Goal: Information Seeking & Learning: Check status

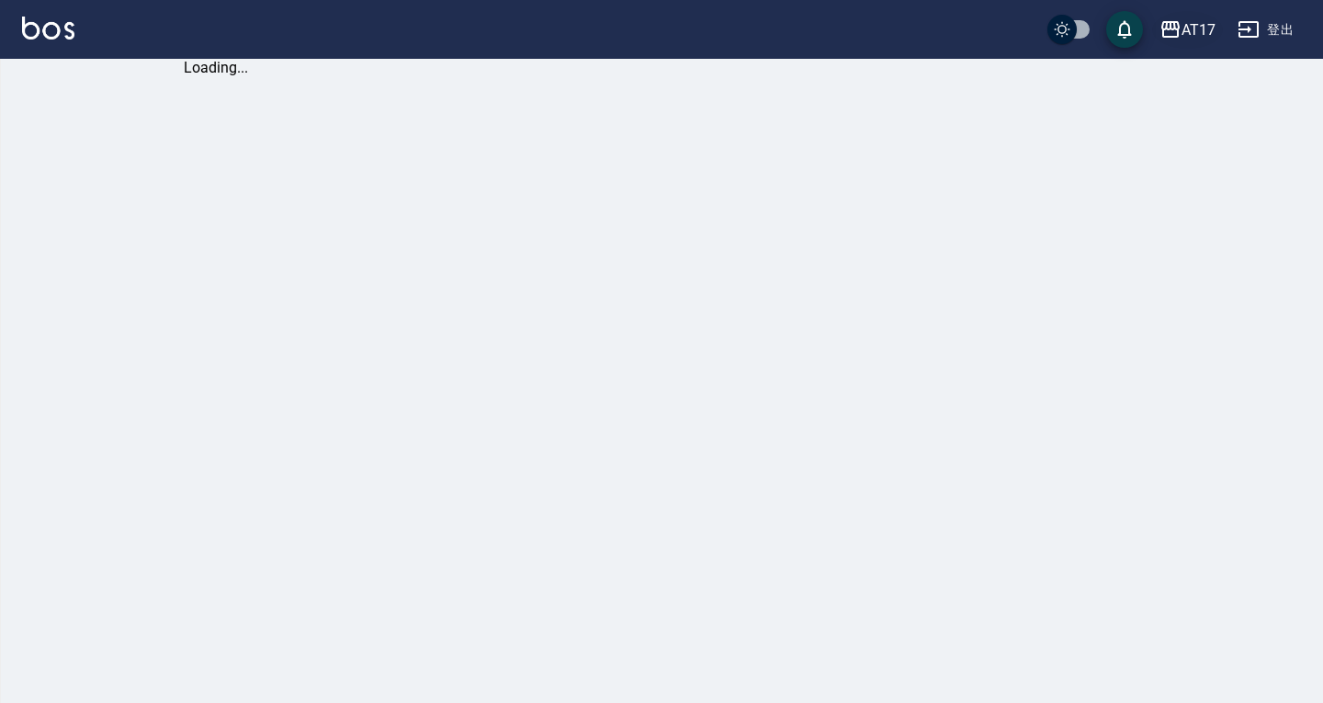
click at [1197, 18] on div "AT17" at bounding box center [1198, 29] width 34 height 23
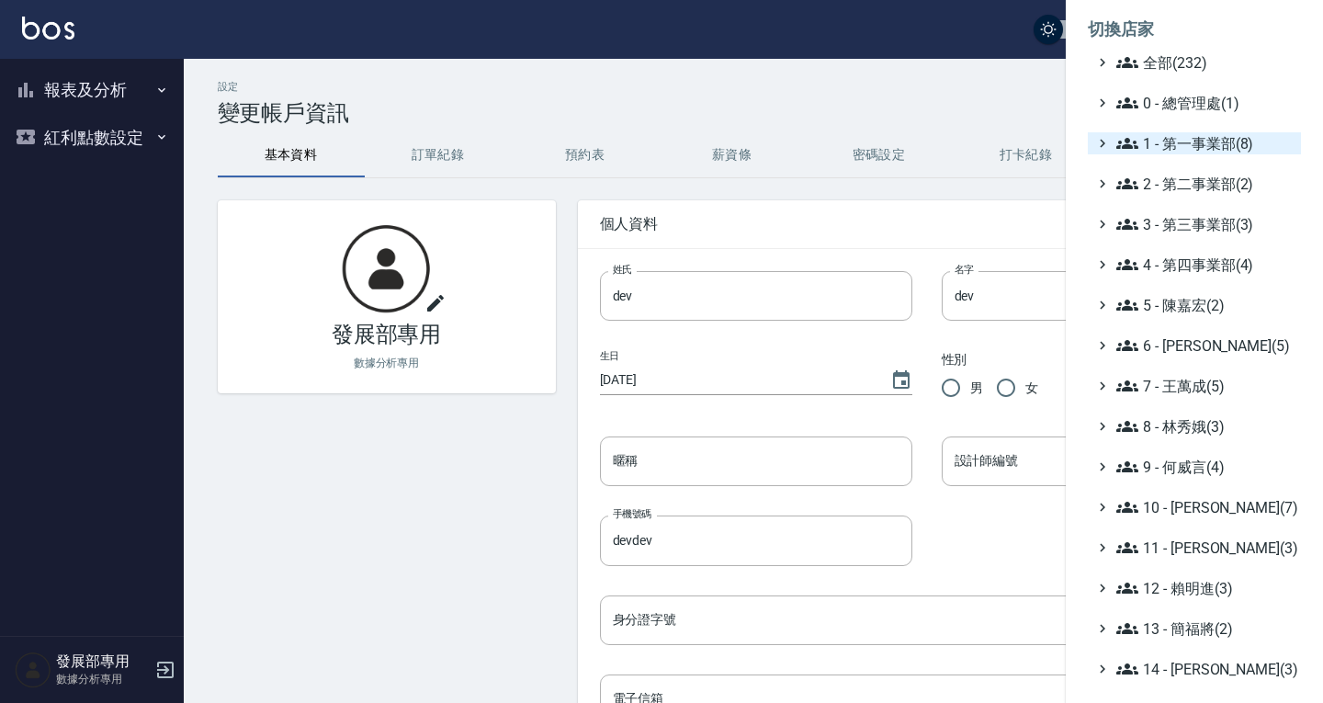
click at [1180, 148] on span "1 - 第一事業部(8)" at bounding box center [1204, 143] width 177 height 22
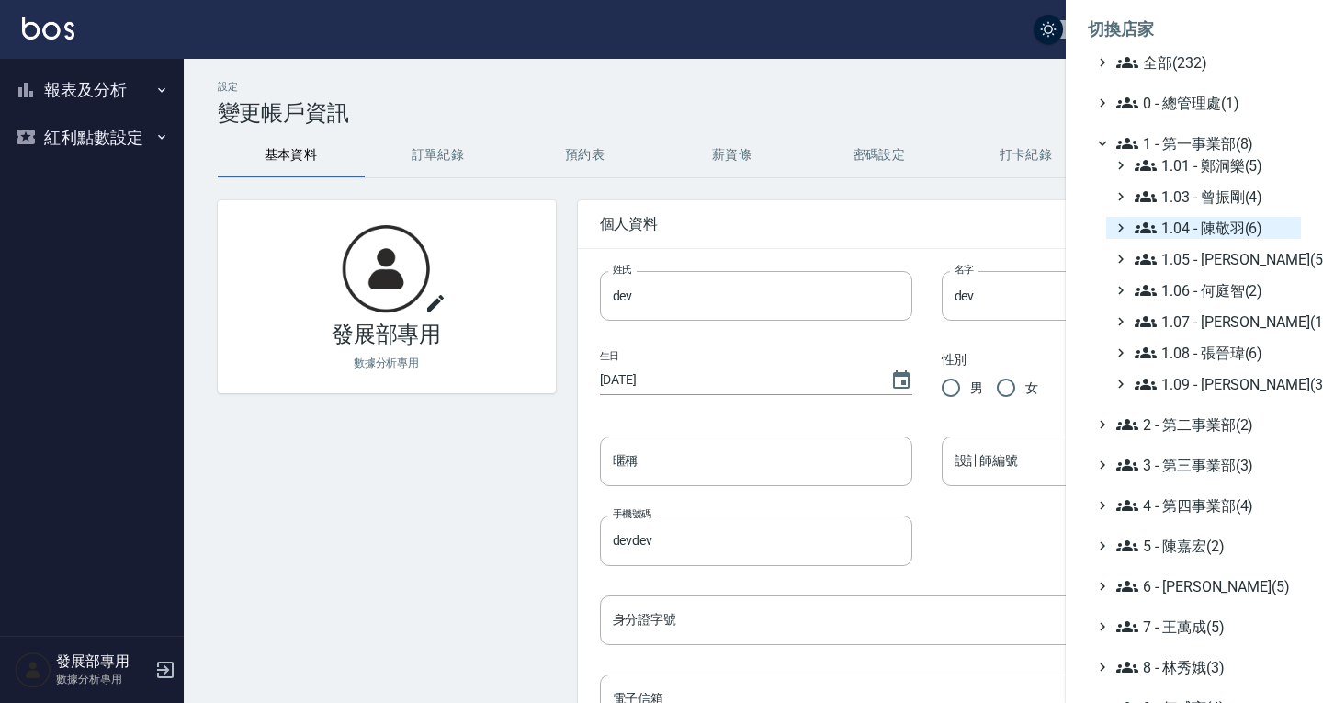
click at [1211, 222] on span "1.04 - 陳敬羽(6)" at bounding box center [1214, 228] width 159 height 22
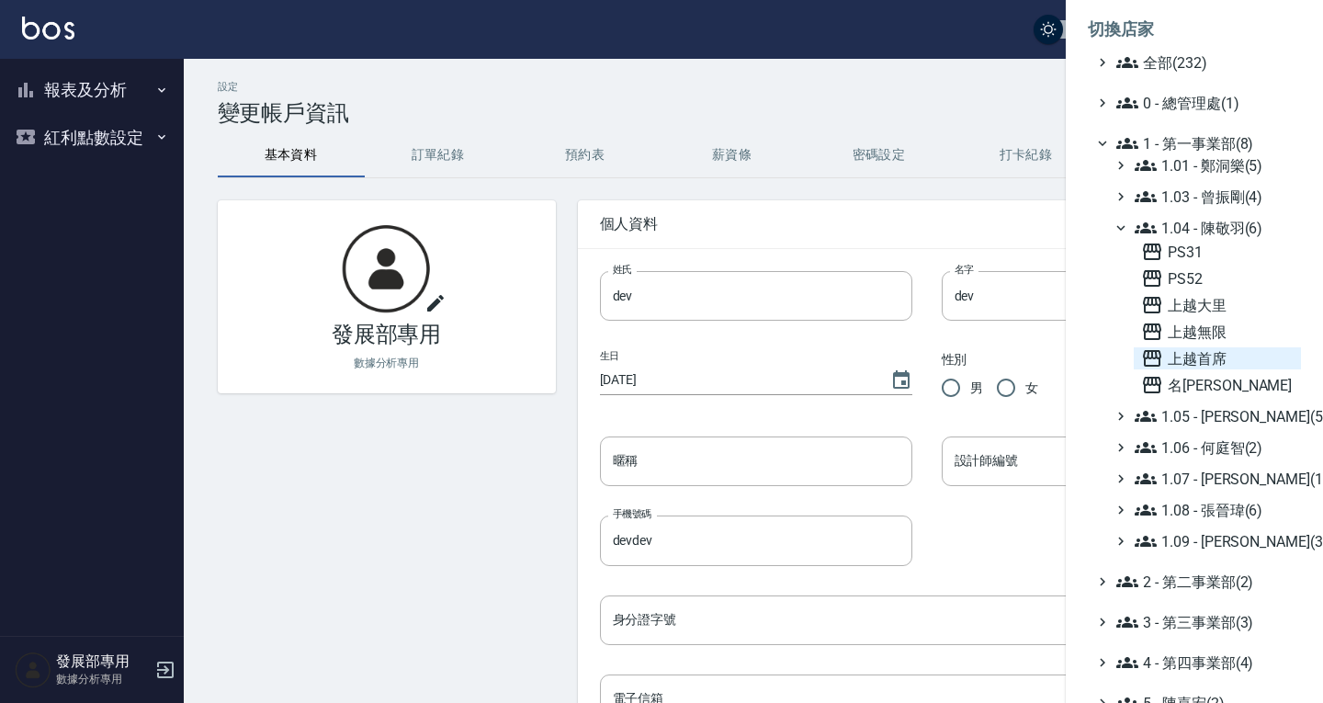
click at [1218, 356] on span "上越首席" at bounding box center [1217, 358] width 153 height 22
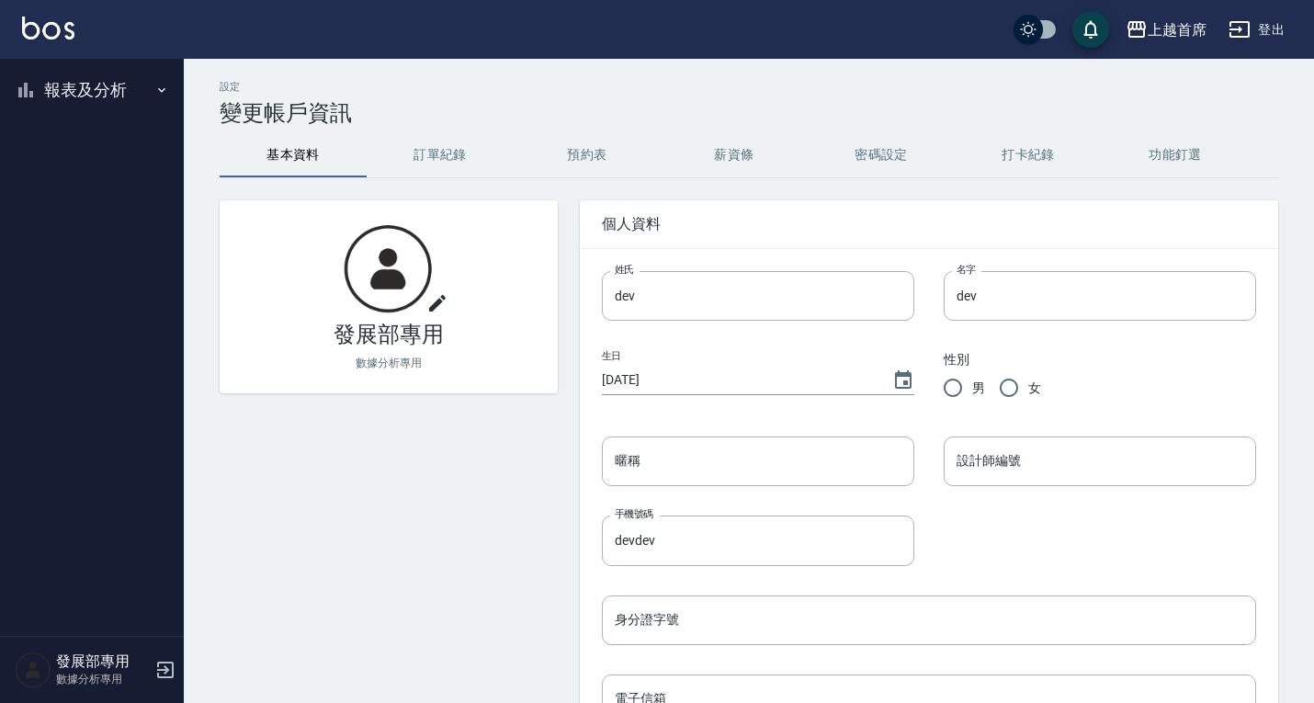
click at [106, 85] on button "報表及分析" at bounding box center [91, 90] width 169 height 48
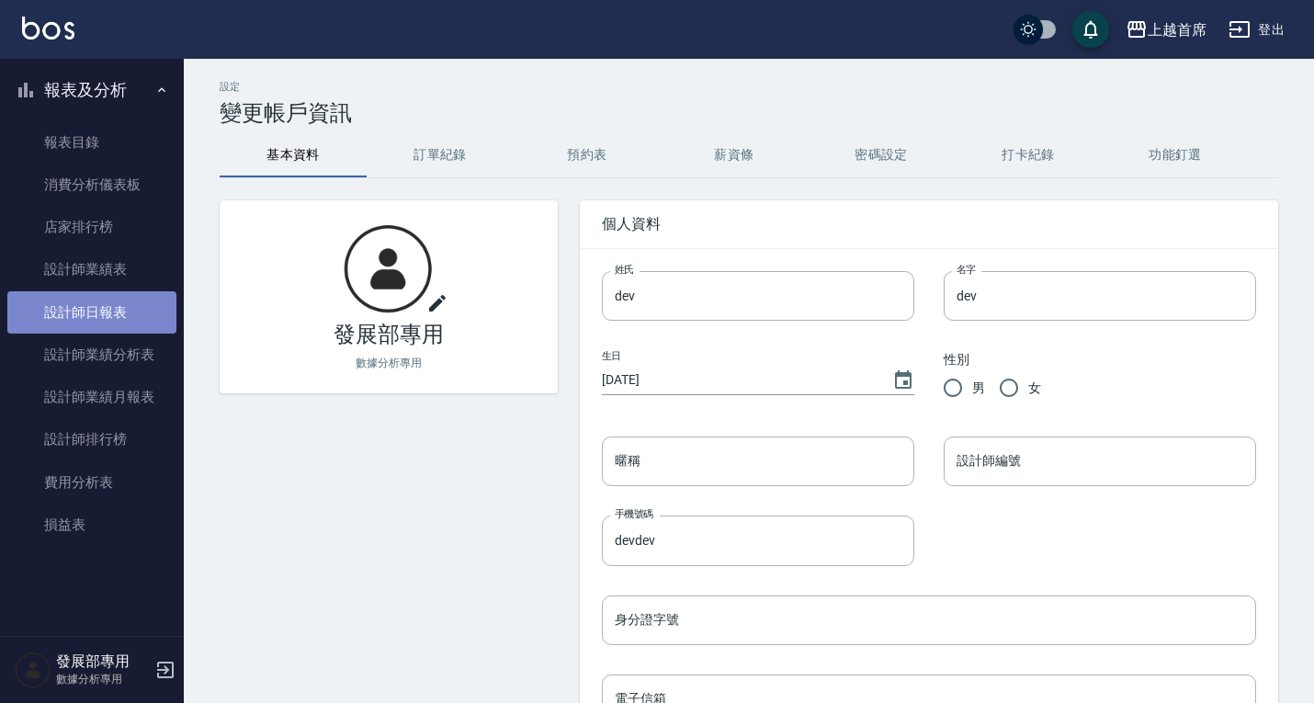
click at [102, 312] on link "設計師日報表" at bounding box center [91, 312] width 169 height 42
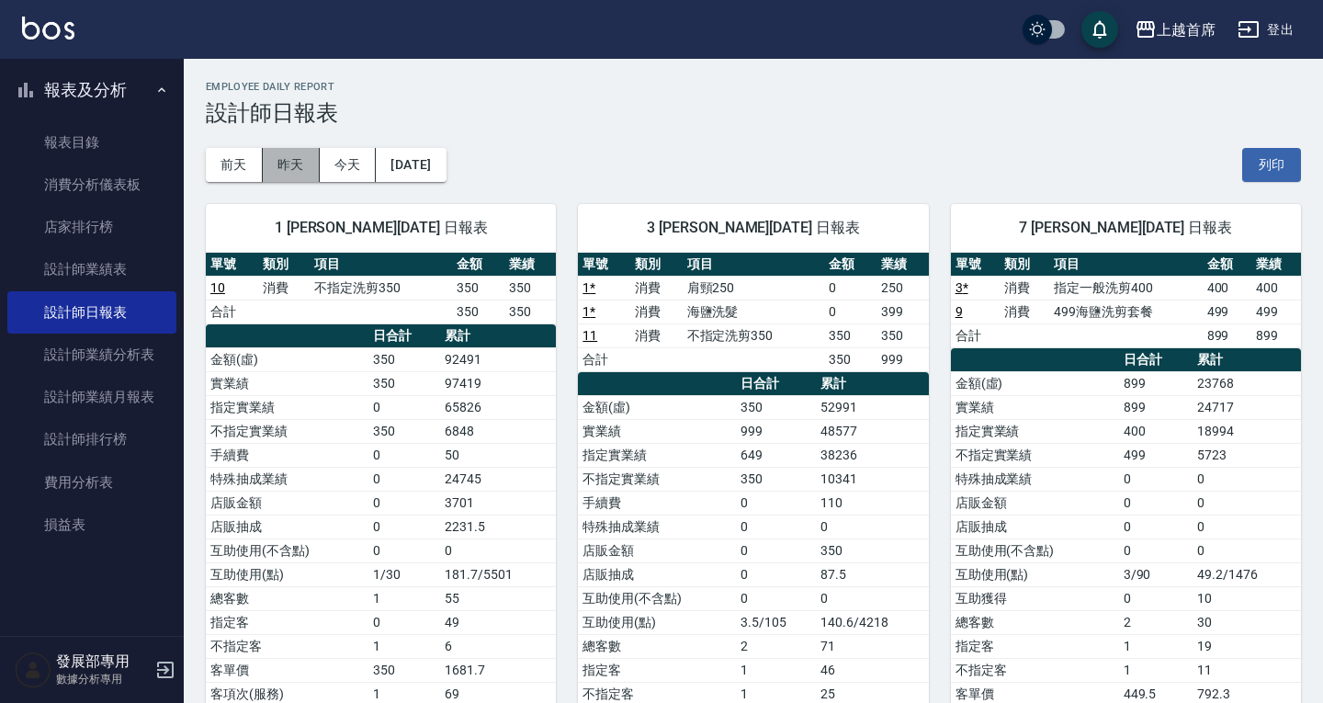
click at [281, 156] on button "昨天" at bounding box center [291, 165] width 57 height 34
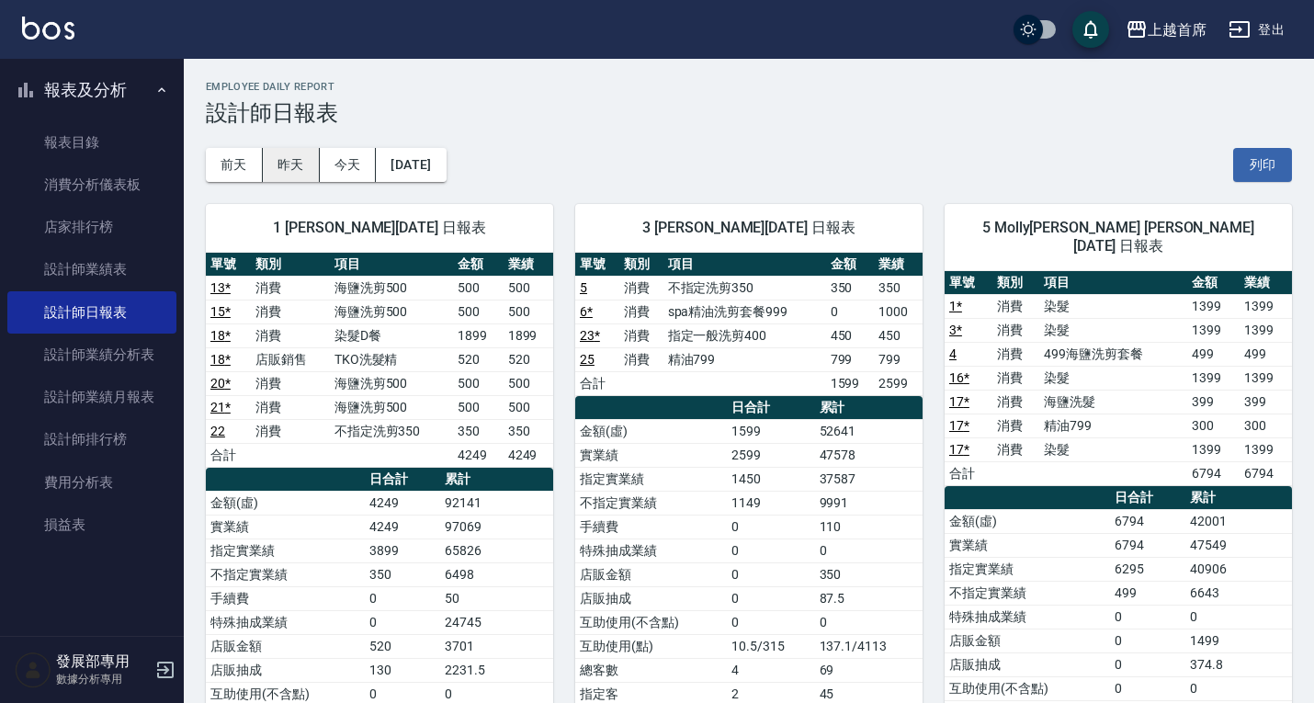
click at [288, 178] on button "昨天" at bounding box center [291, 165] width 57 height 34
click at [332, 162] on button "今天" at bounding box center [348, 165] width 57 height 34
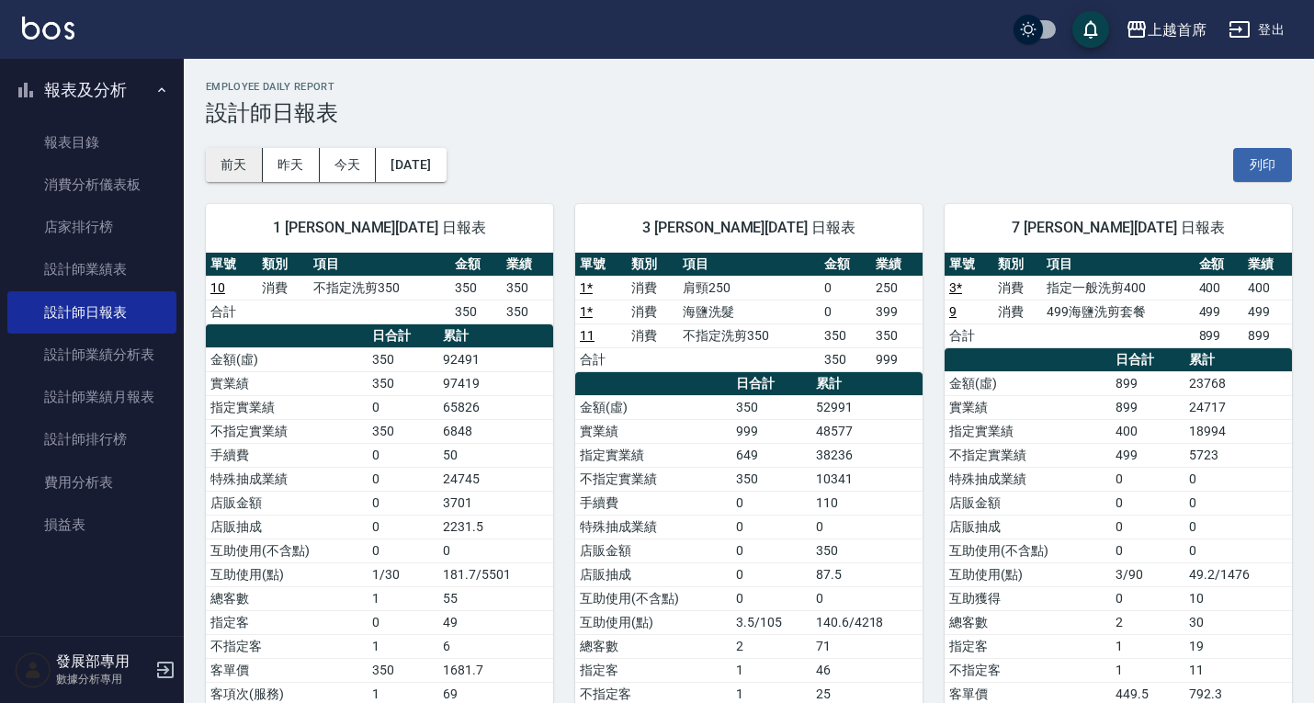
click at [254, 161] on button "前天" at bounding box center [234, 165] width 57 height 34
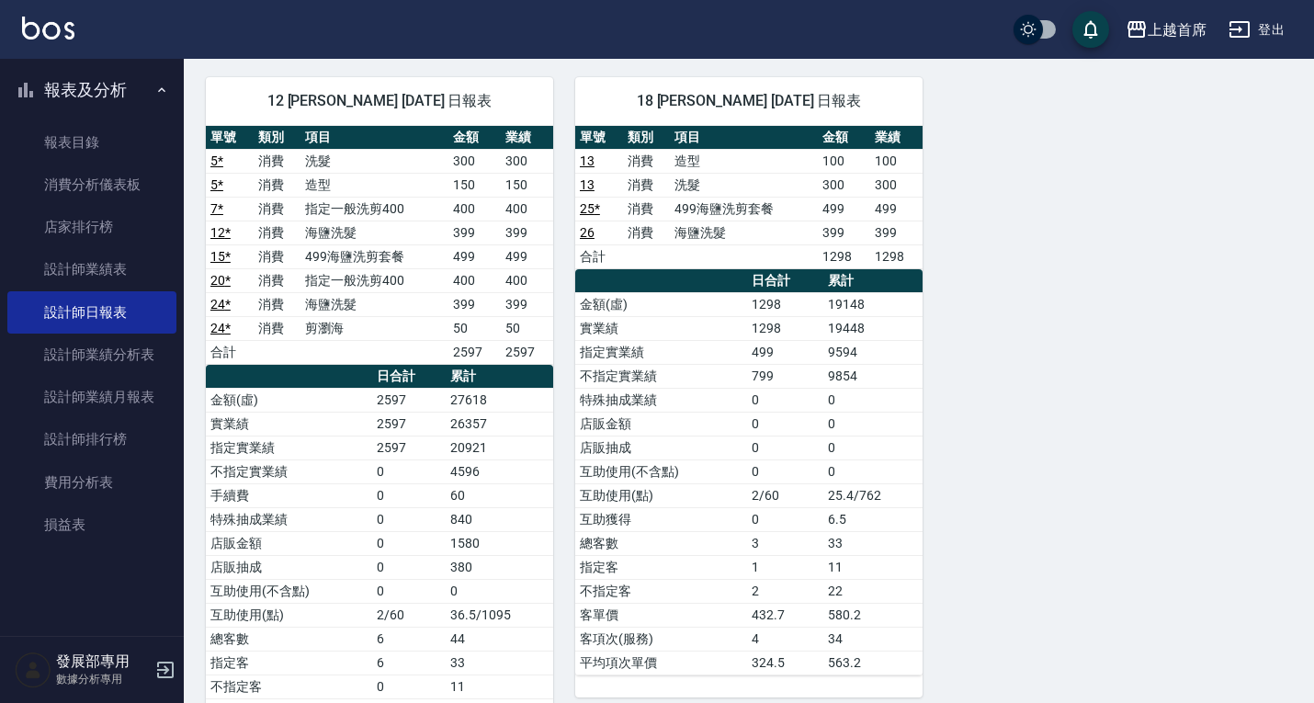
scroll to position [1434, 0]
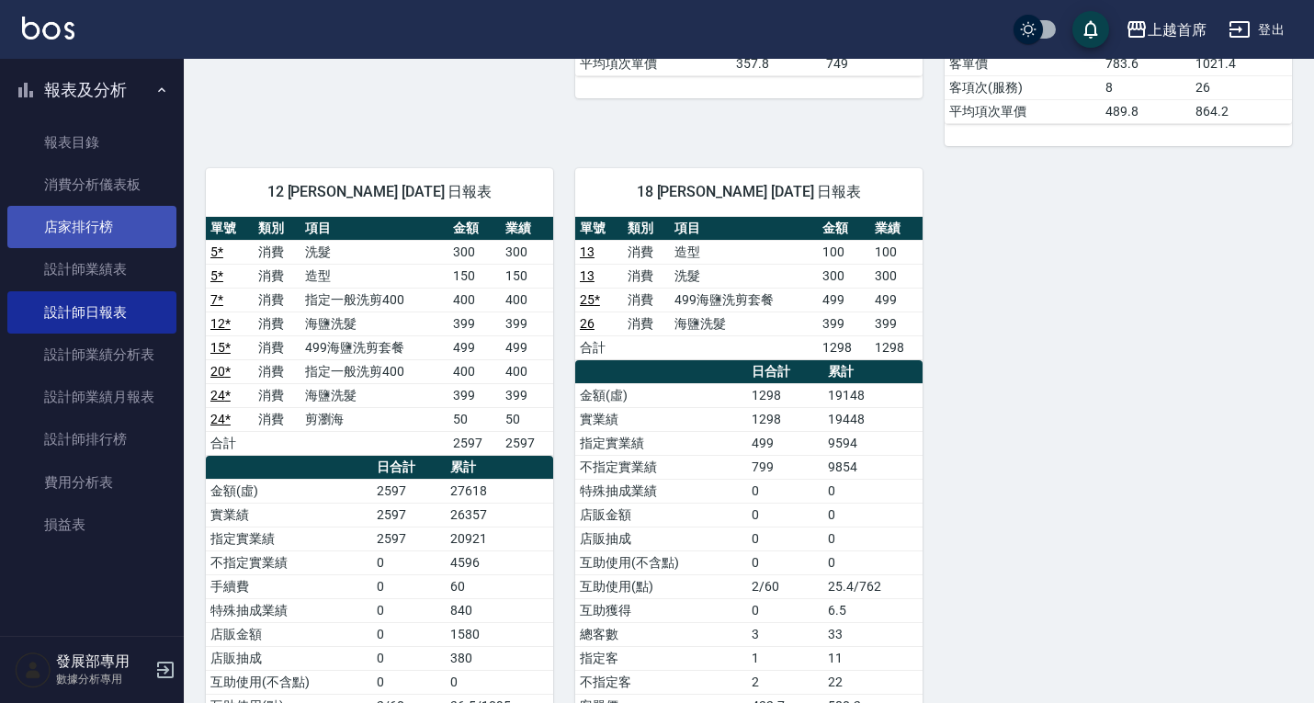
drag, startPoint x: 130, startPoint y: 278, endPoint x: 168, endPoint y: 215, distance: 73.7
click at [130, 277] on link "設計師業績表" at bounding box center [91, 269] width 169 height 42
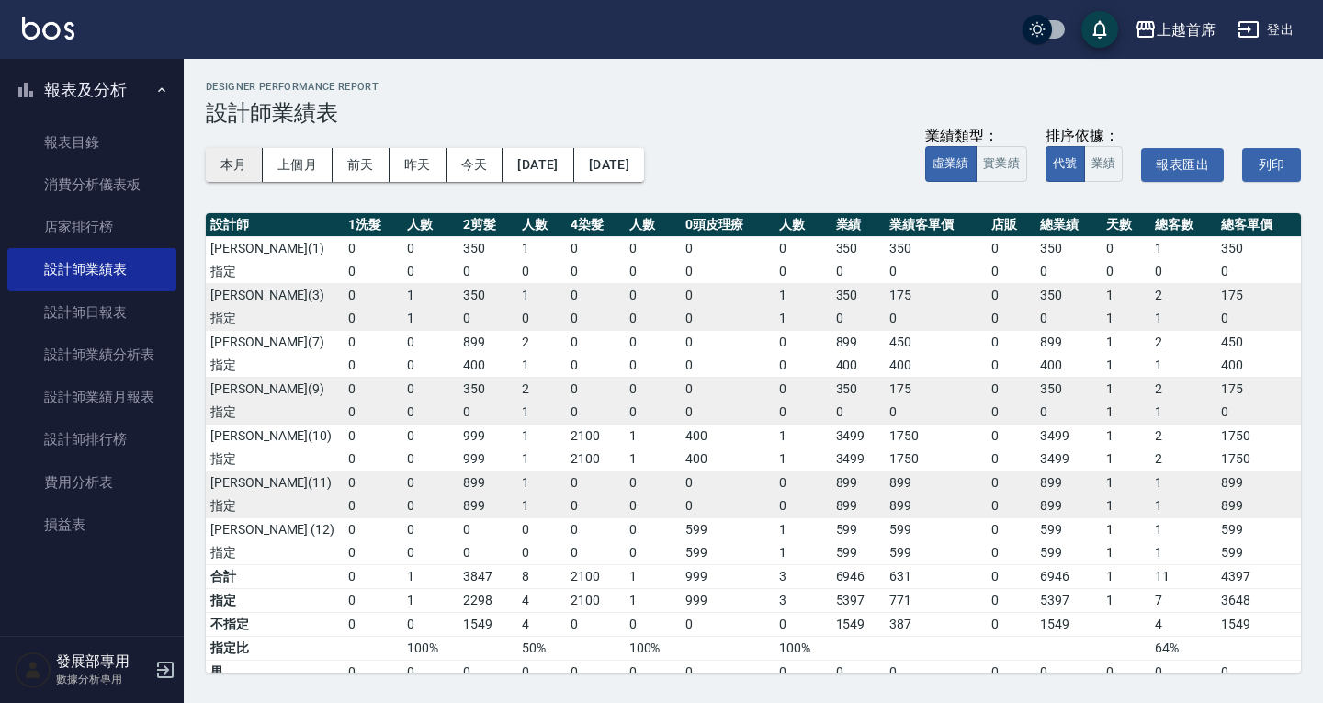
click at [225, 156] on button "本月" at bounding box center [234, 165] width 57 height 34
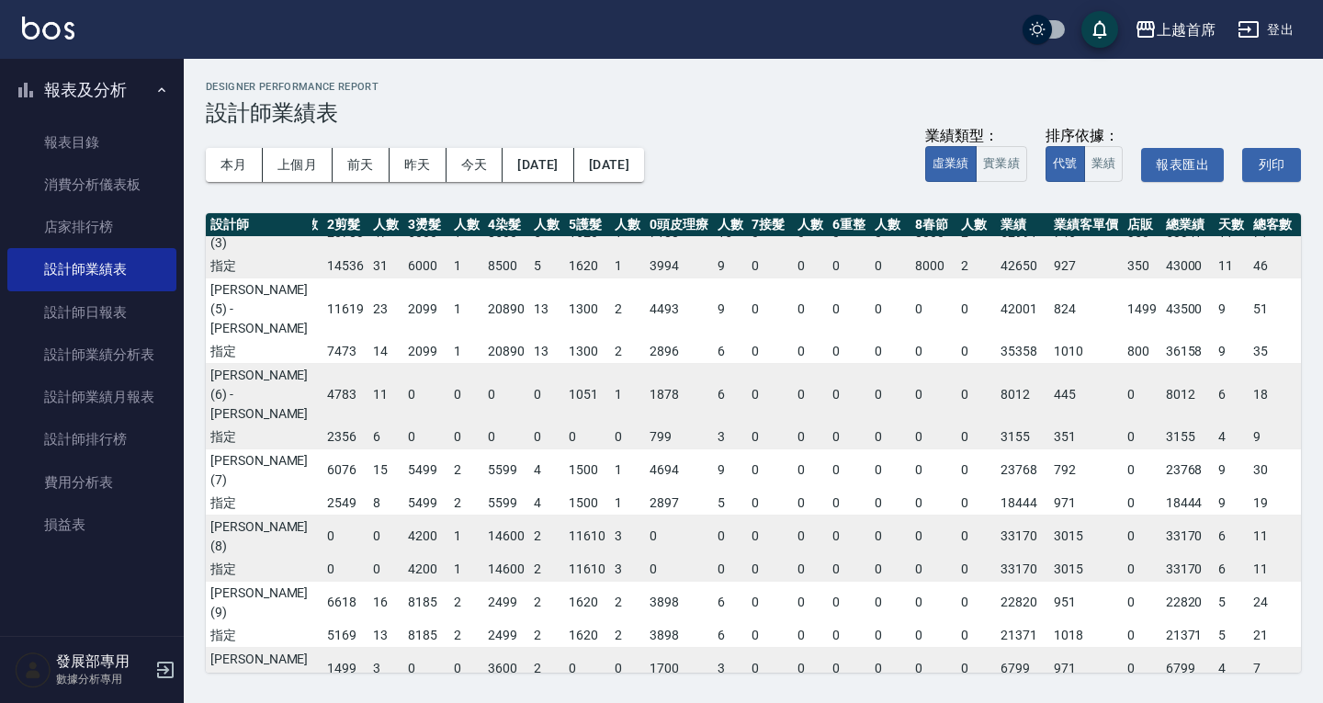
scroll to position [0, 67]
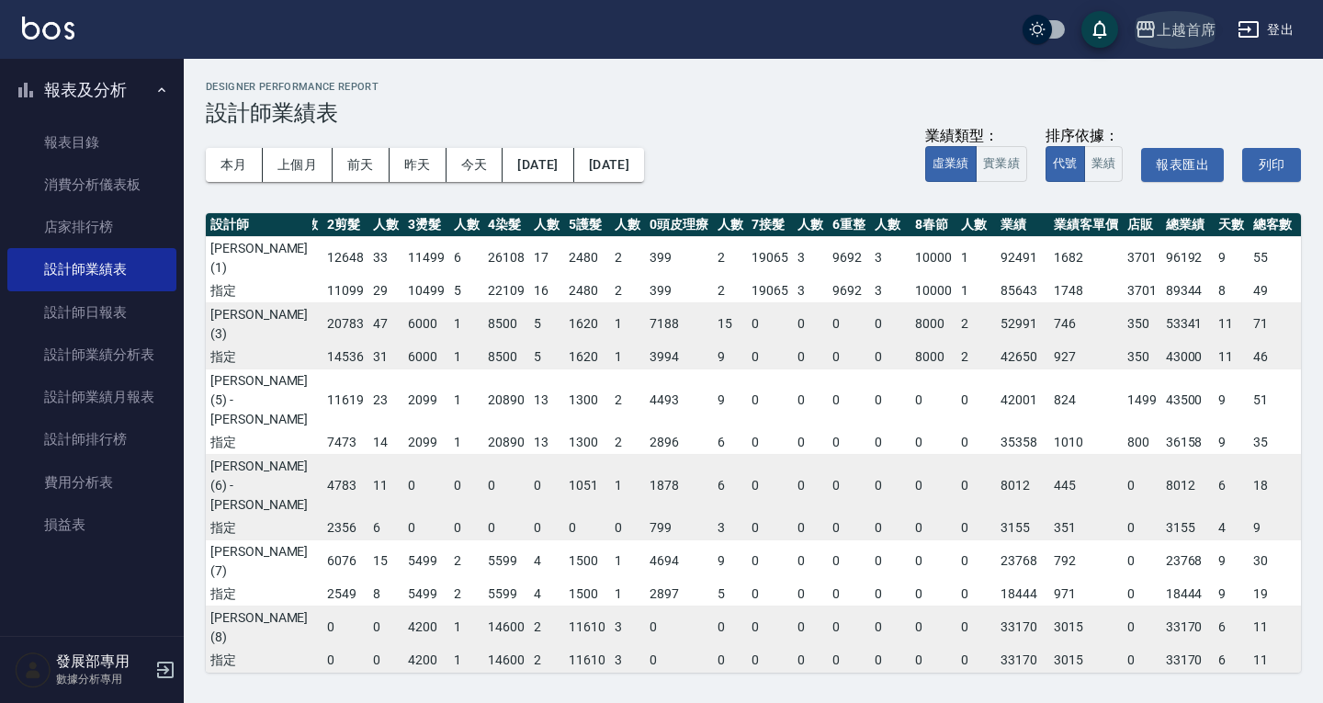
click at [1187, 35] on div "上越首席" at bounding box center [1186, 29] width 59 height 23
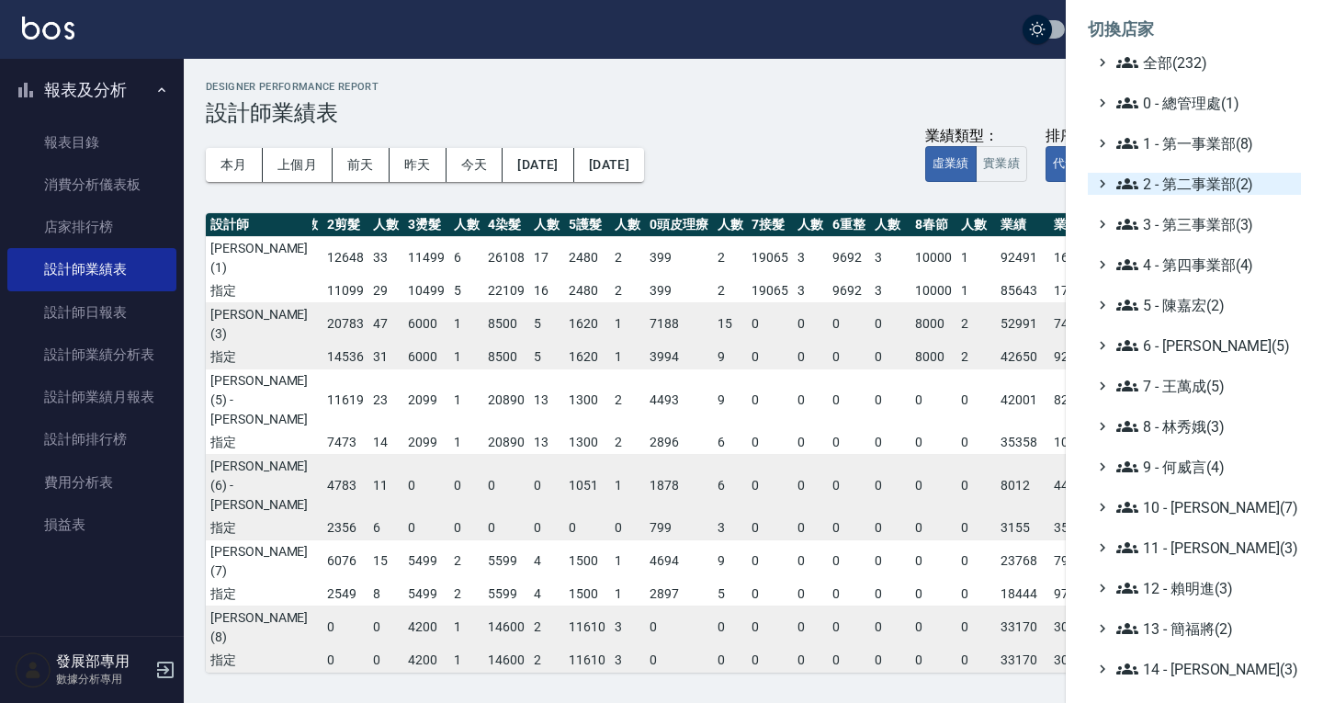
click at [1189, 187] on span "2 - 第二事業部(2)" at bounding box center [1204, 184] width 177 height 22
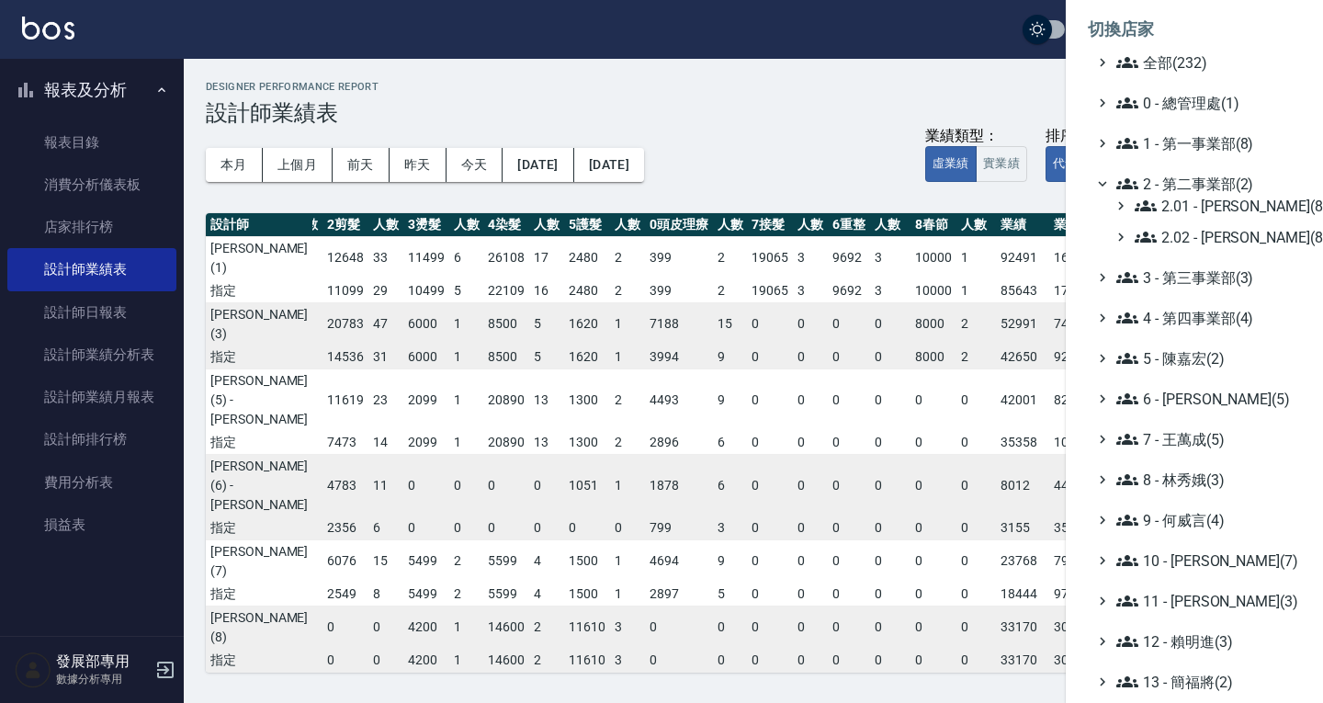
click at [1189, 187] on span "2 - 第二事業部(2)" at bounding box center [1204, 184] width 177 height 22
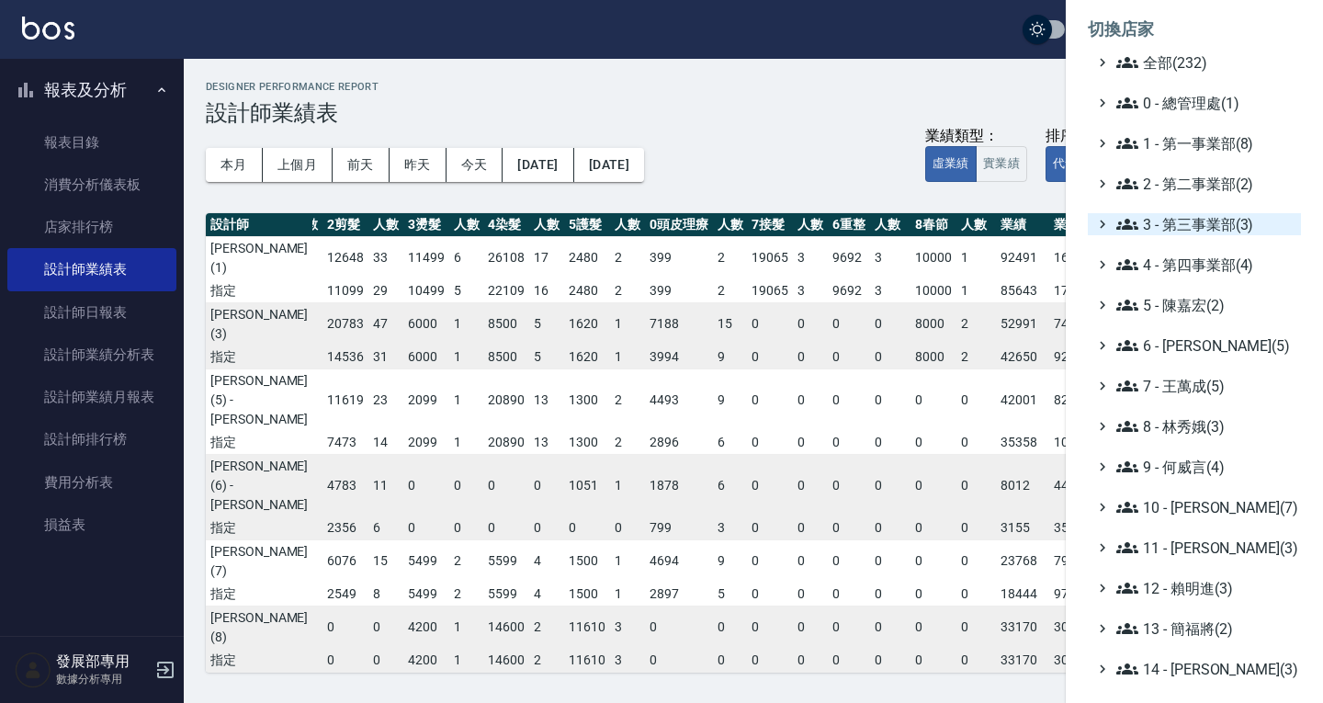
click at [1188, 216] on span "3 - 第三事業部(3)" at bounding box center [1204, 224] width 177 height 22
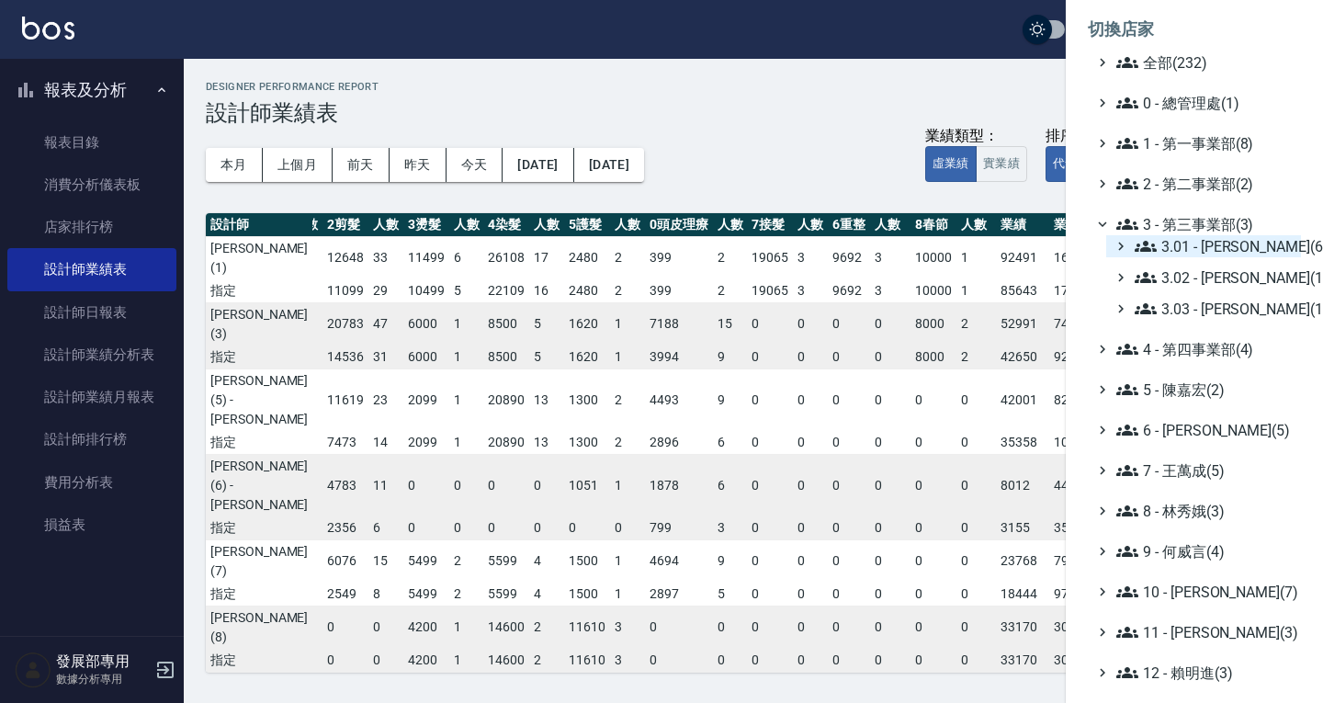
click at [1201, 249] on span "3.01 - 蔡承翰(6)" at bounding box center [1214, 246] width 159 height 22
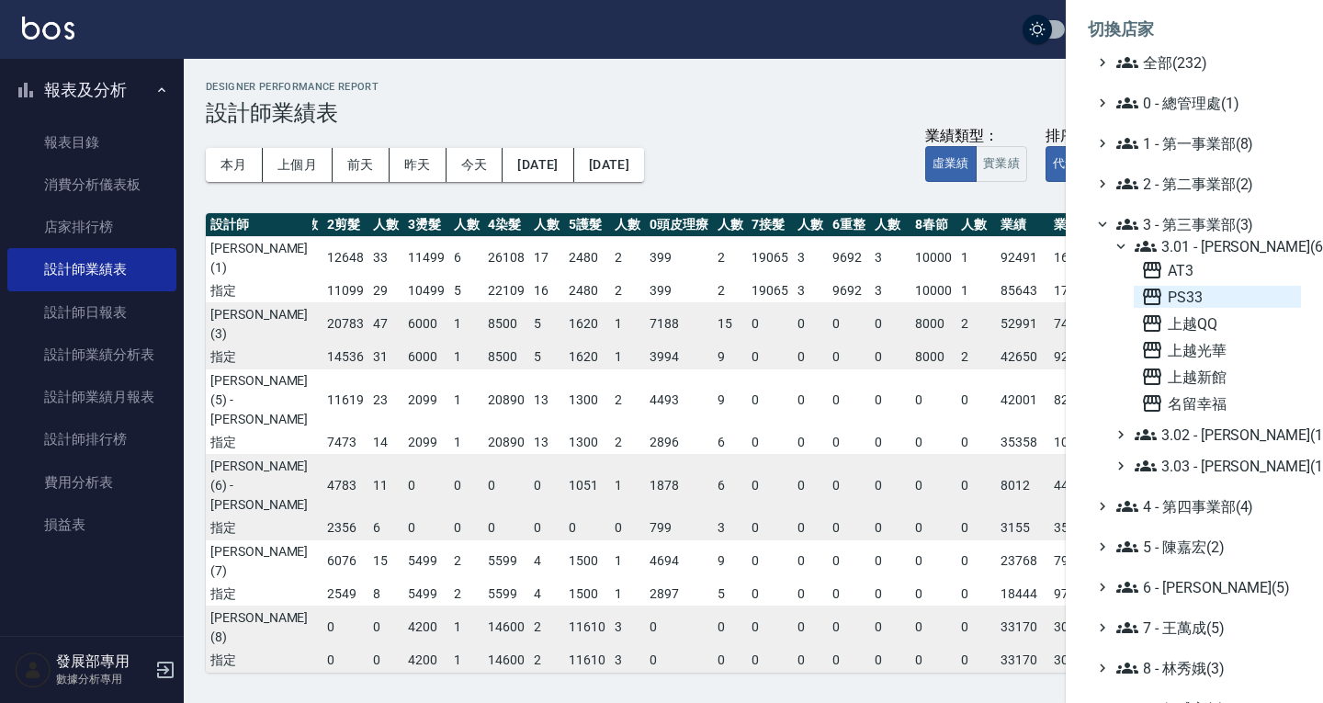
click at [1203, 297] on span "PS33" at bounding box center [1217, 297] width 153 height 22
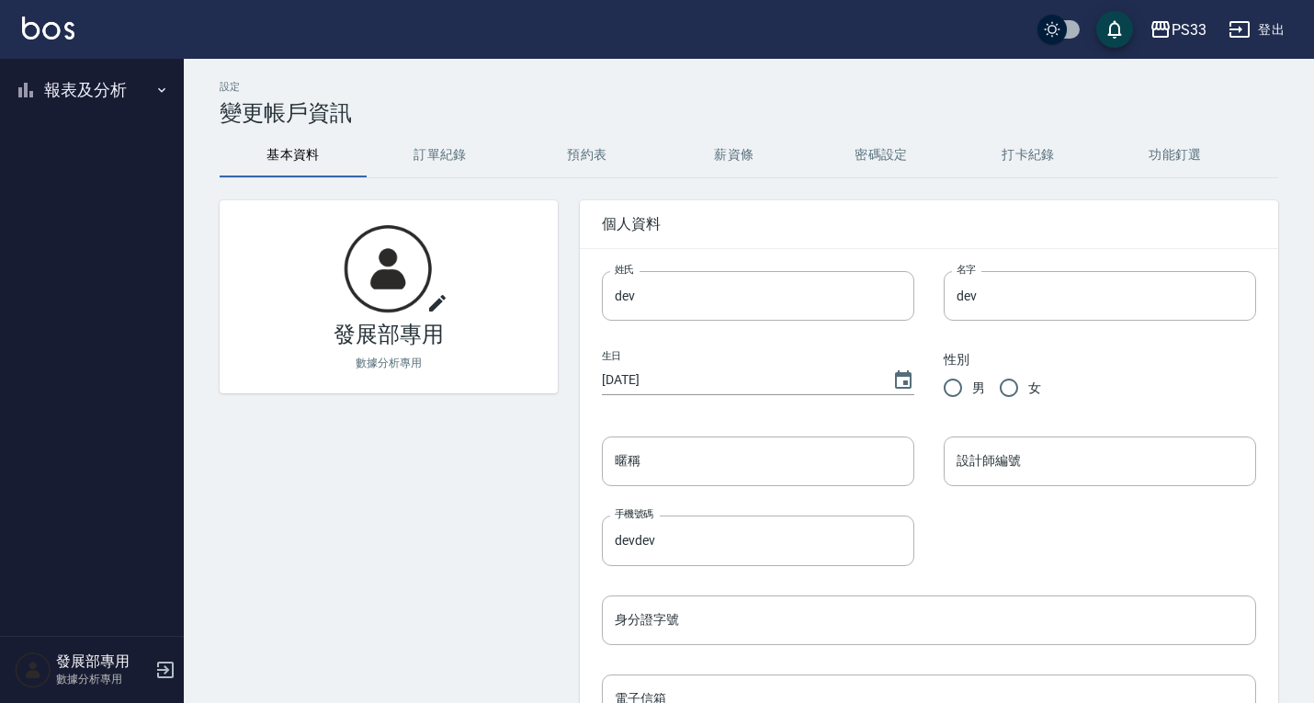
click at [62, 89] on button "報表及分析" at bounding box center [91, 90] width 169 height 48
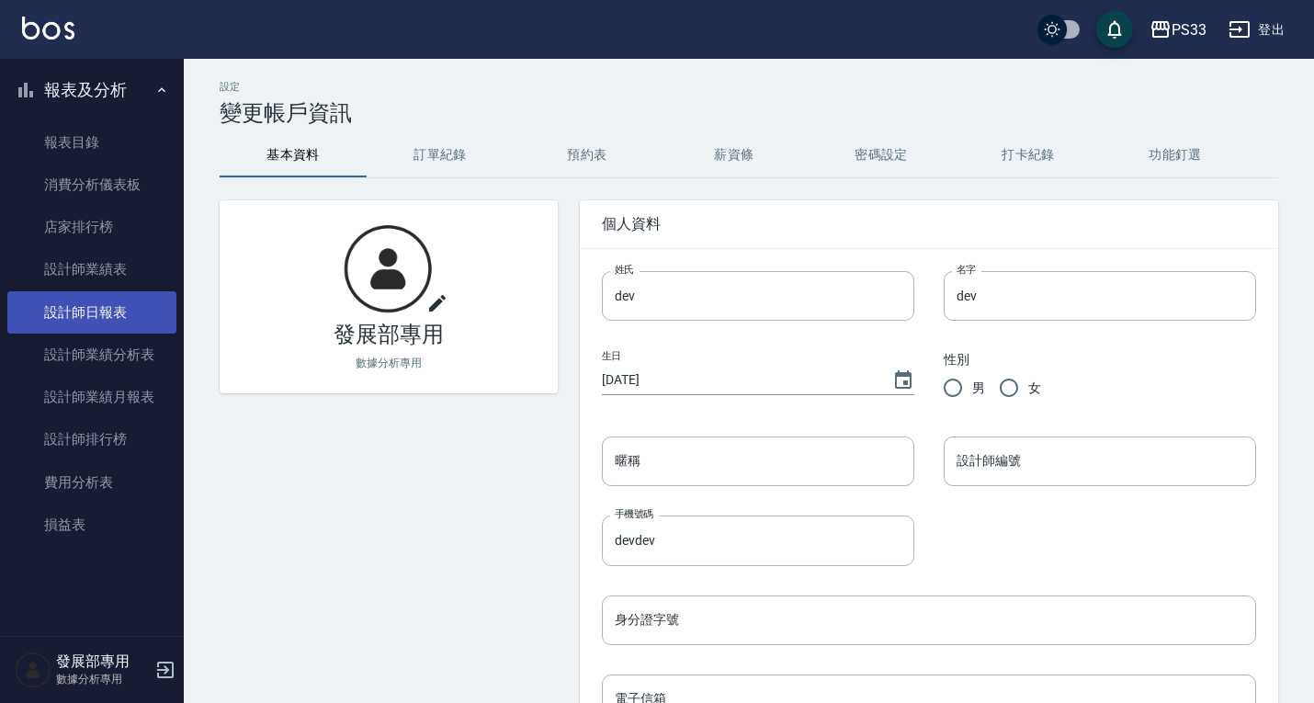
click at [129, 314] on link "設計師日報表" at bounding box center [91, 312] width 169 height 42
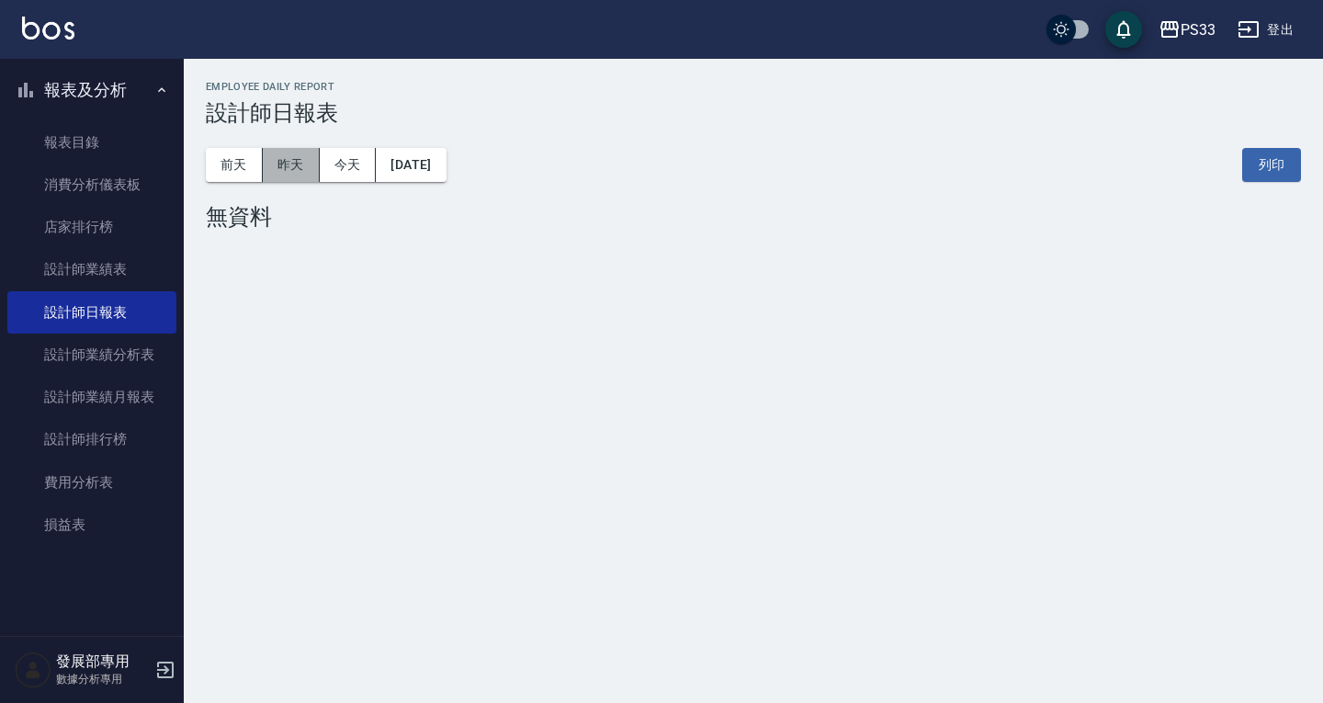
click at [300, 153] on button "昨天" at bounding box center [291, 165] width 57 height 34
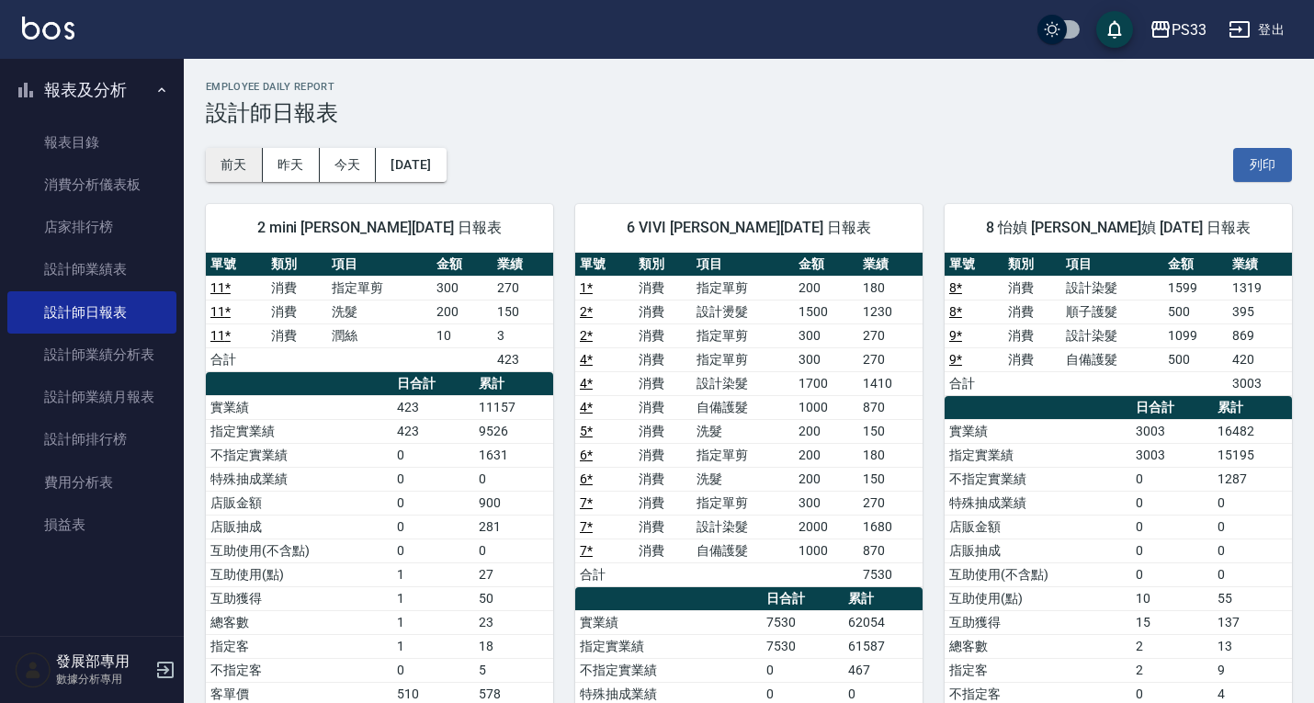
click at [238, 159] on button "前天" at bounding box center [234, 165] width 57 height 34
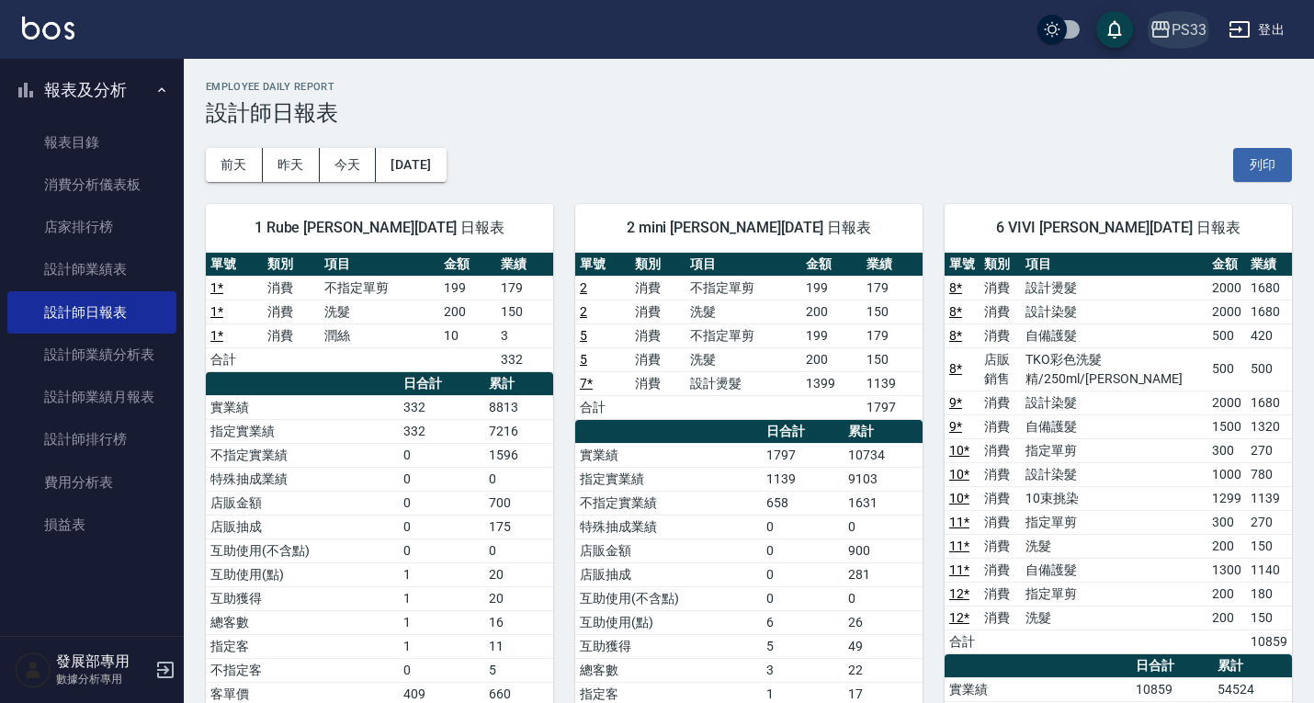
click at [1171, 18] on div "PS33" at bounding box center [1188, 29] width 35 height 23
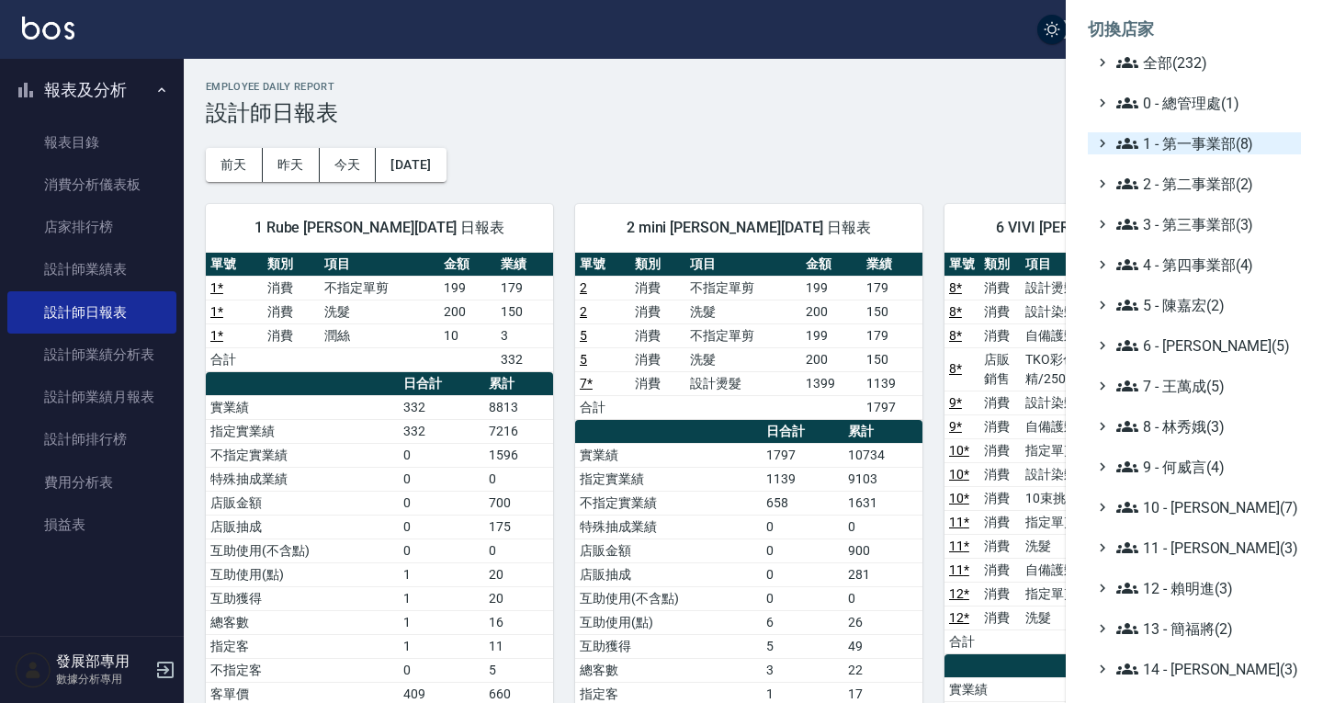
click at [1167, 140] on span "1 - 第一事業部(8)" at bounding box center [1204, 143] width 177 height 22
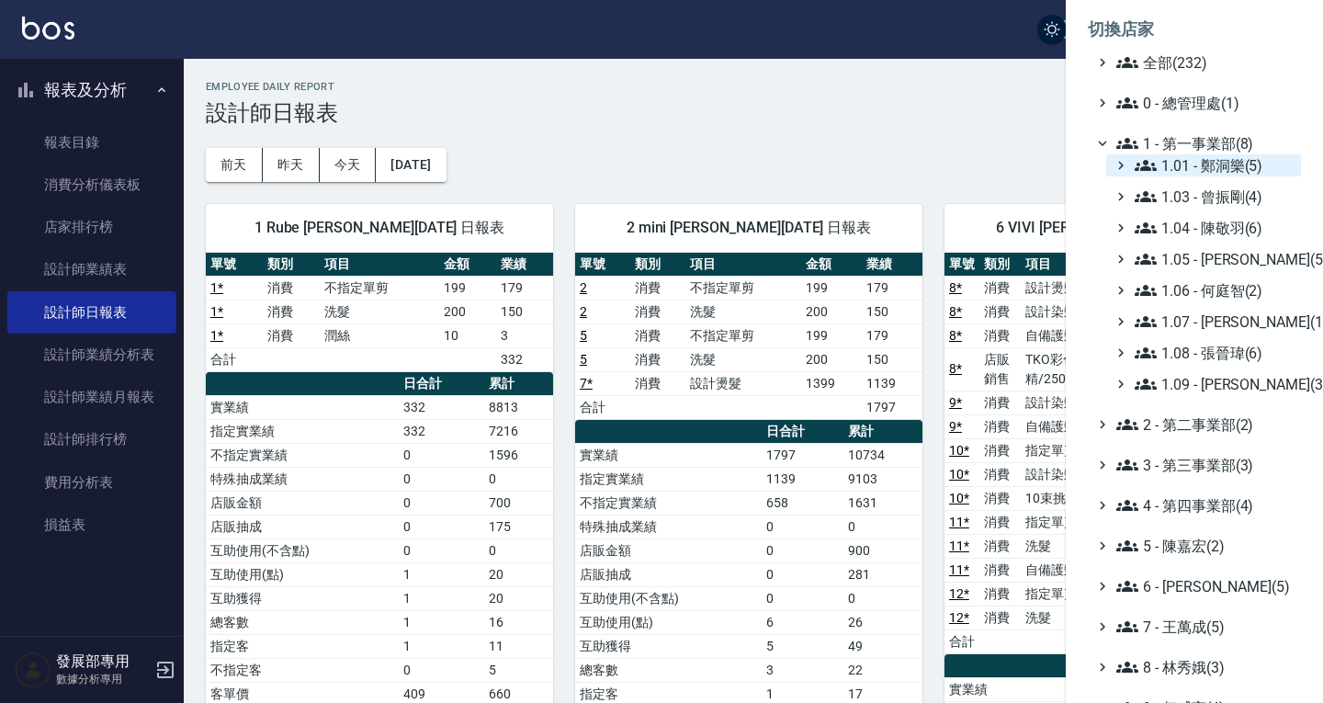
click at [1199, 158] on span "1.01 - 鄭洞樂(5)" at bounding box center [1214, 165] width 159 height 22
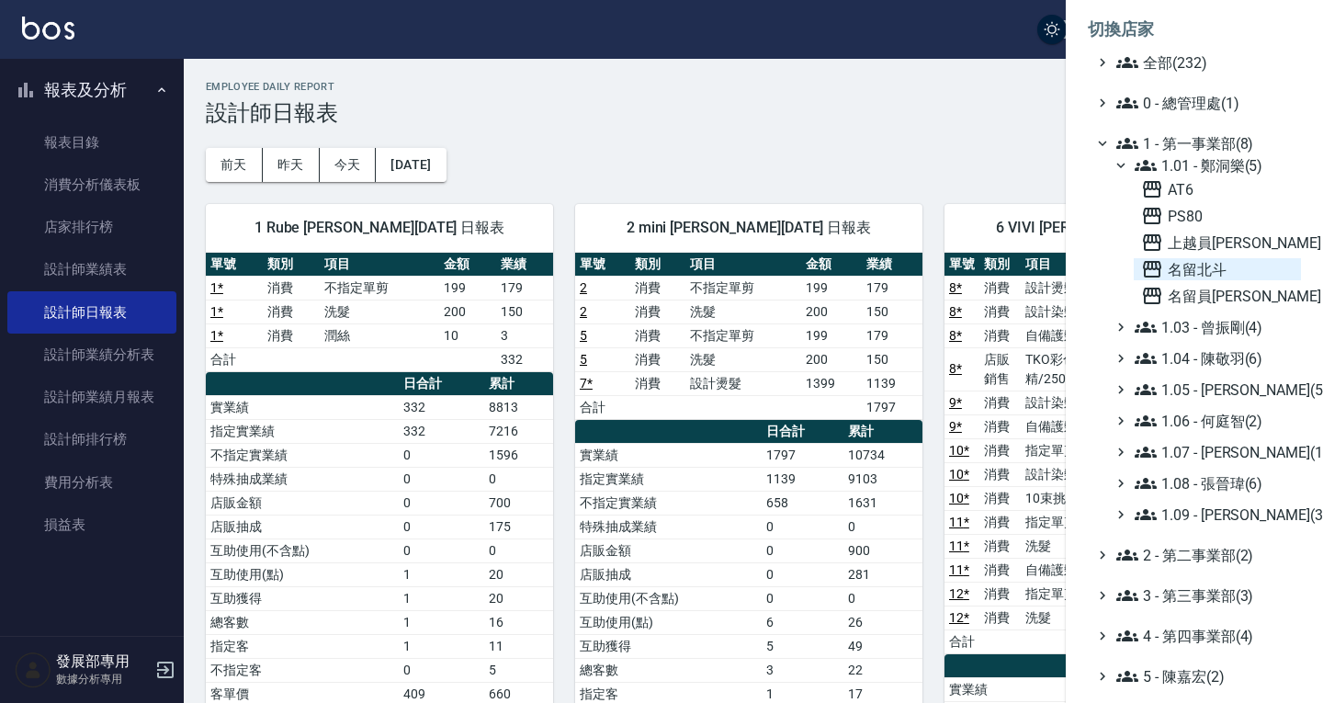
click at [1198, 261] on span "名留北斗" at bounding box center [1217, 269] width 153 height 22
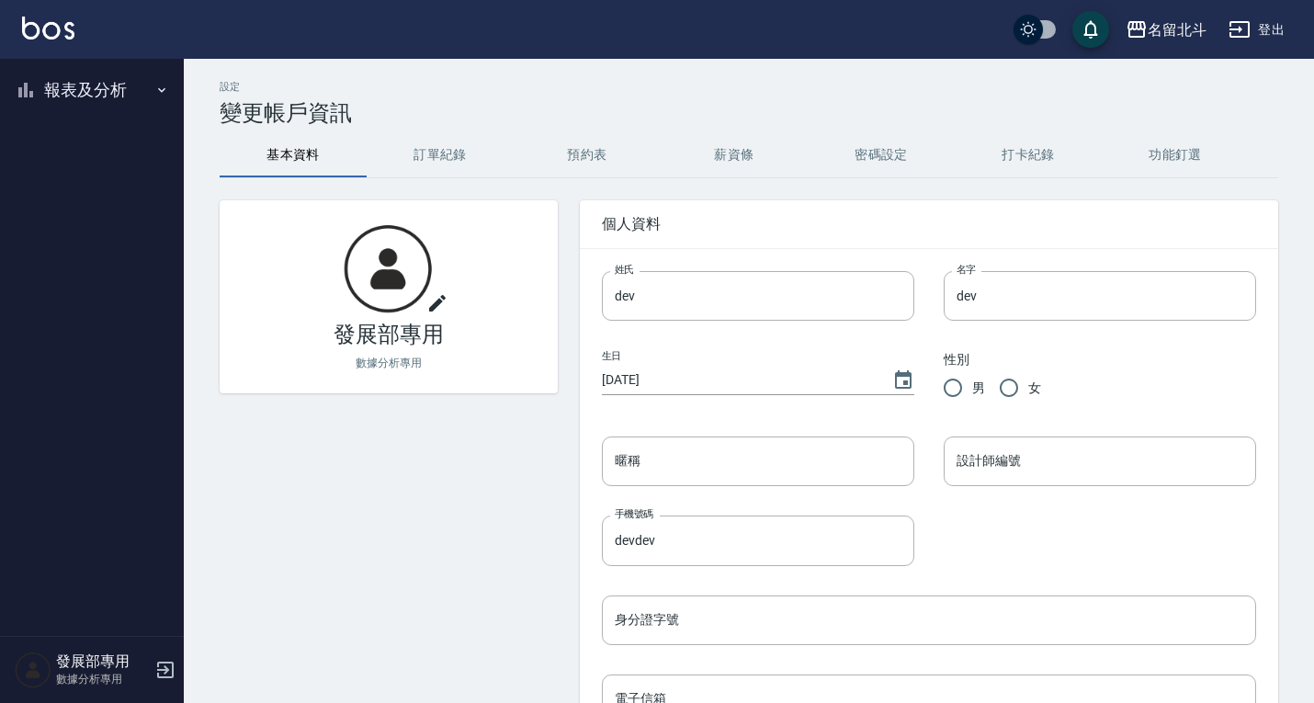
click at [93, 99] on button "報表及分析" at bounding box center [91, 90] width 169 height 48
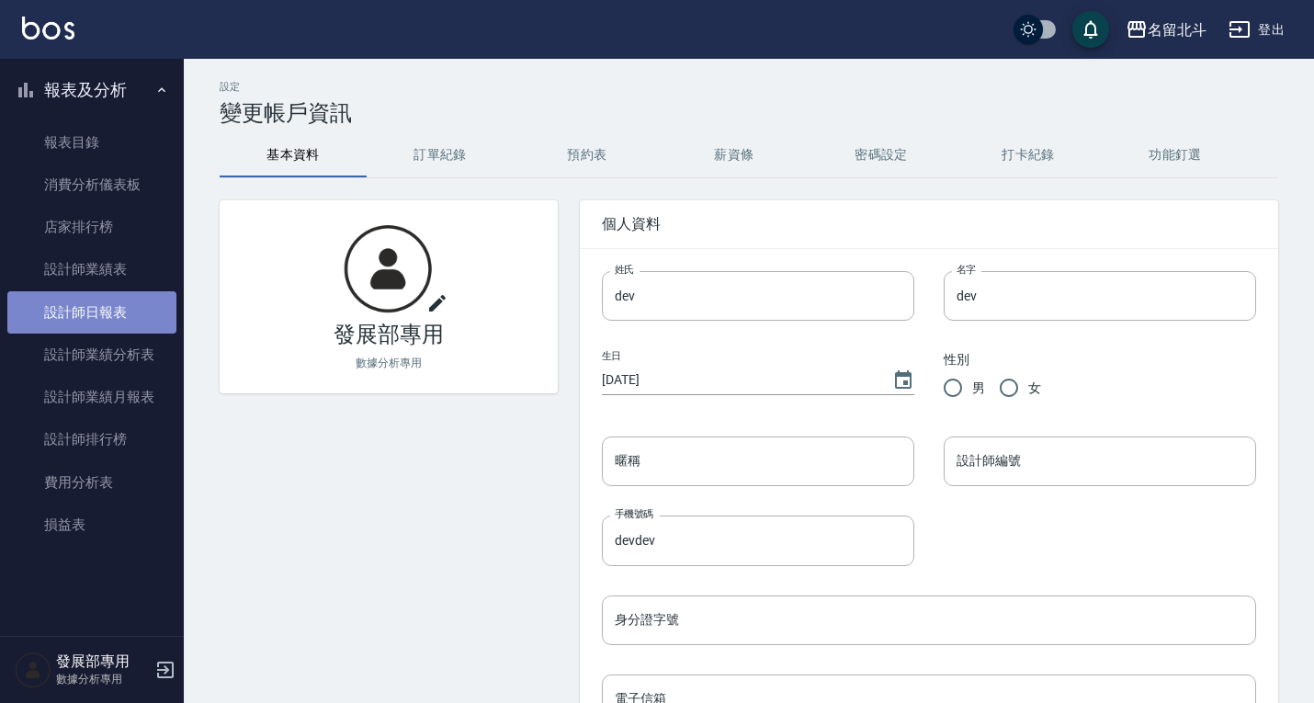
click at [116, 304] on link "設計師日報表" at bounding box center [91, 312] width 169 height 42
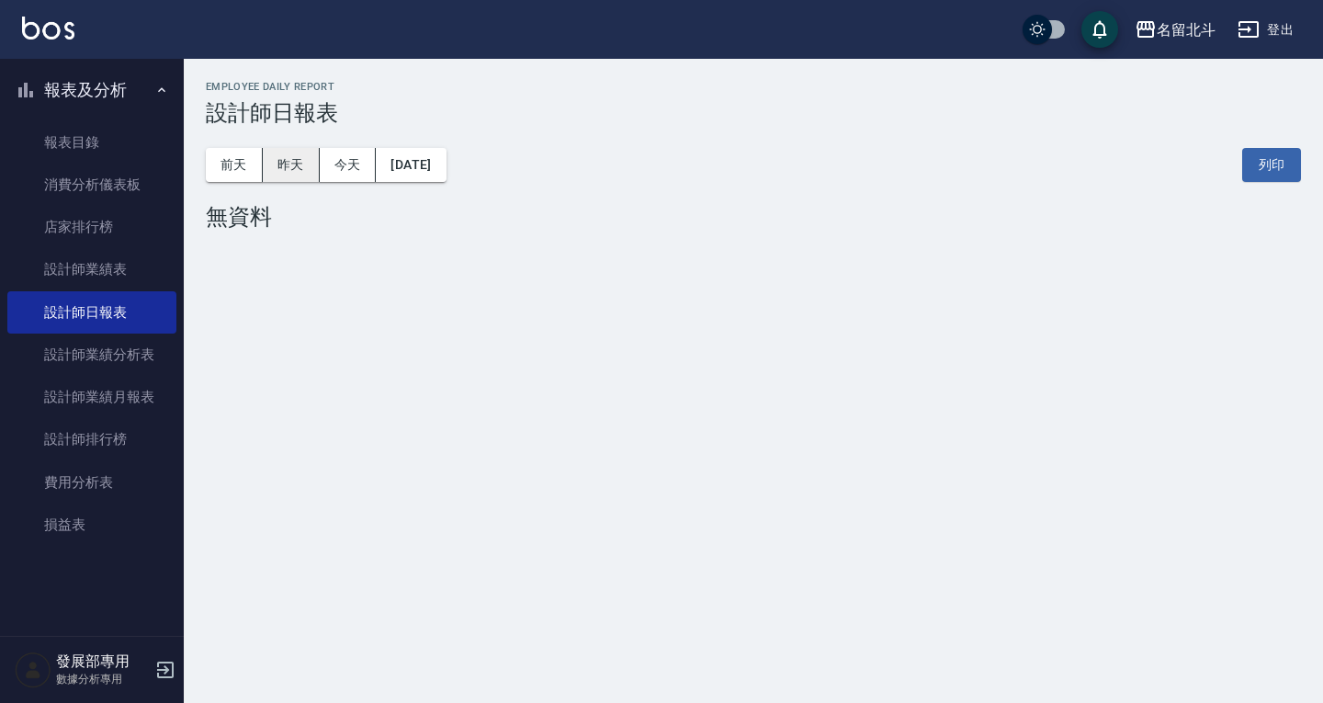
click at [294, 162] on button "昨天" at bounding box center [291, 165] width 57 height 34
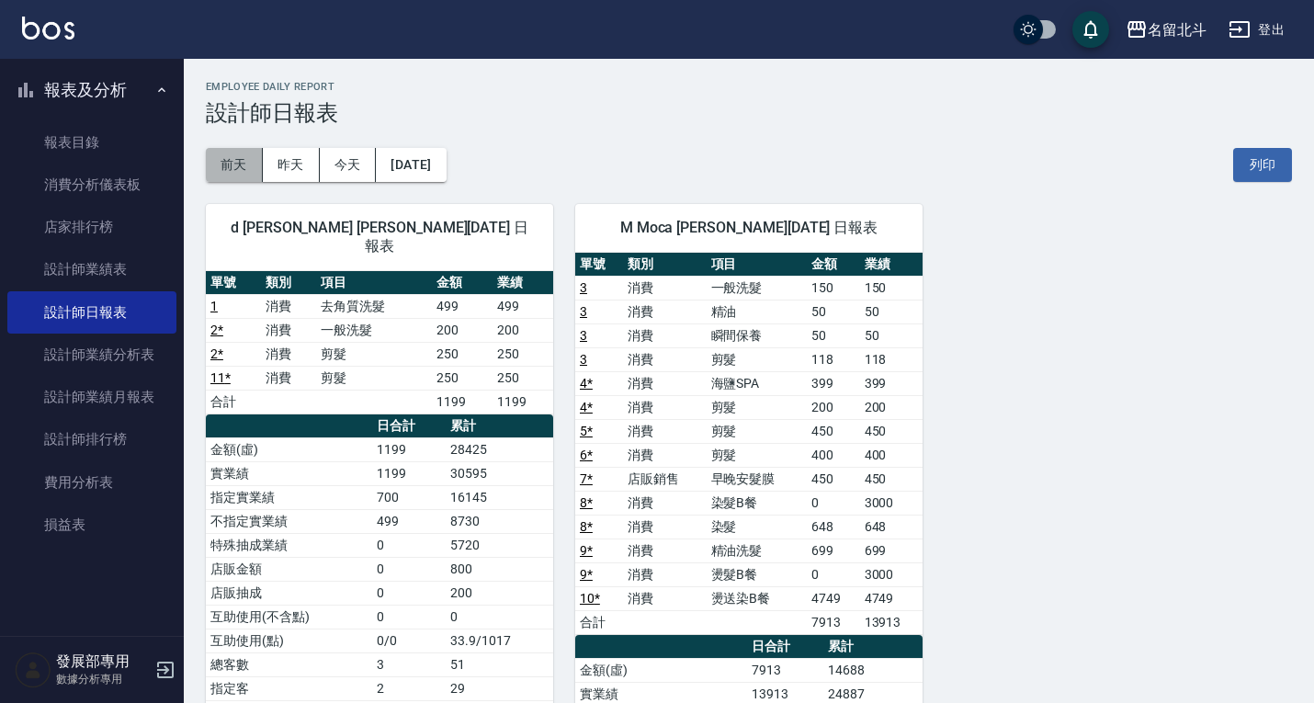
click at [235, 156] on button "前天" at bounding box center [234, 165] width 57 height 34
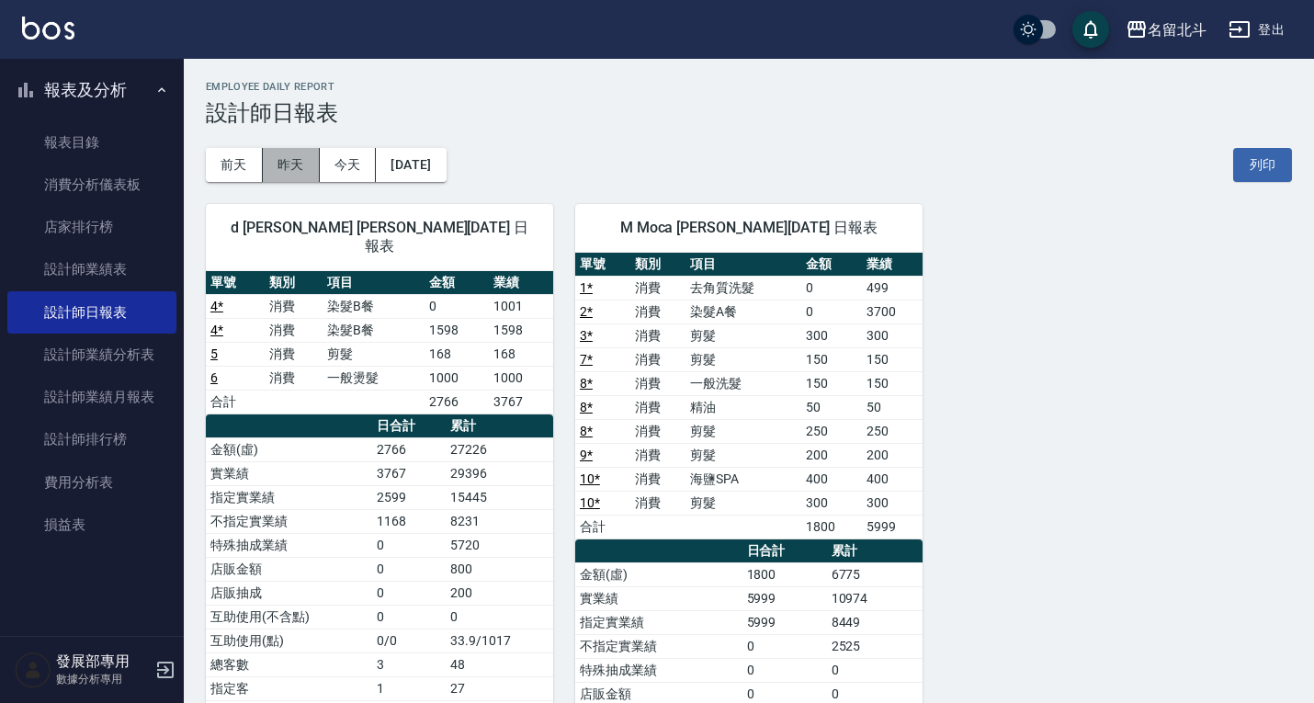
click at [286, 163] on button "昨天" at bounding box center [291, 165] width 57 height 34
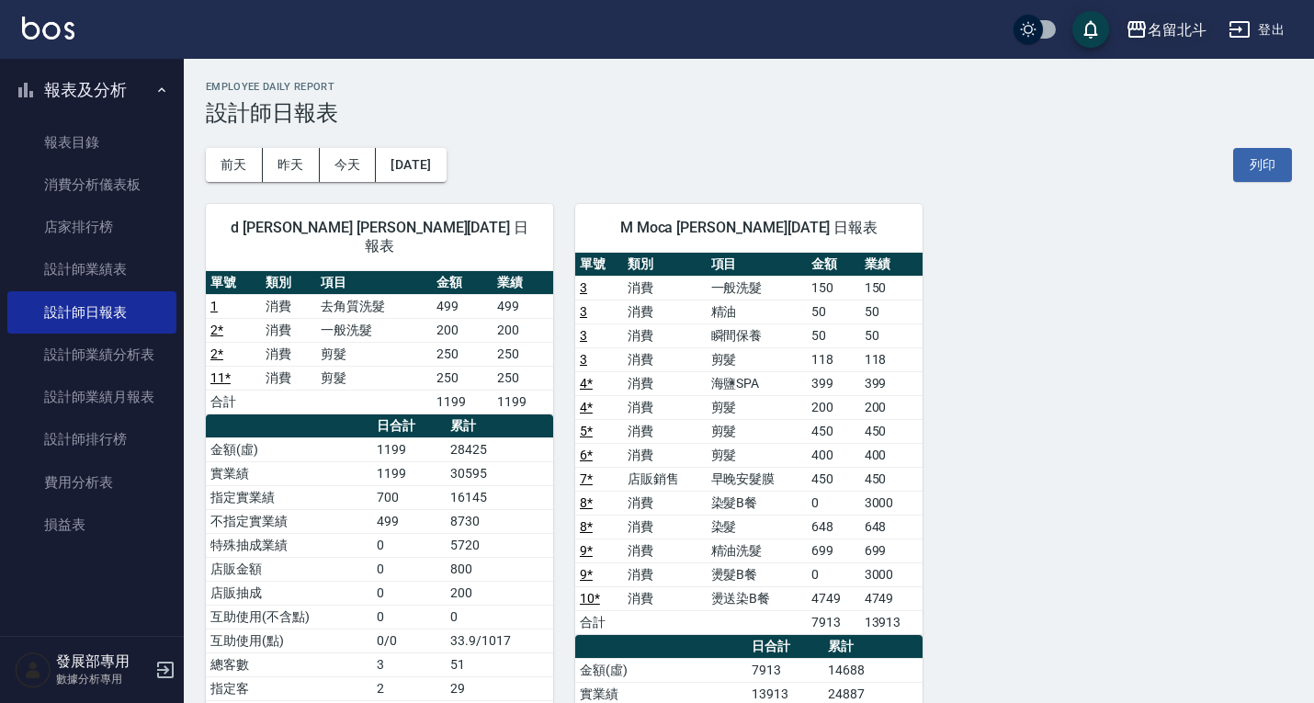
click at [1159, 24] on div "名留北斗" at bounding box center [1176, 29] width 59 height 23
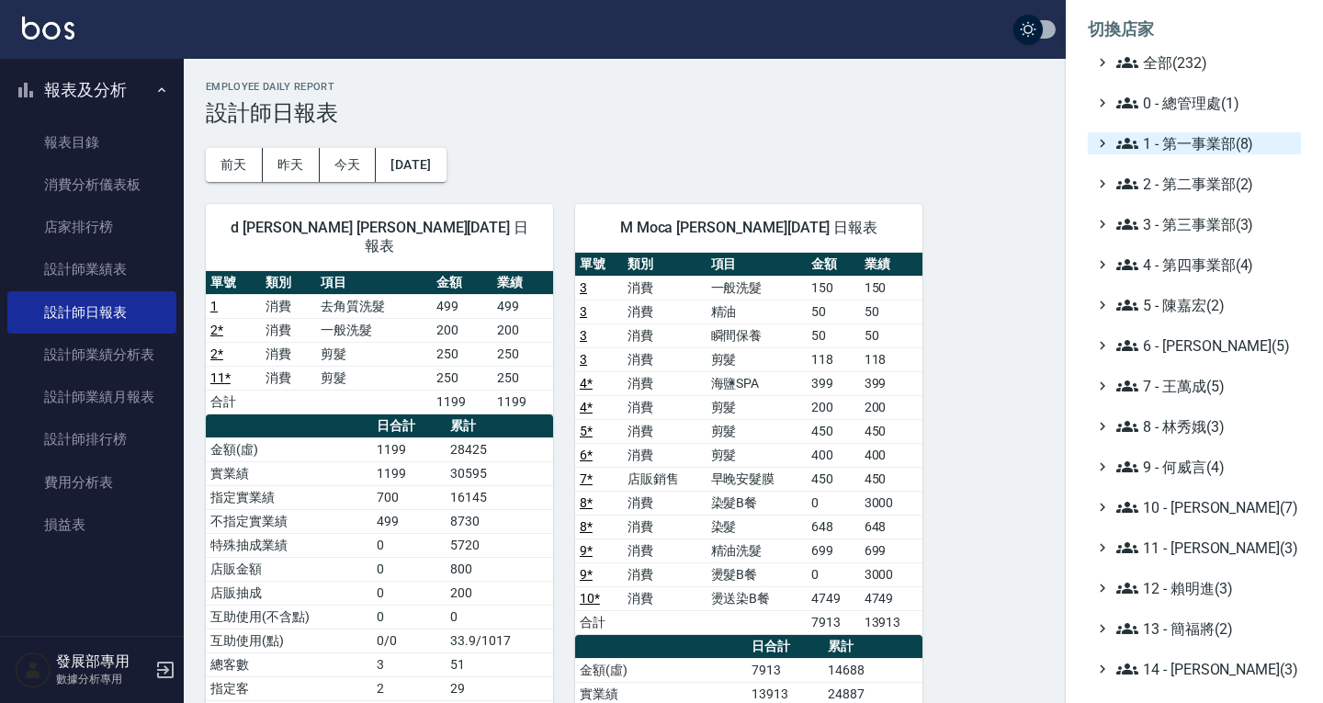
click at [1175, 155] on ul "全部(232) 0 - 總管理處(1) 1 - 第一事業部(8) 2 - 第二事業部(2) 3 - 第三事業部(3) 4 - 第四事業部(4) 5 - [PE…" at bounding box center [1194, 506] width 213 height 911
click at [1170, 140] on span "1 - 第一事業部(8)" at bounding box center [1204, 143] width 177 height 22
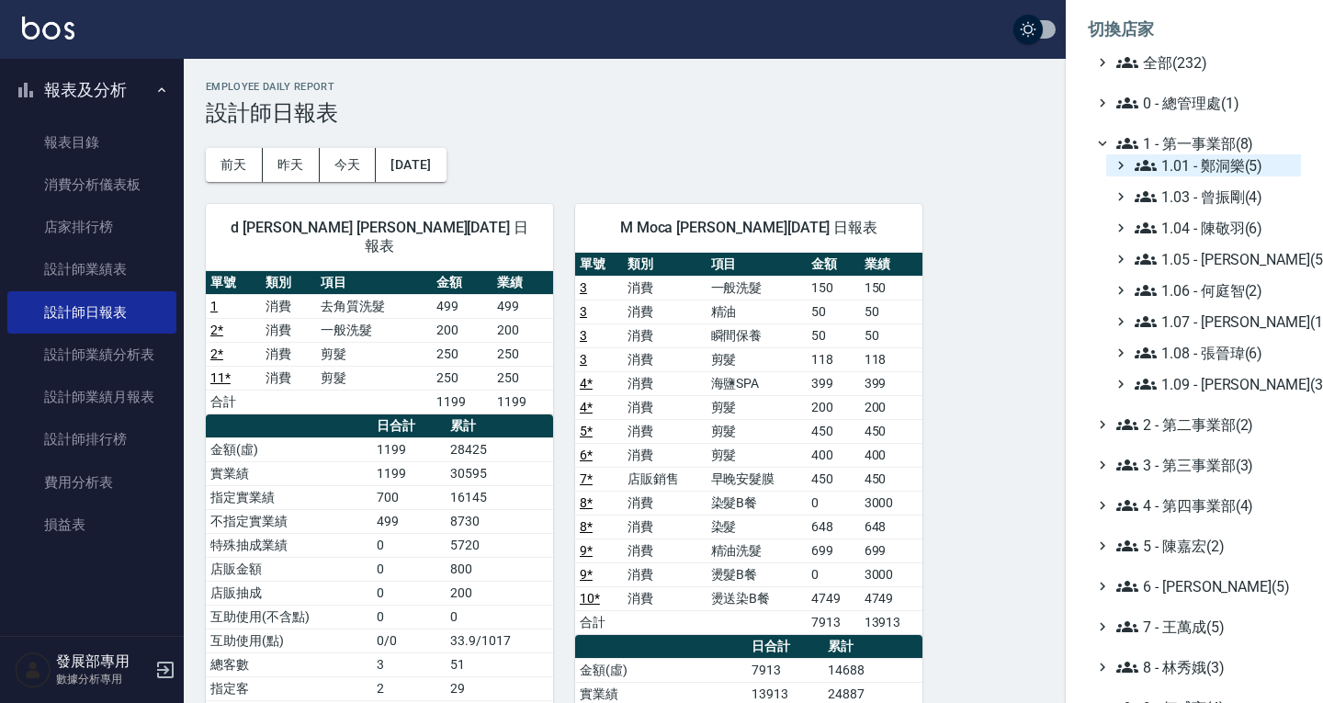
click at [1202, 163] on span "1.01 - 鄭洞樂(5)" at bounding box center [1214, 165] width 159 height 22
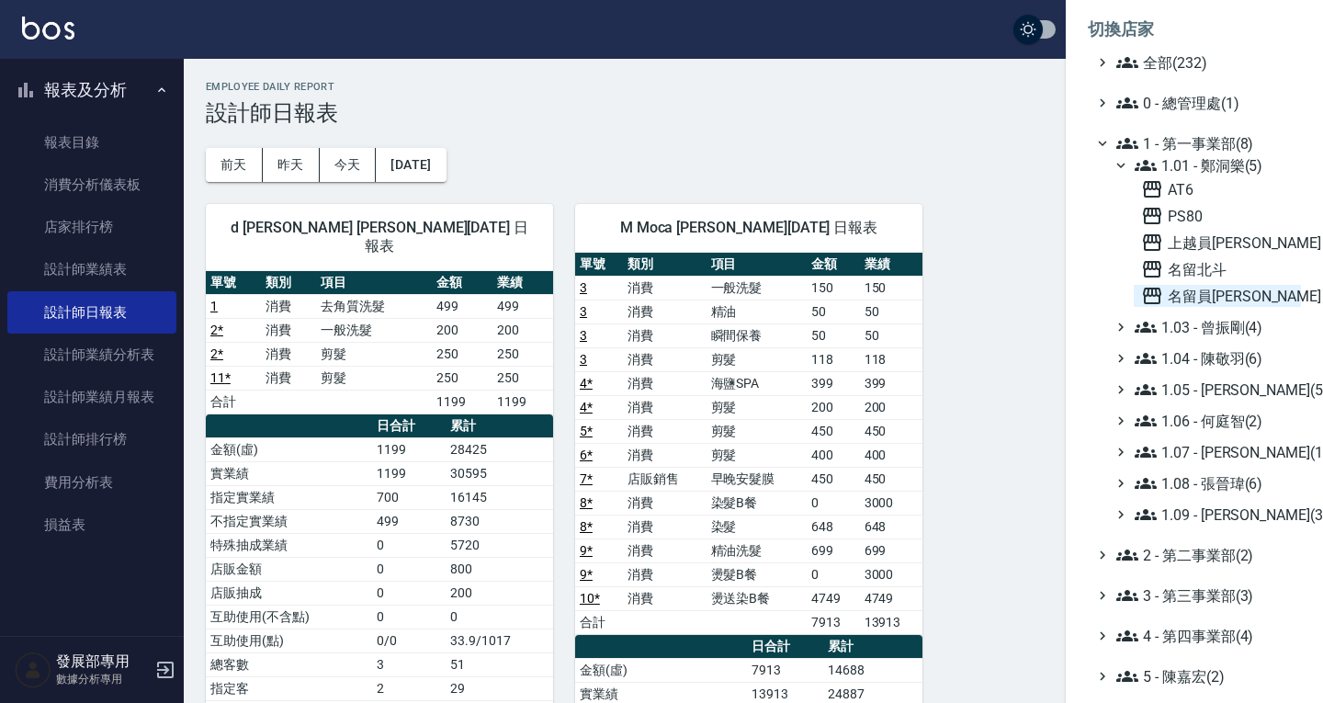
click at [1216, 293] on span "名留員林中正" at bounding box center [1217, 296] width 153 height 22
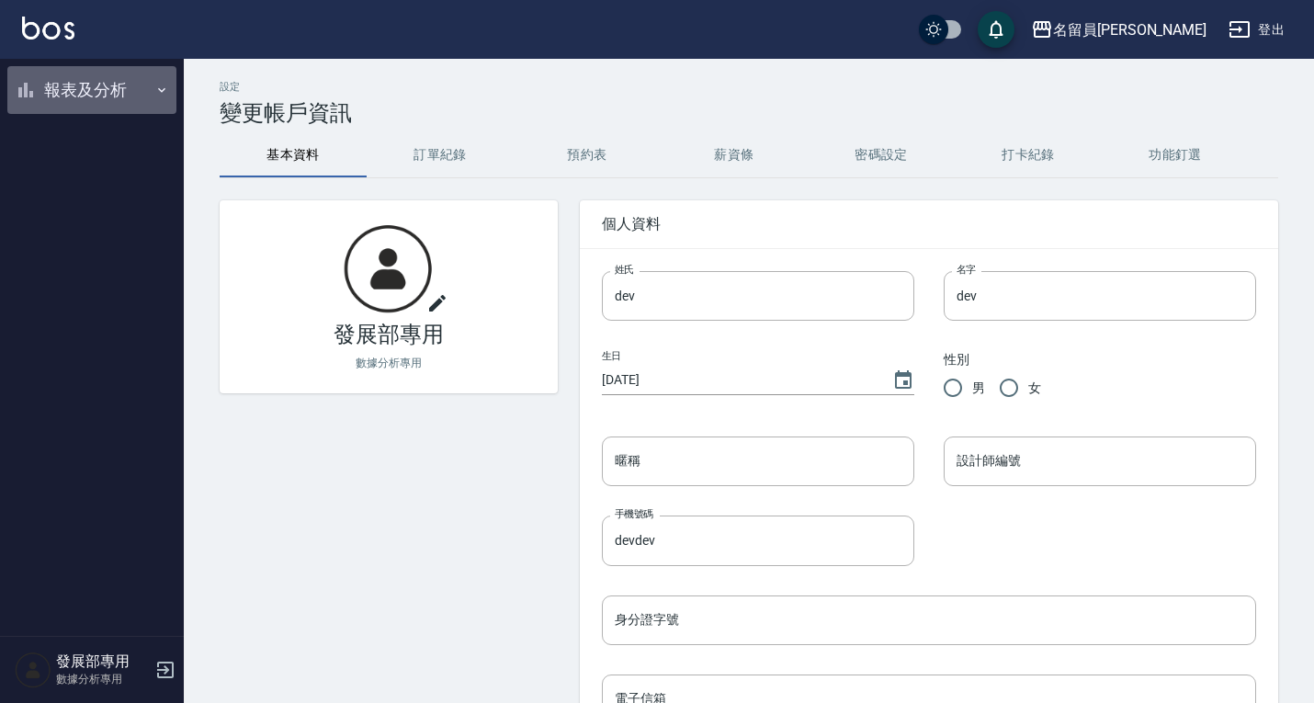
click at [66, 96] on button "報表及分析" at bounding box center [91, 90] width 169 height 48
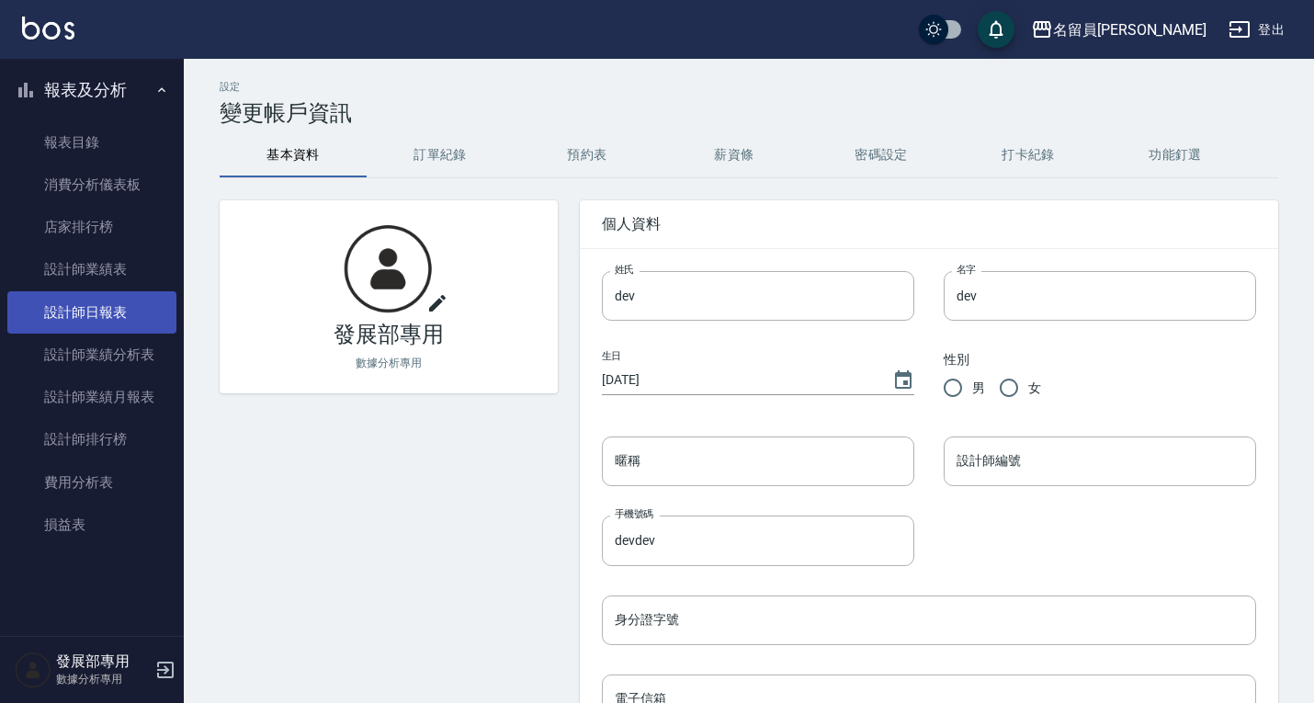
click at [113, 303] on link "設計師日報表" at bounding box center [91, 312] width 169 height 42
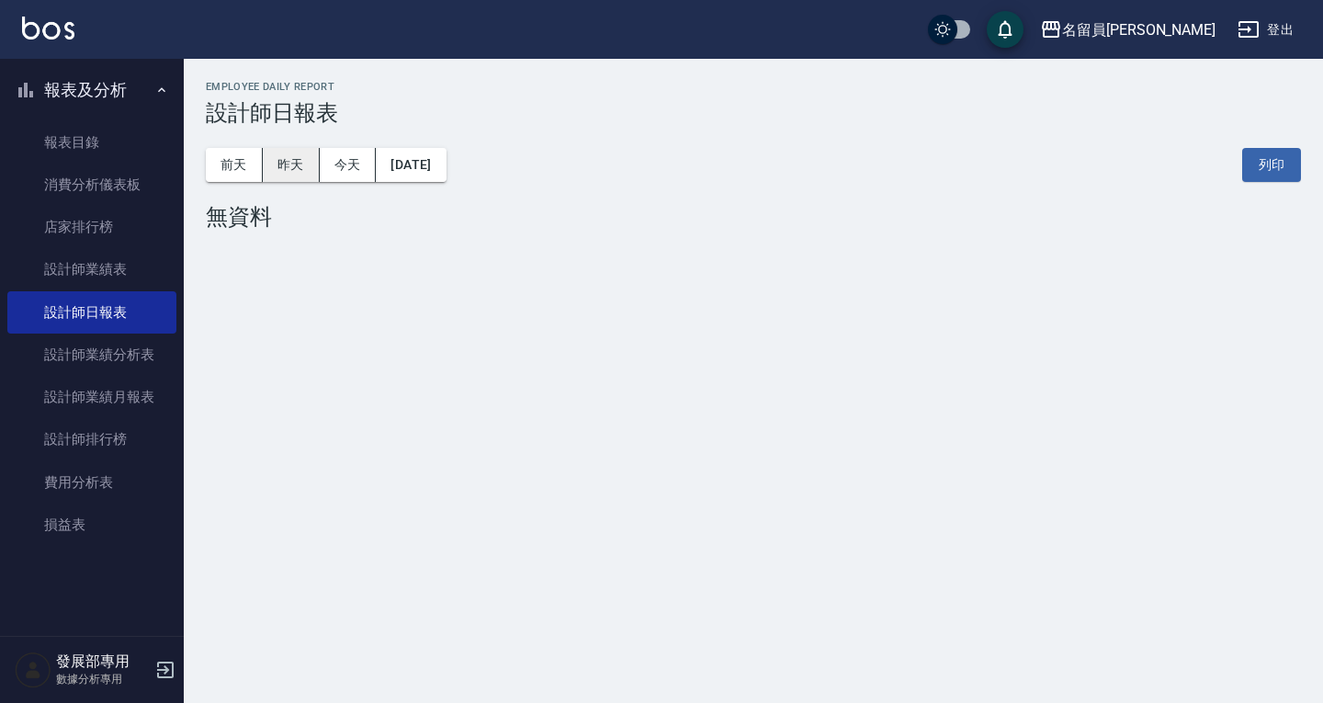
click at [297, 172] on button "昨天" at bounding box center [291, 165] width 57 height 34
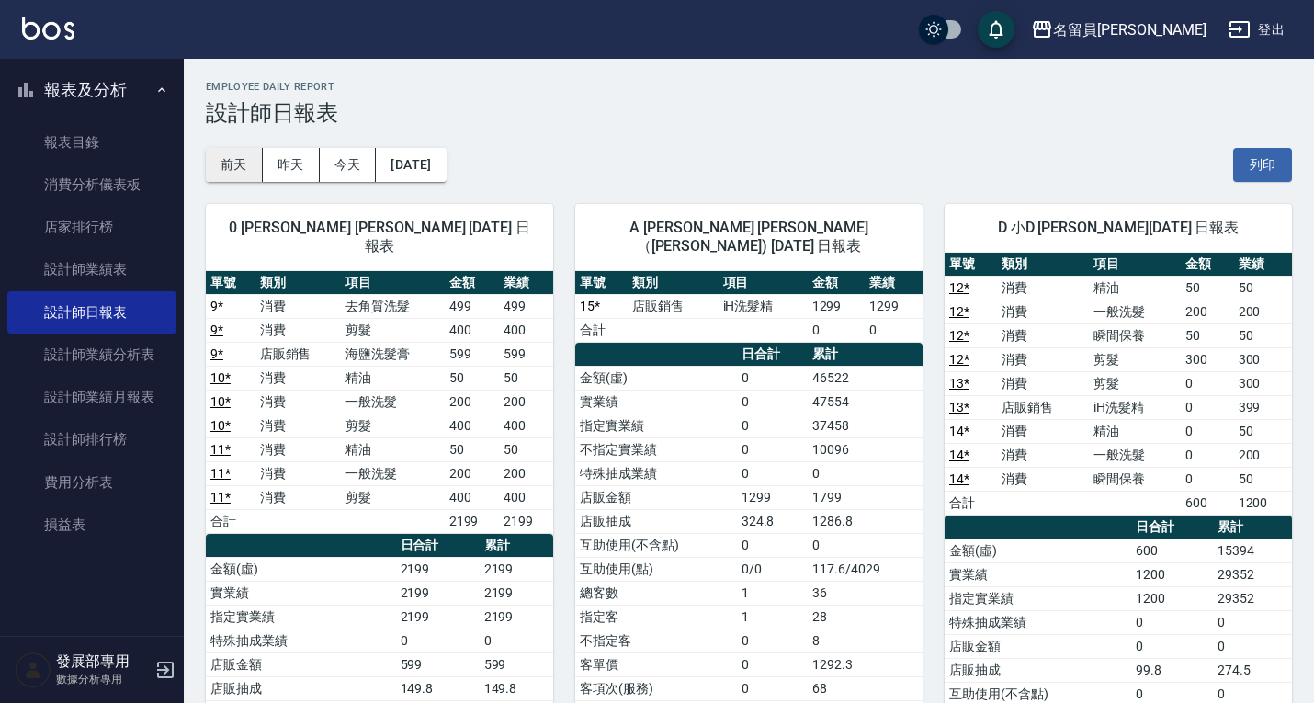
click at [212, 170] on button "前天" at bounding box center [234, 165] width 57 height 34
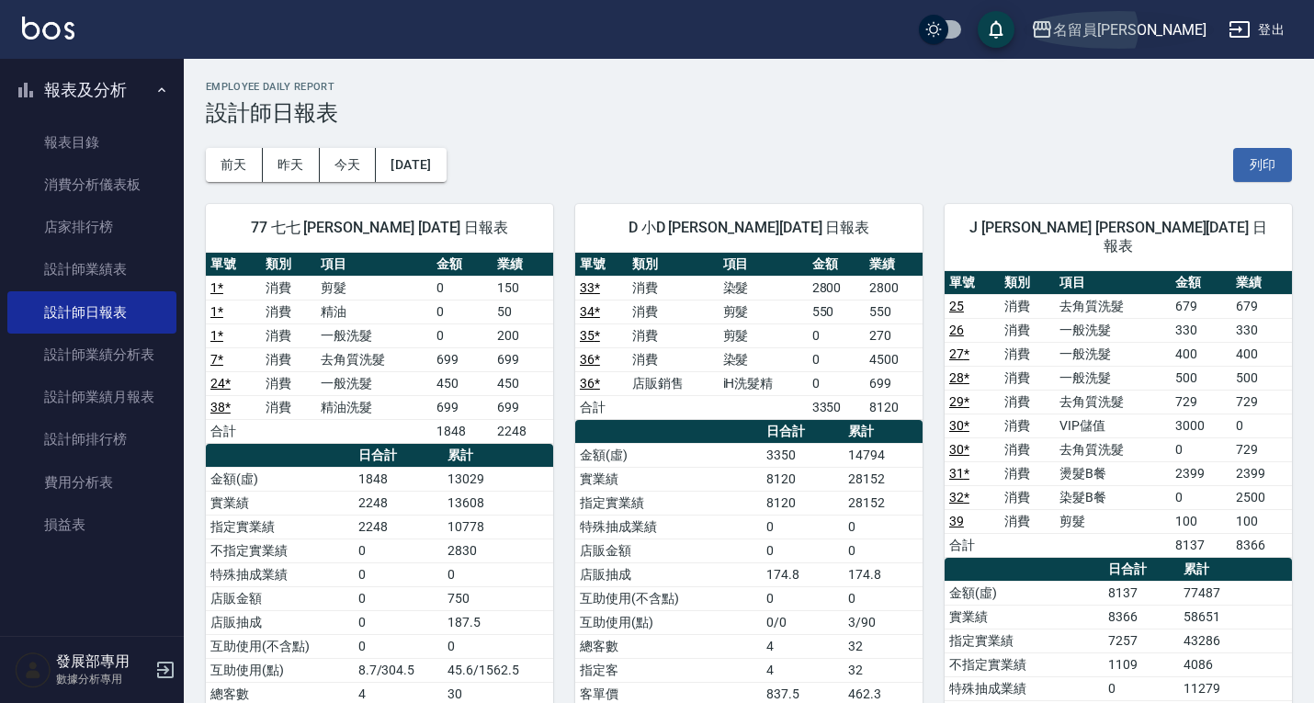
click at [1134, 36] on div "名留員林中正" at bounding box center [1129, 29] width 153 height 23
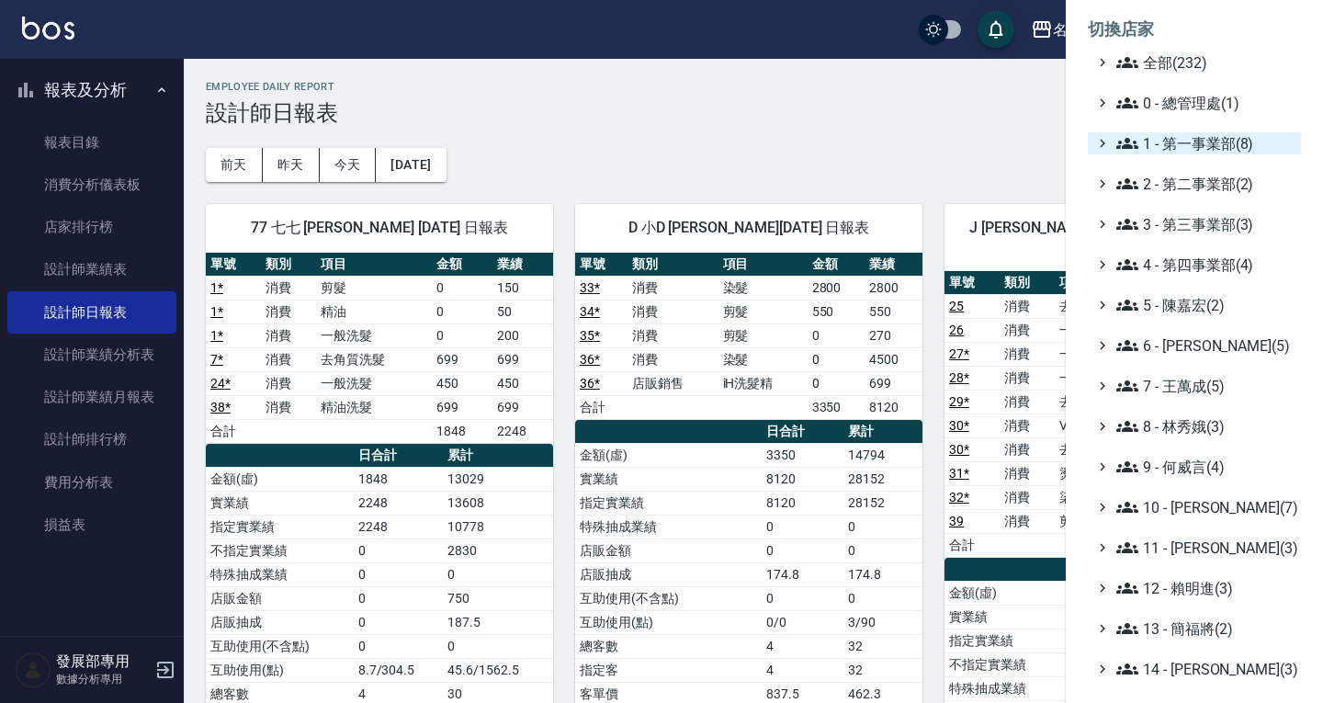
click at [1181, 151] on span "1 - 第一事業部(8)" at bounding box center [1204, 143] width 177 height 22
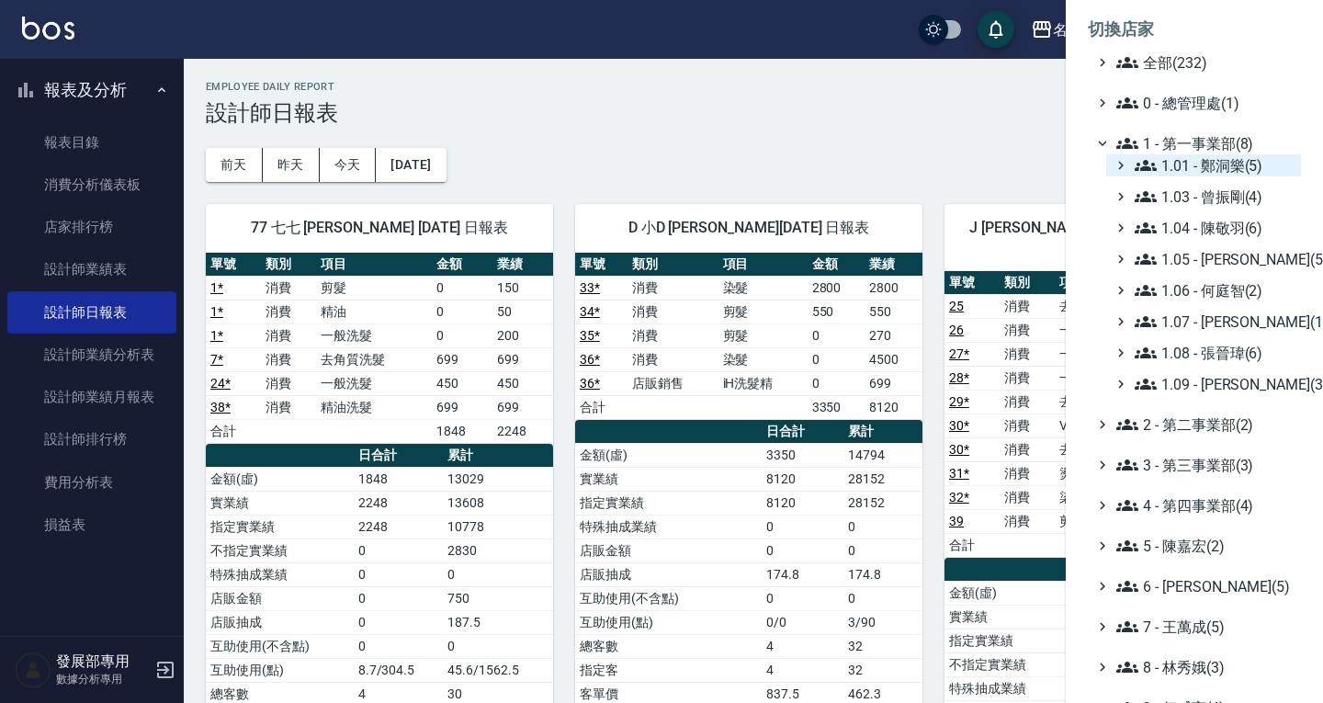
click at [1184, 166] on span "1.01 - 鄭洞樂(5)" at bounding box center [1214, 165] width 159 height 22
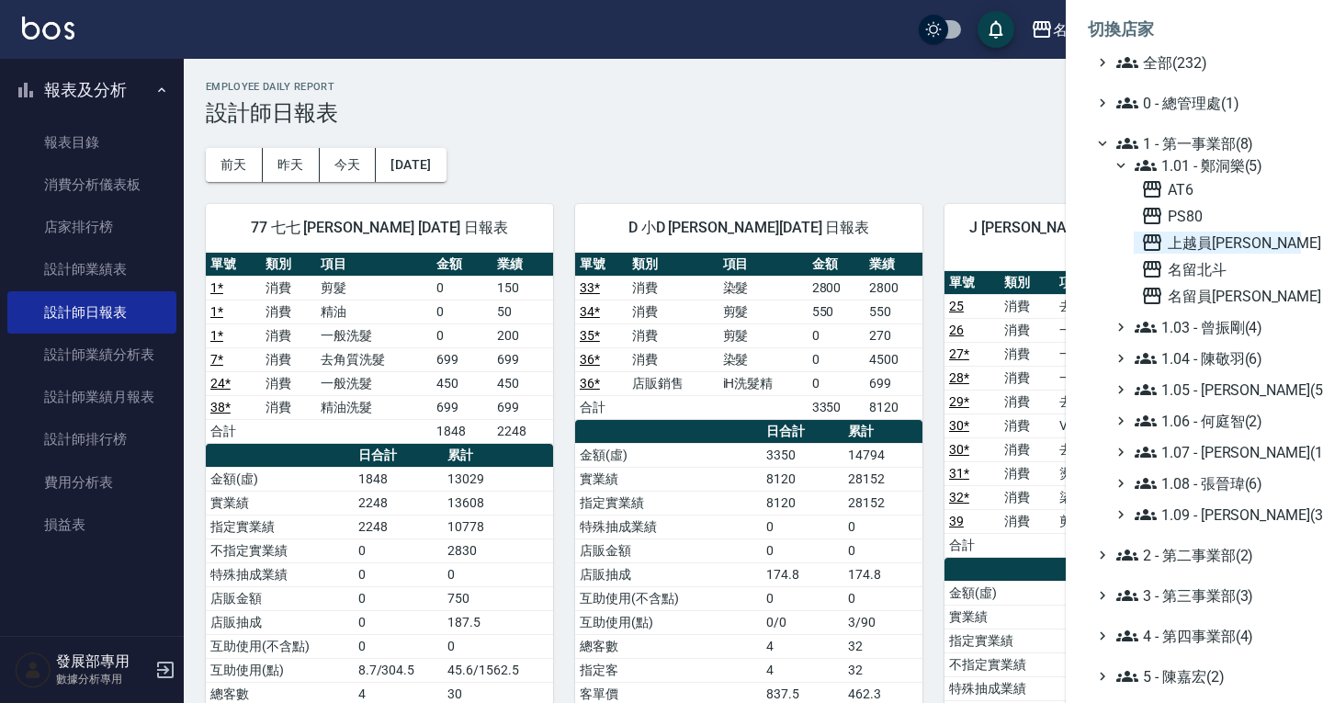
click at [1196, 243] on span "上越員[PERSON_NAME]" at bounding box center [1217, 243] width 153 height 22
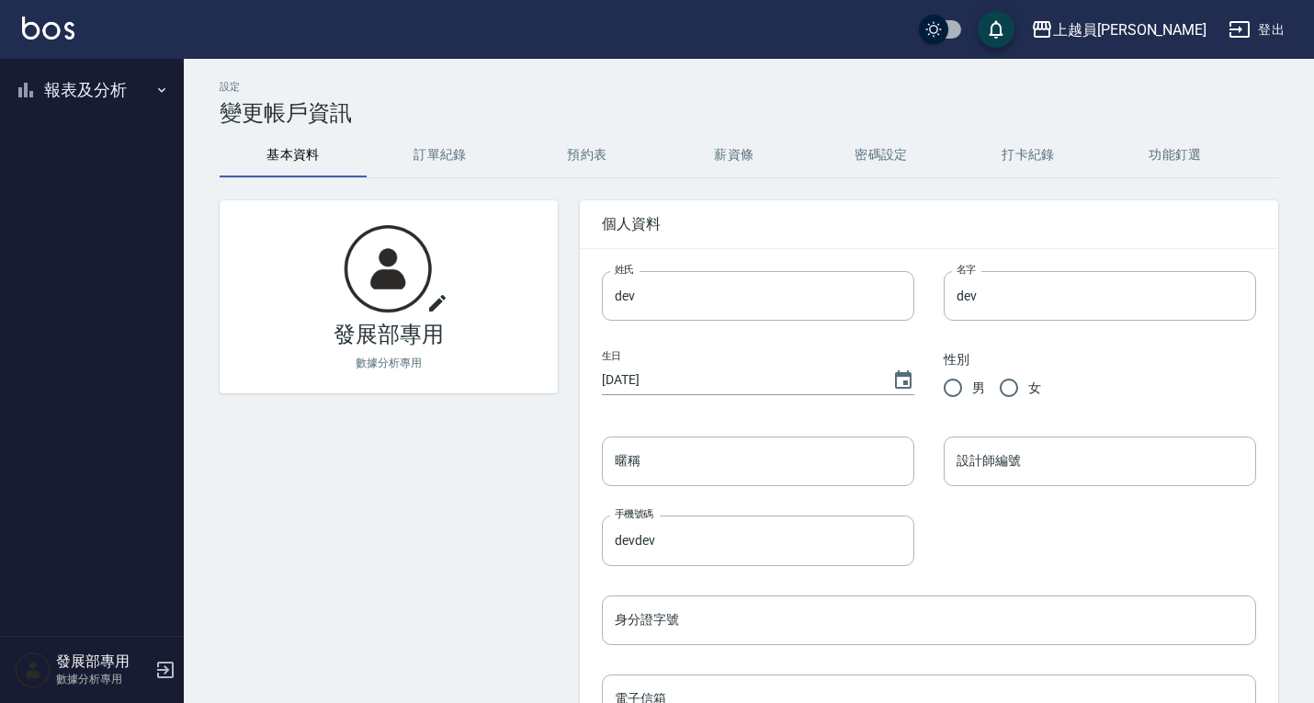
click at [123, 75] on button "報表及分析" at bounding box center [91, 90] width 169 height 48
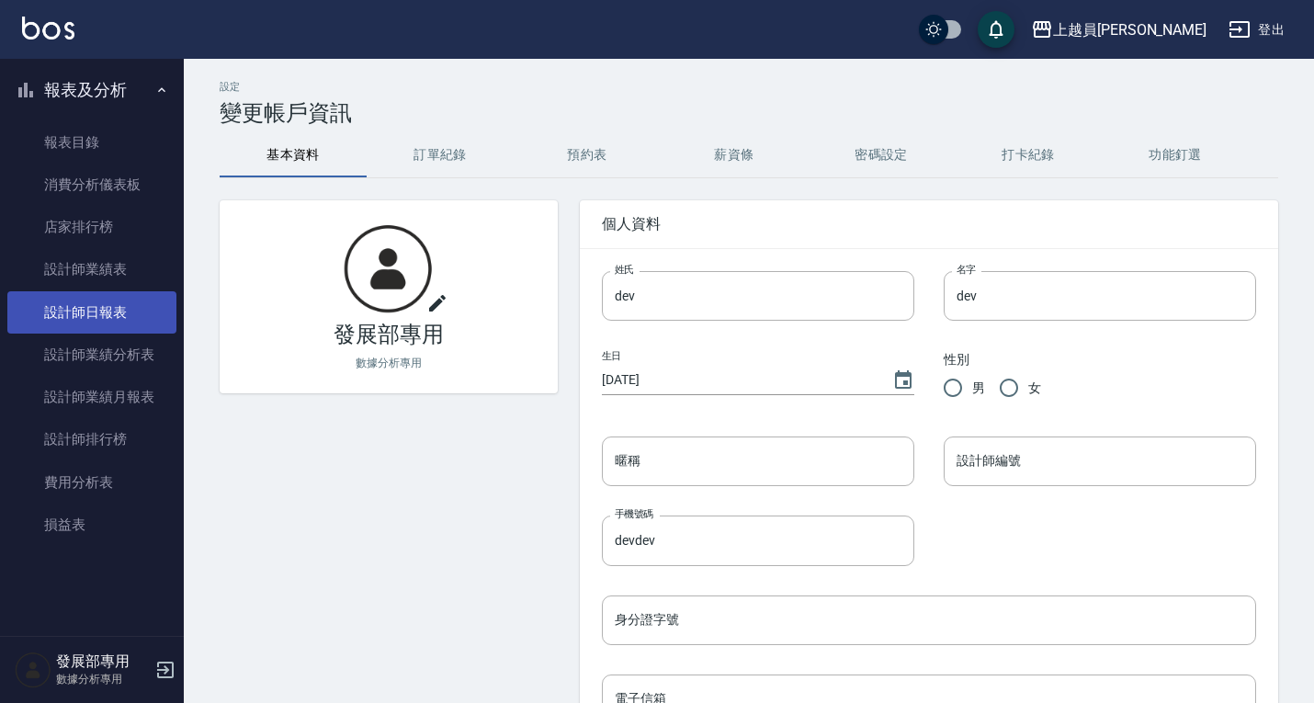
click at [111, 306] on link "設計師日報表" at bounding box center [91, 312] width 169 height 42
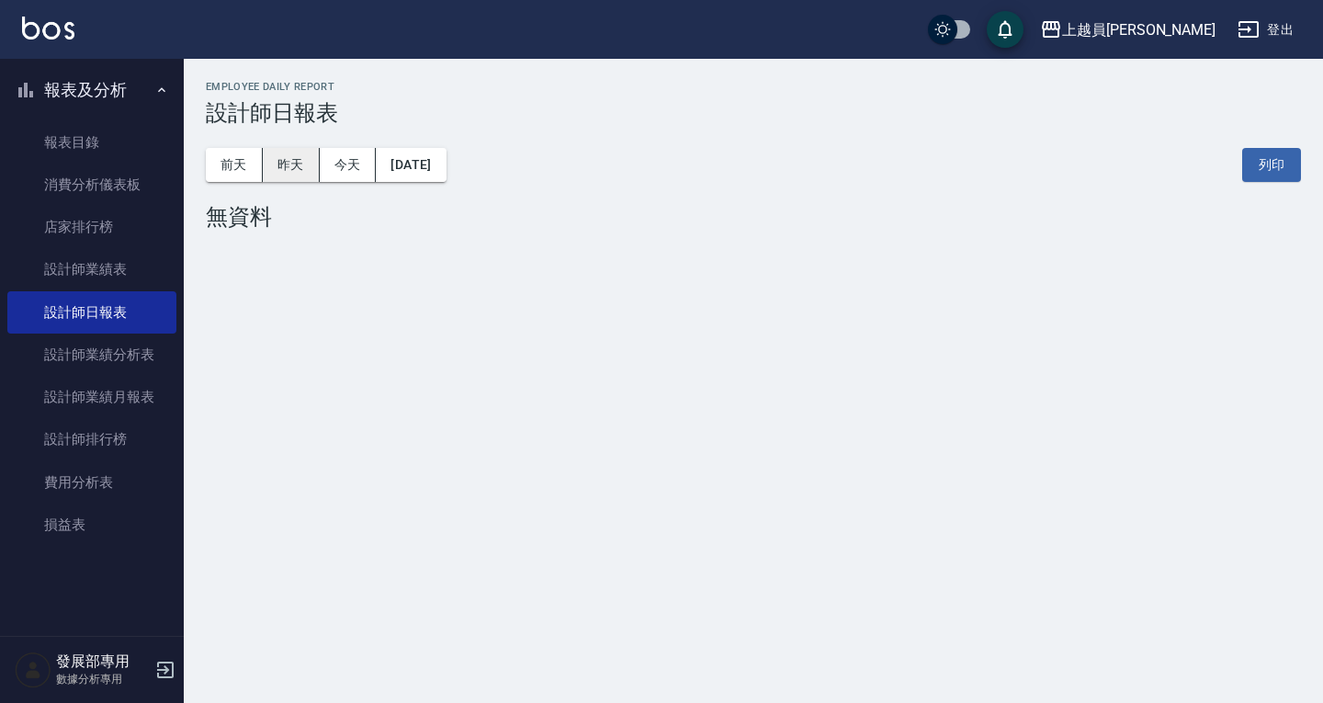
click at [292, 164] on button "昨天" at bounding box center [291, 165] width 57 height 34
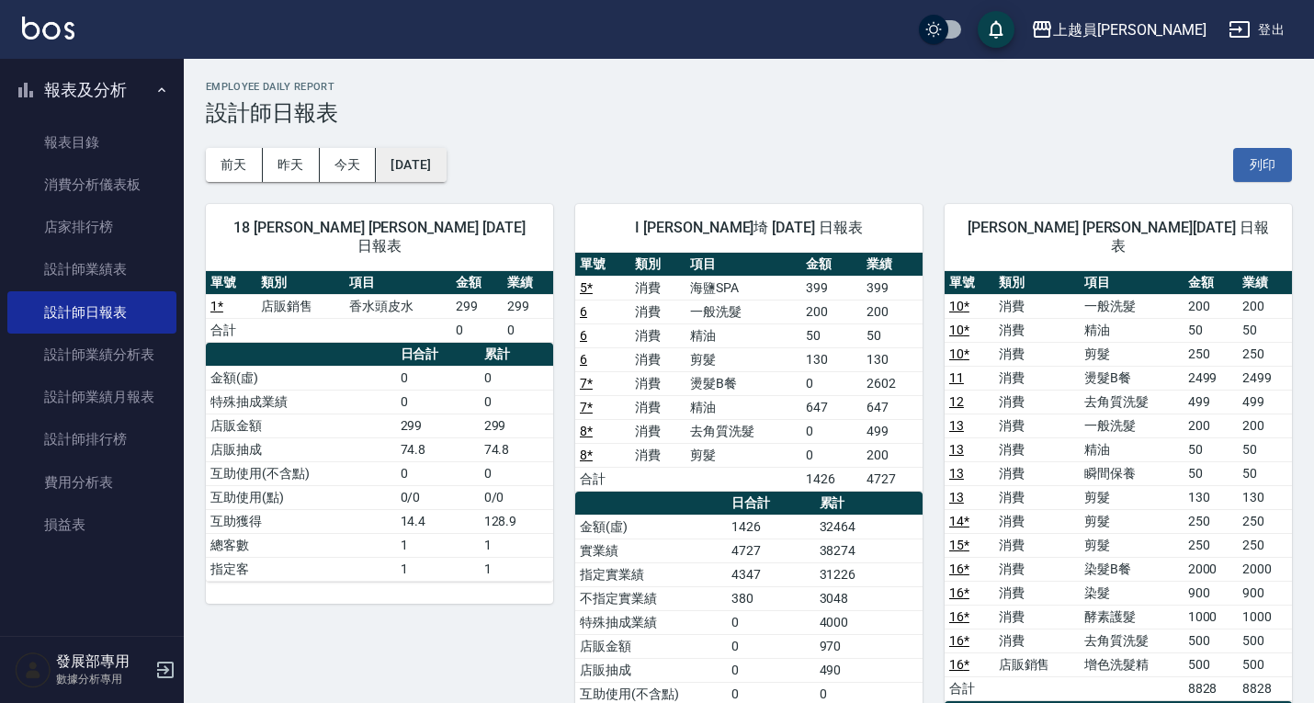
click at [414, 175] on button "[DATE]" at bounding box center [411, 165] width 70 height 34
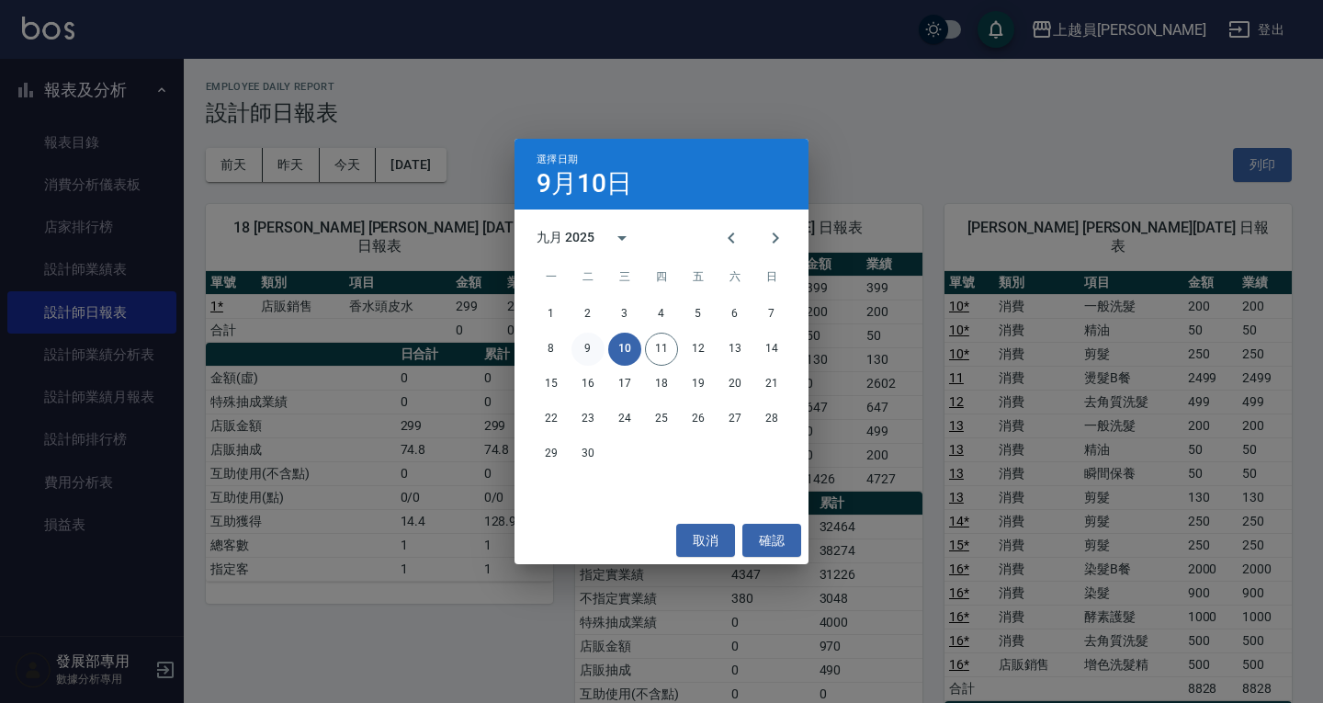
click at [587, 349] on button "9" at bounding box center [587, 349] width 33 height 33
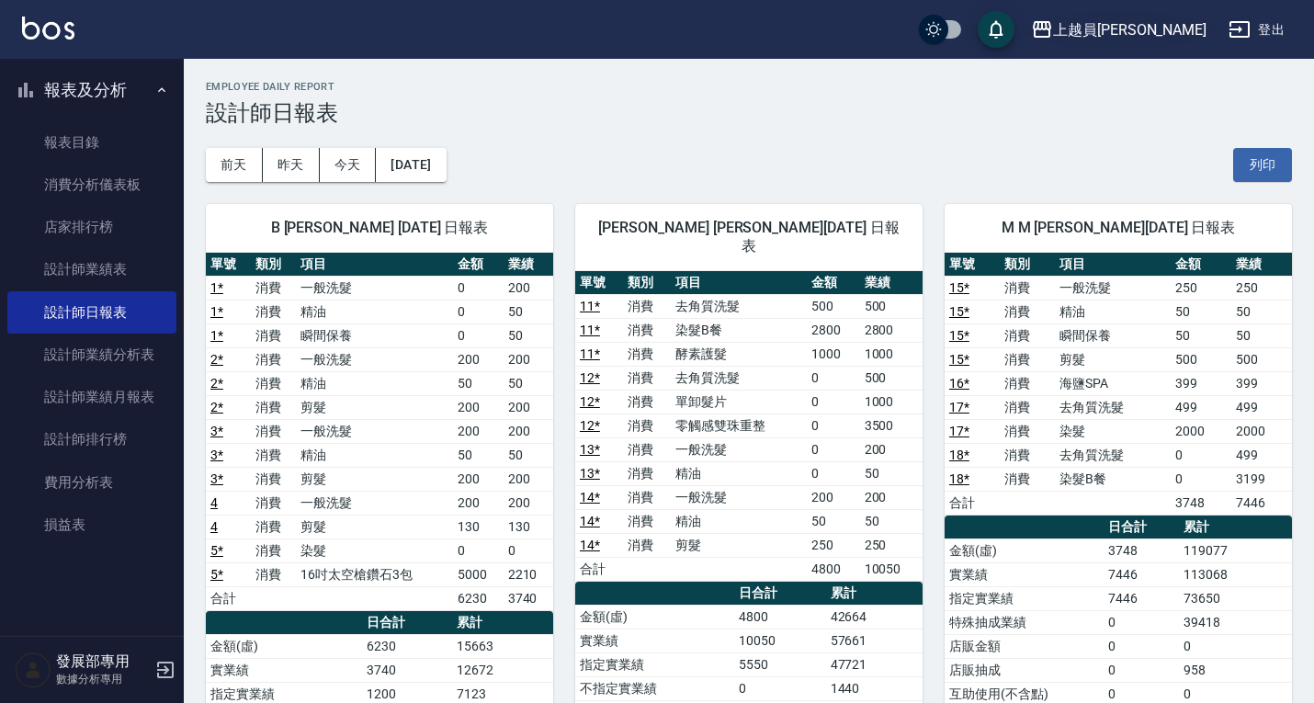
click at [1181, 35] on div "上越員[PERSON_NAME]" at bounding box center [1129, 29] width 153 height 23
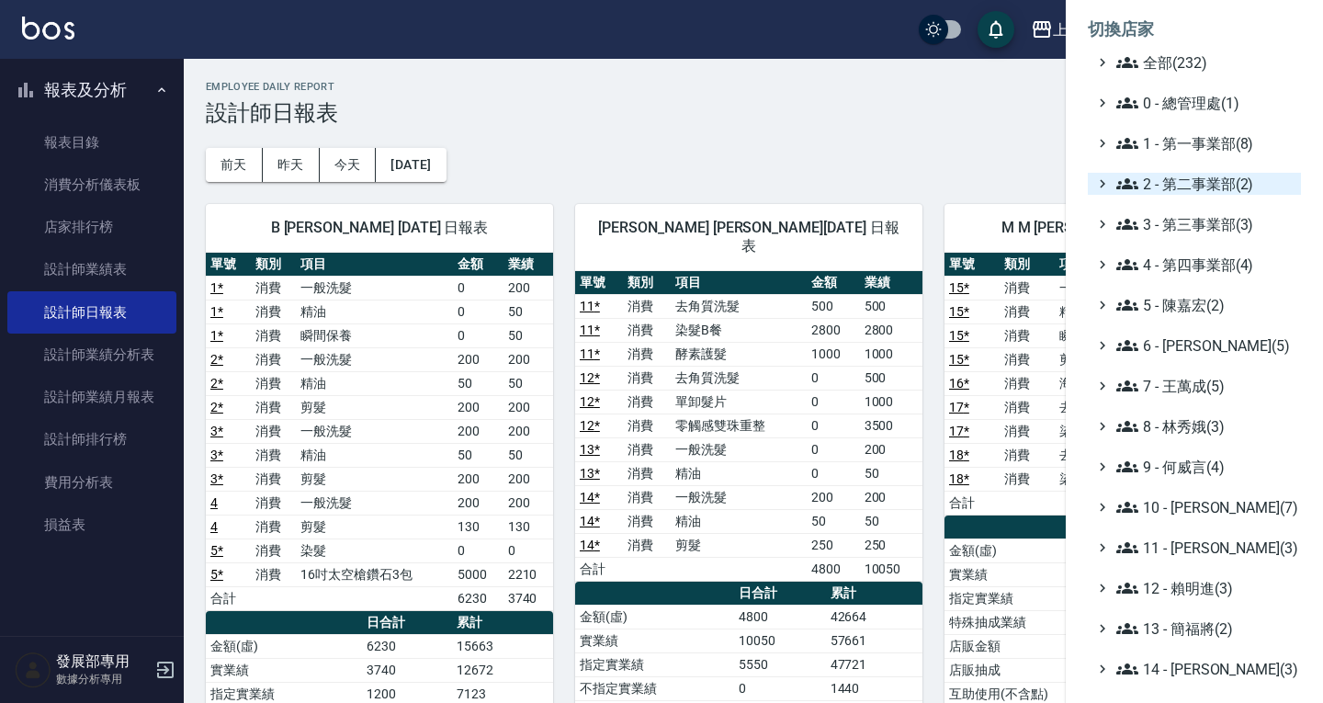
click at [1192, 192] on span "2 - 第二事業部(2)" at bounding box center [1204, 184] width 177 height 22
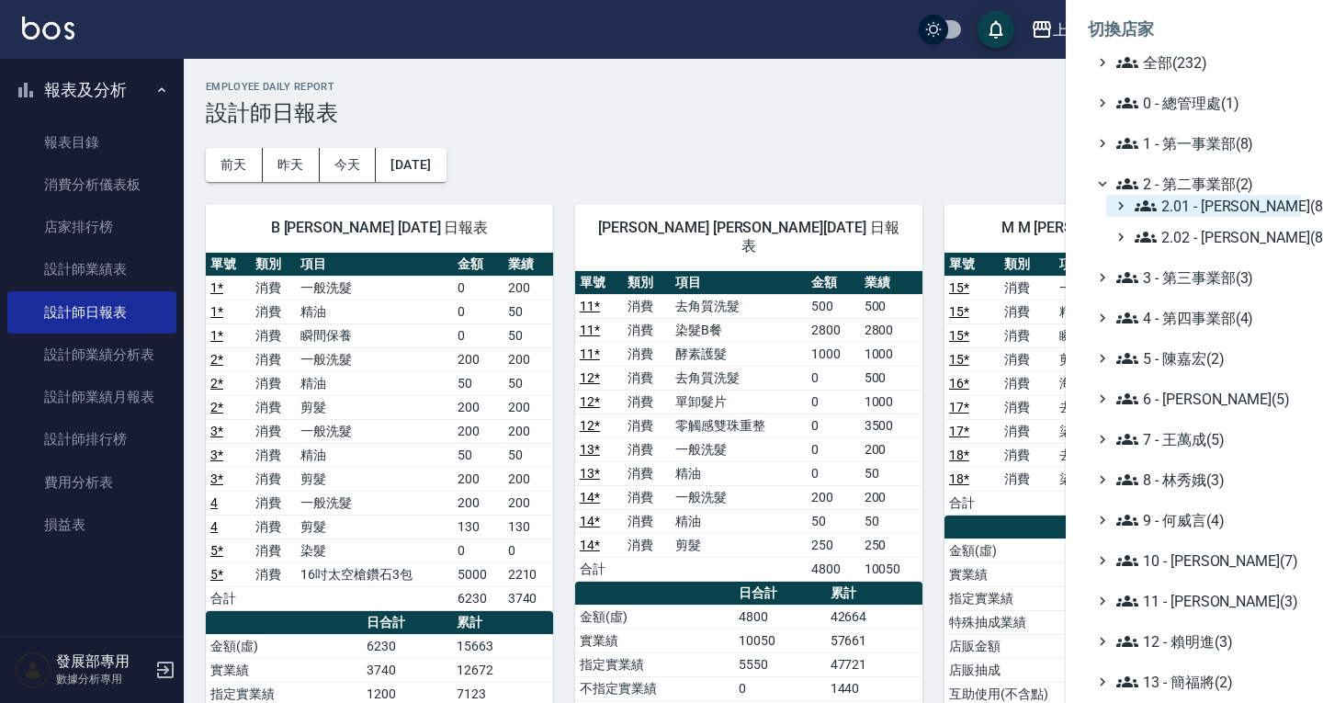
click at [1187, 208] on span "2.01 - [PERSON_NAME](8)" at bounding box center [1214, 206] width 159 height 22
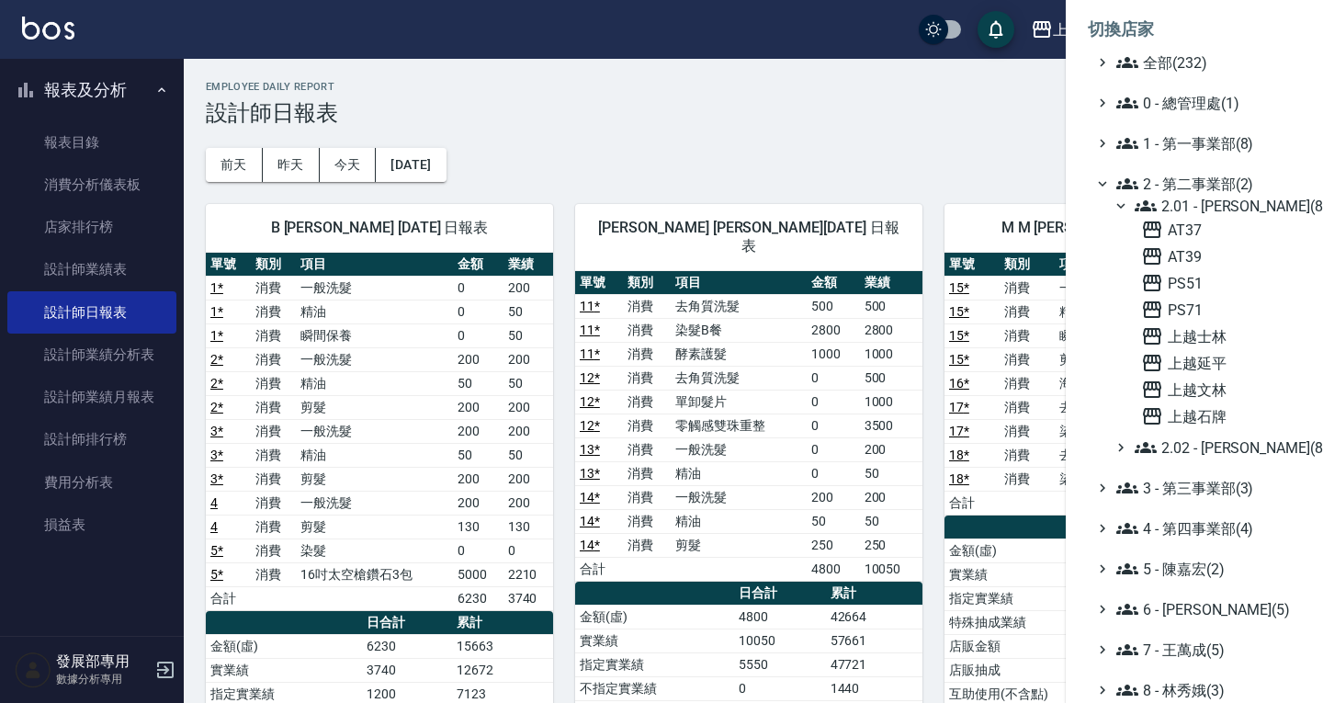
click at [1187, 208] on span "2.01 - [PERSON_NAME](8)" at bounding box center [1214, 206] width 159 height 22
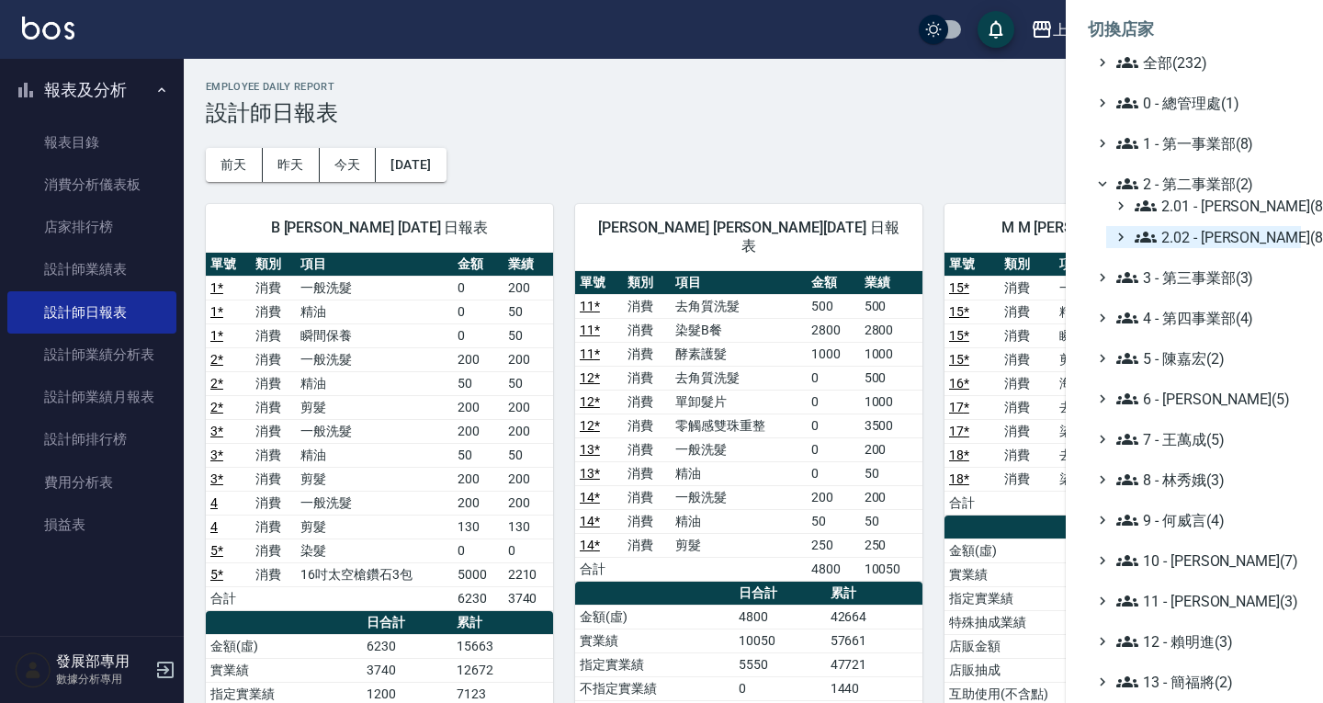
click at [1197, 230] on span "2.02 - [PERSON_NAME](8)" at bounding box center [1214, 237] width 159 height 22
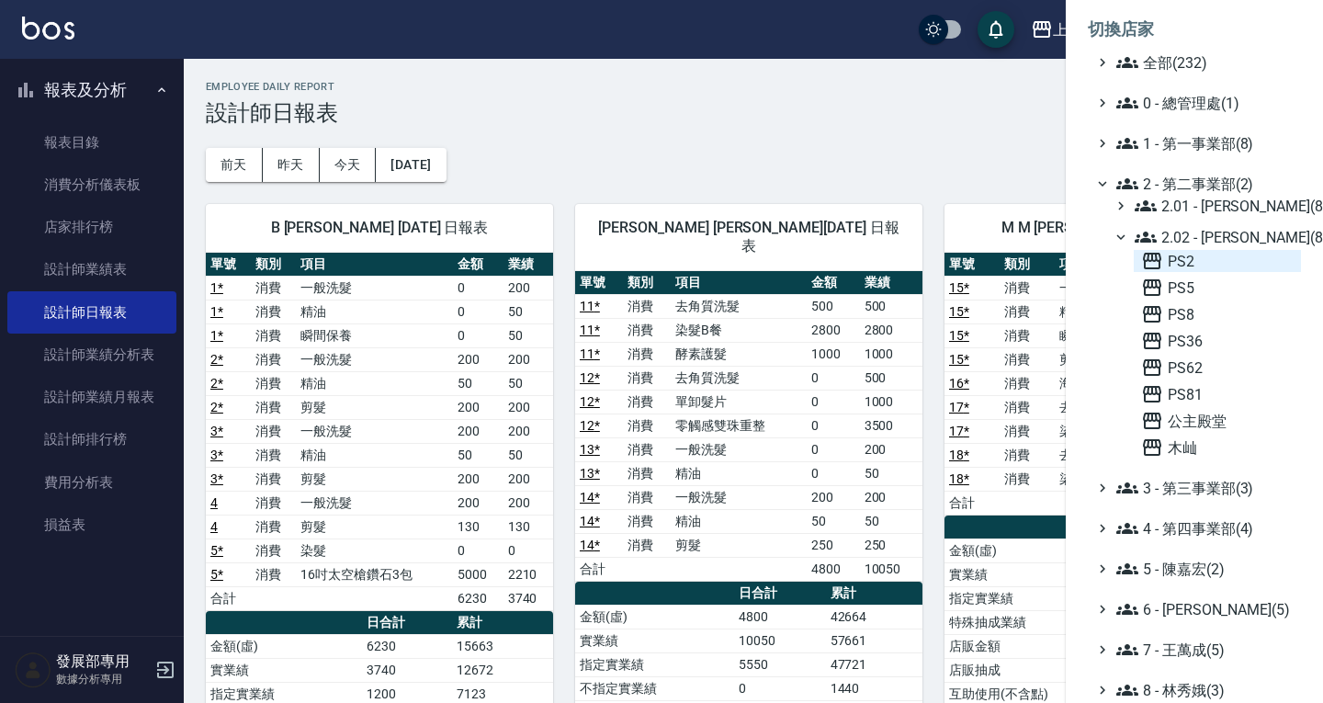
click at [1194, 263] on span "PS2" at bounding box center [1217, 261] width 153 height 22
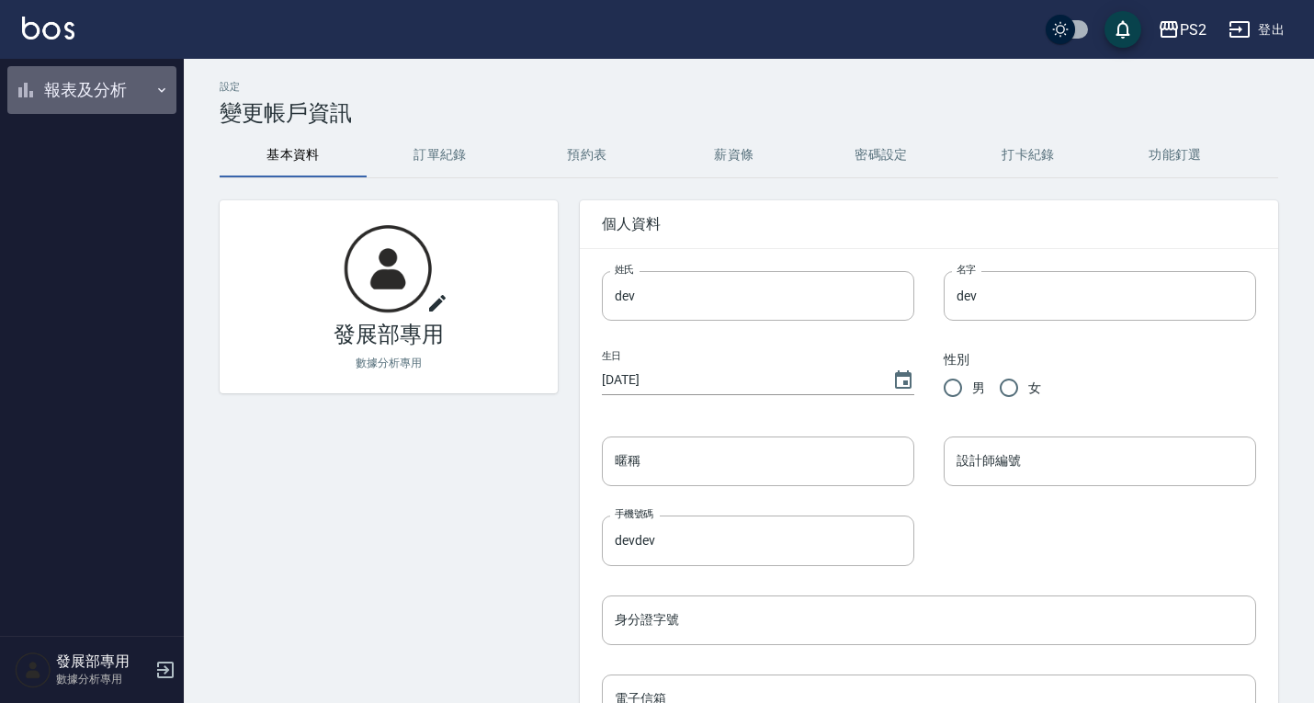
drag, startPoint x: 83, startPoint y: 99, endPoint x: 69, endPoint y: 89, distance: 17.1
click at [69, 89] on button "報表及分析" at bounding box center [91, 90] width 169 height 48
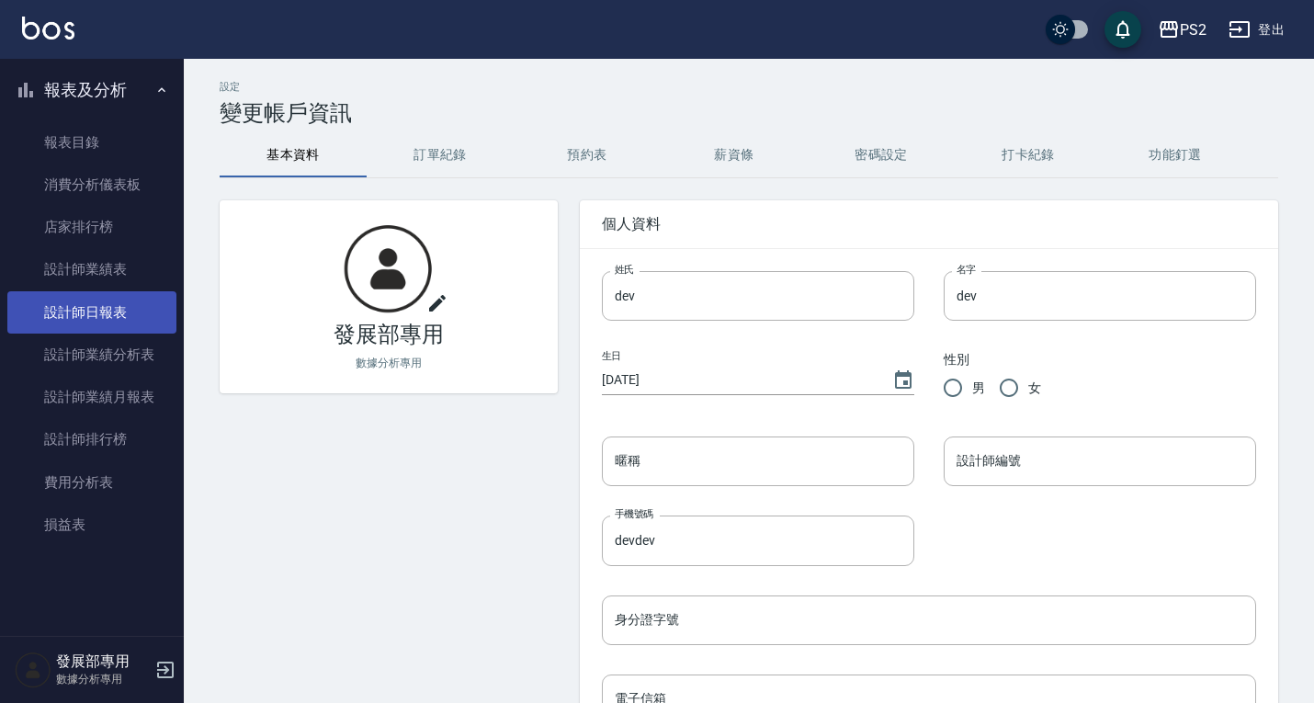
drag, startPoint x: 103, startPoint y: 316, endPoint x: 111, endPoint y: 307, distance: 12.4
click at [103, 316] on link "設計師日報表" at bounding box center [91, 312] width 169 height 42
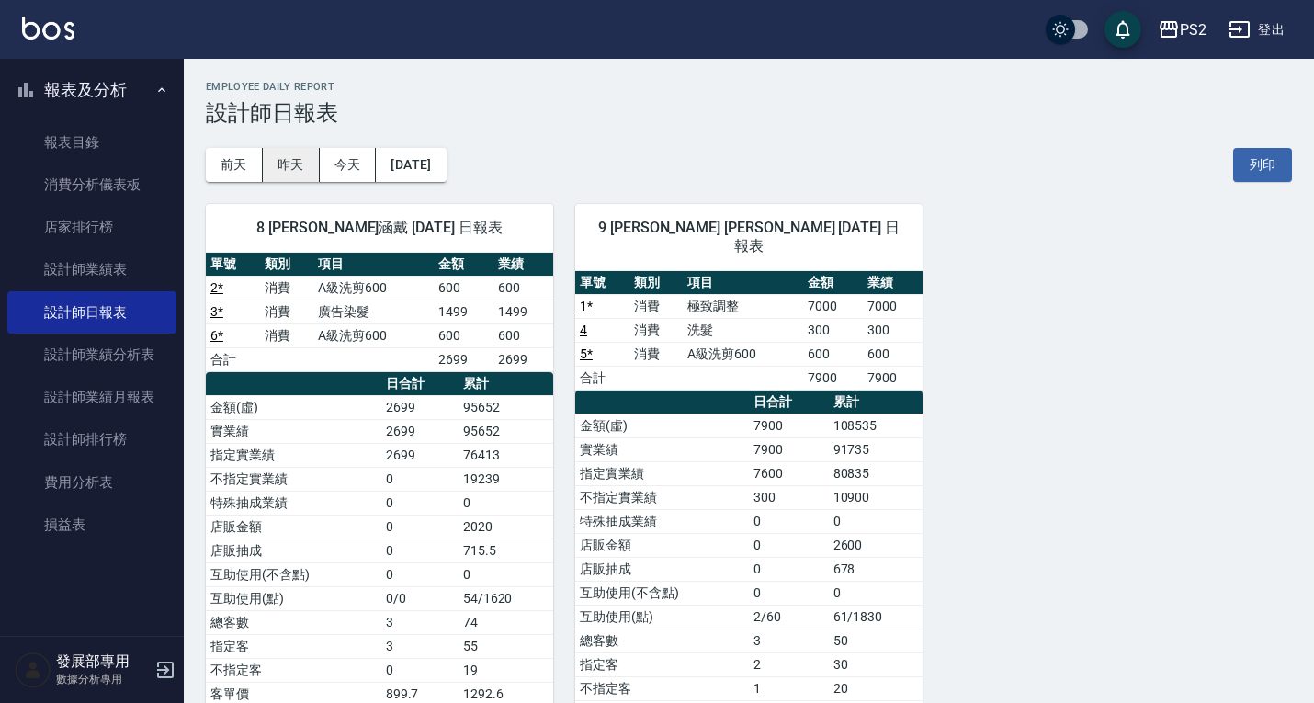
click at [295, 164] on button "昨天" at bounding box center [291, 165] width 57 height 34
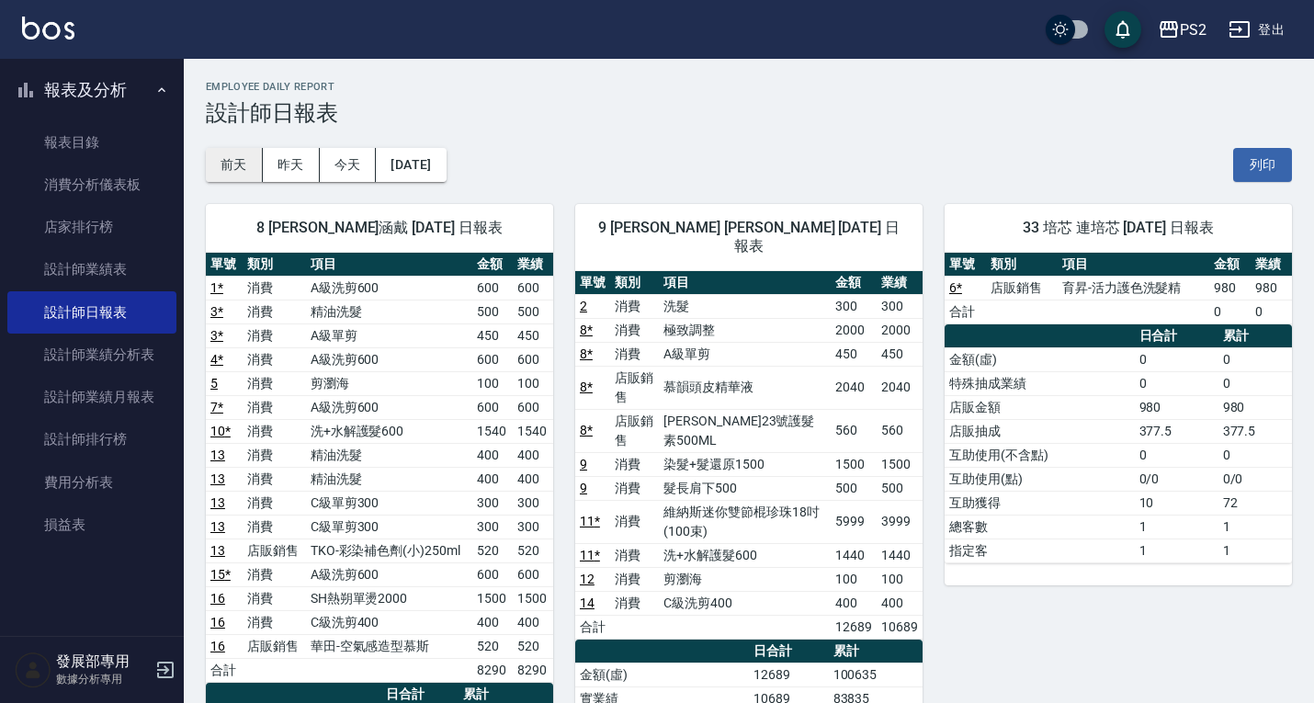
click at [244, 160] on button "前天" at bounding box center [234, 165] width 57 height 34
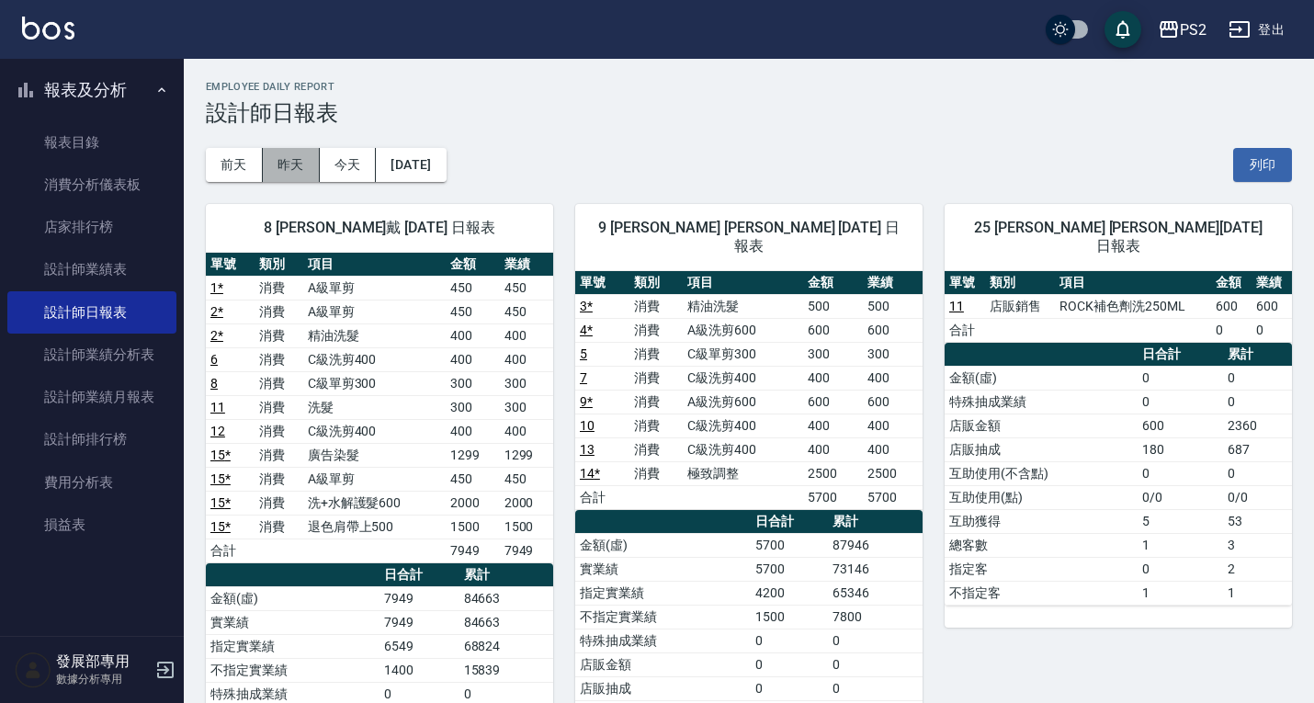
click at [286, 168] on button "昨天" at bounding box center [291, 165] width 57 height 34
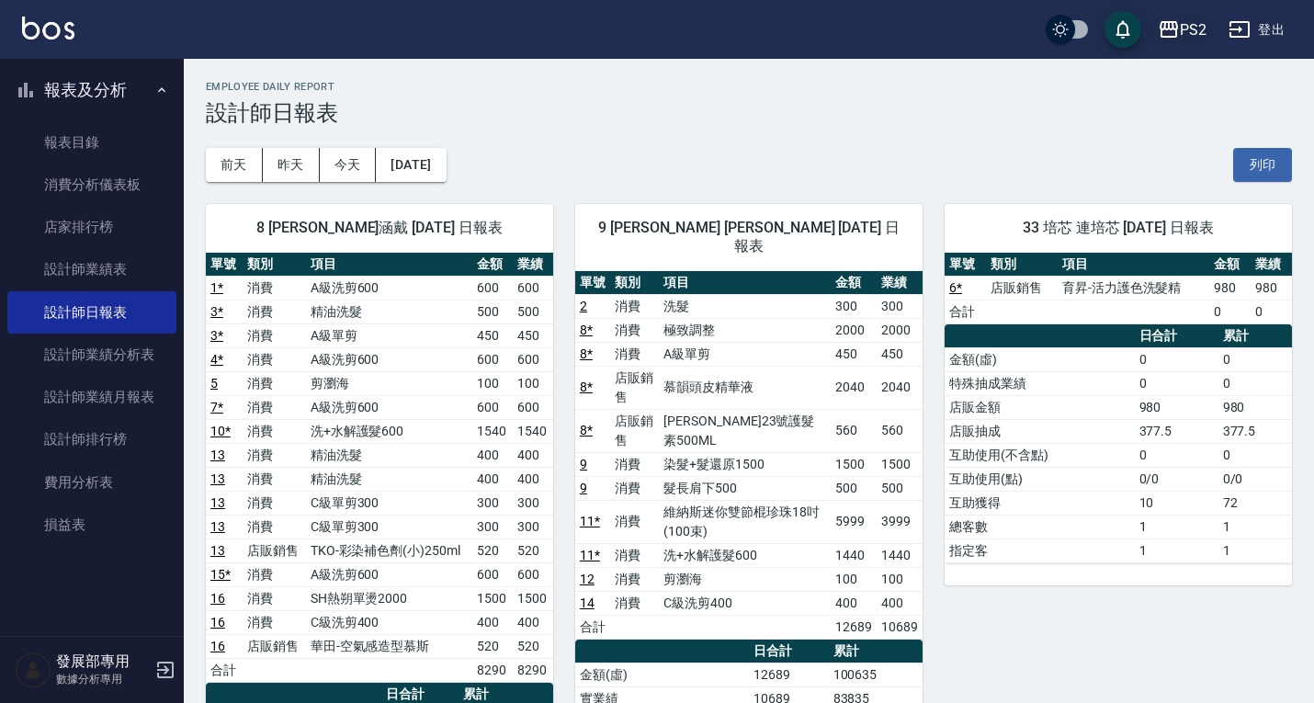
click at [1207, 25] on button "PS2" at bounding box center [1181, 30] width 63 height 38
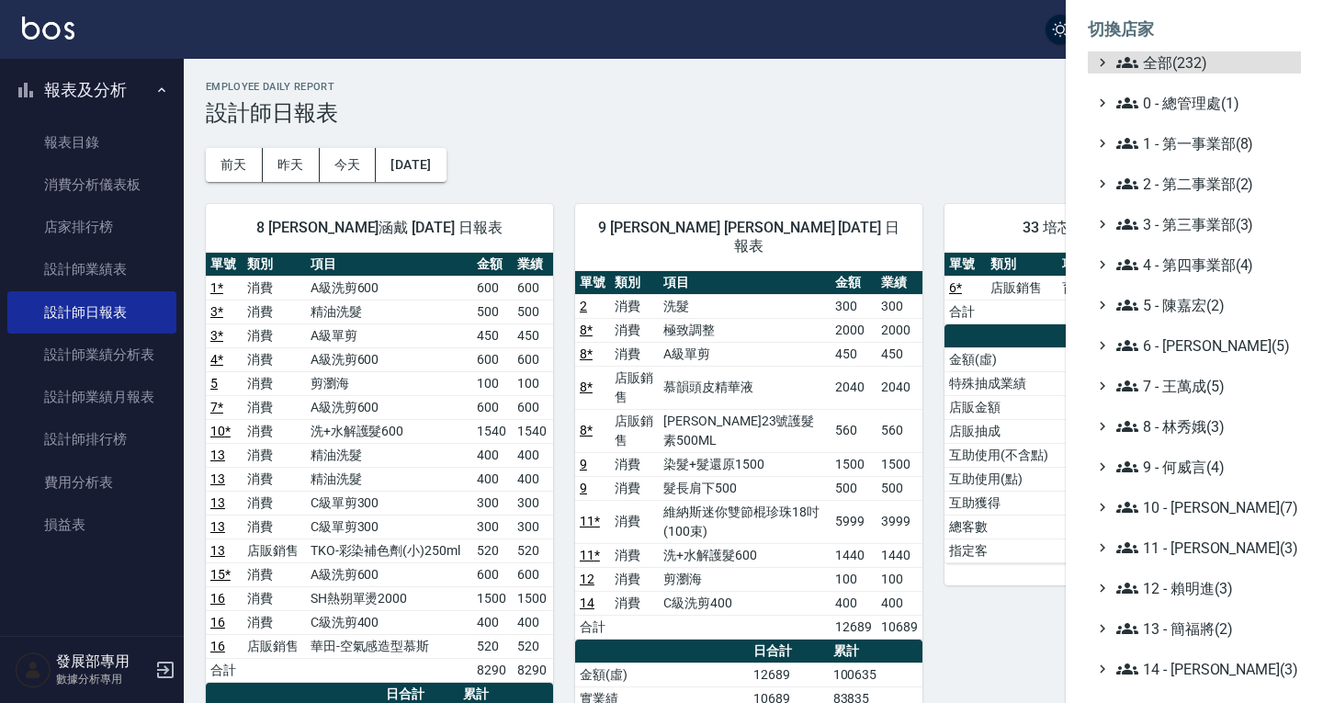
click at [1163, 195] on ul "全部(232) 0 - 總管理處(1) 1 - 第一事業部(8) 2 - 第二事業部(2) 3 - 第三事業部(3) 4 - 第四事業部(4) 5 - 陳嘉宏…" at bounding box center [1194, 506] width 213 height 911
click at [1169, 187] on span "2 - 第二事業部(2)" at bounding box center [1204, 184] width 177 height 22
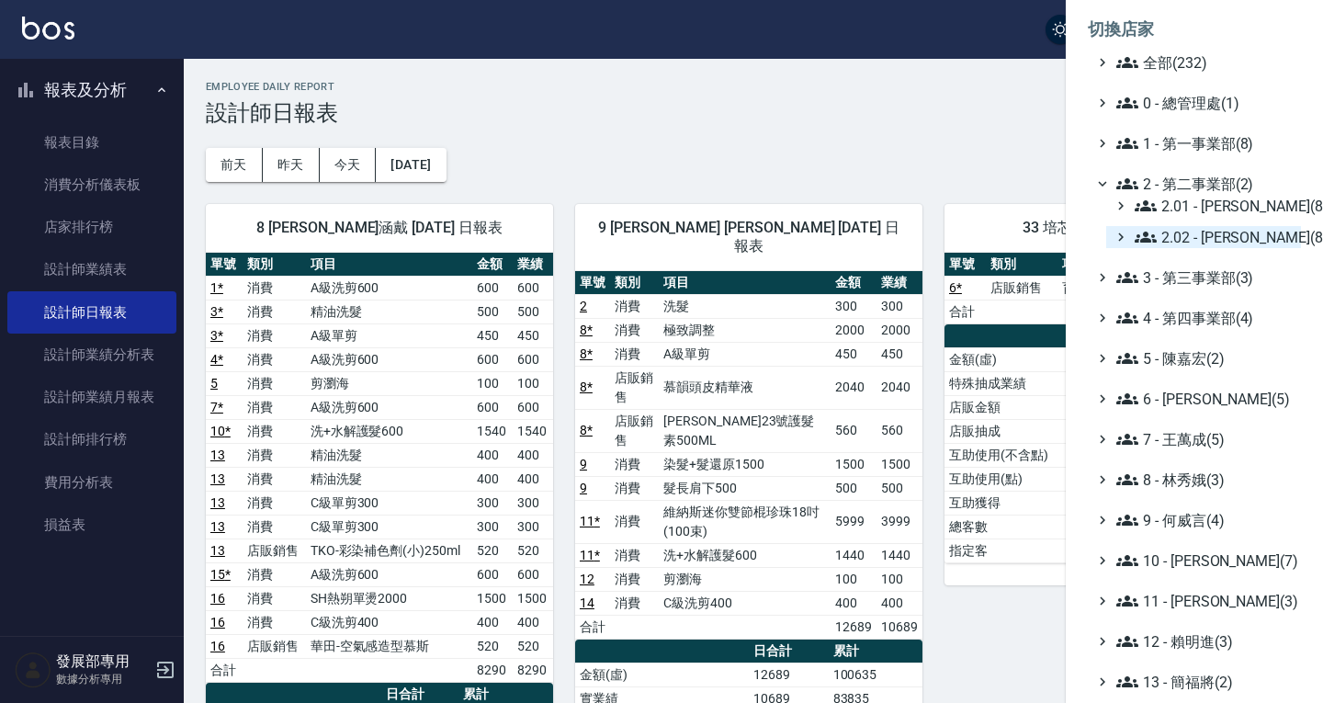
click at [1180, 227] on span "2.02 - 何恭霖(8)" at bounding box center [1214, 237] width 159 height 22
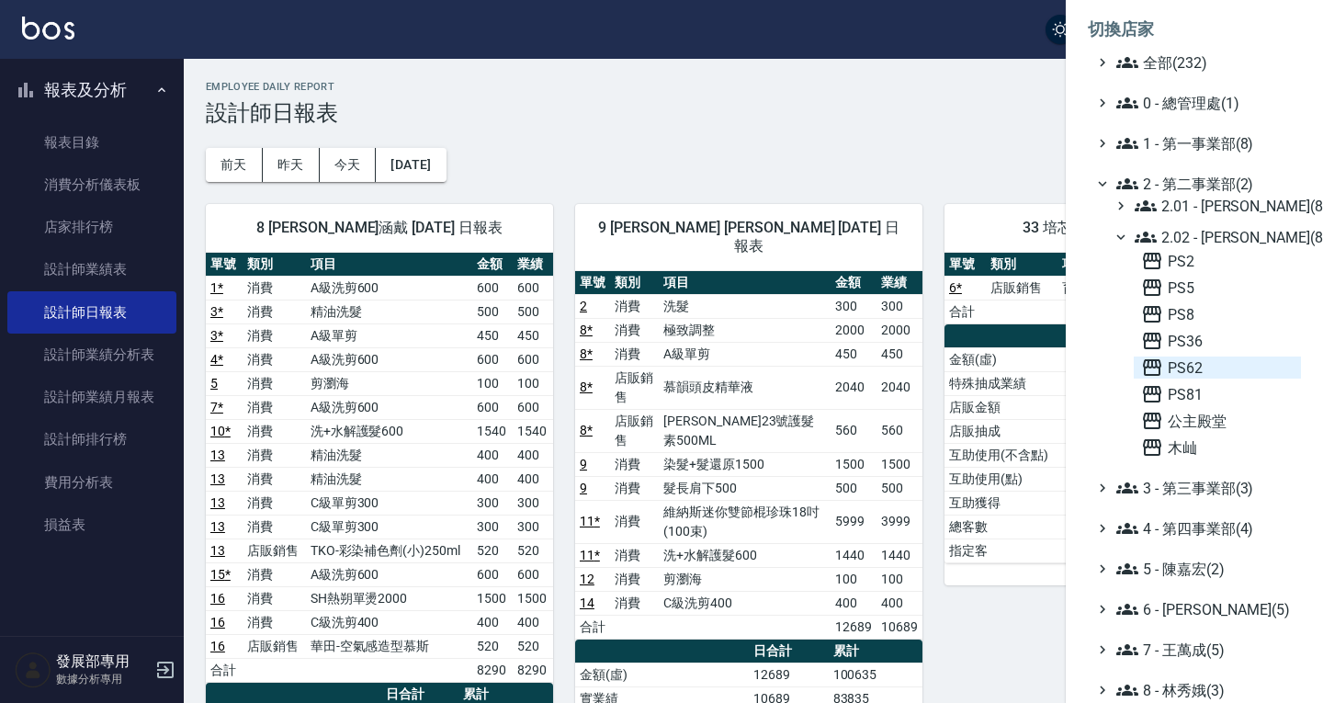
click at [1192, 369] on span "PS62" at bounding box center [1217, 367] width 153 height 22
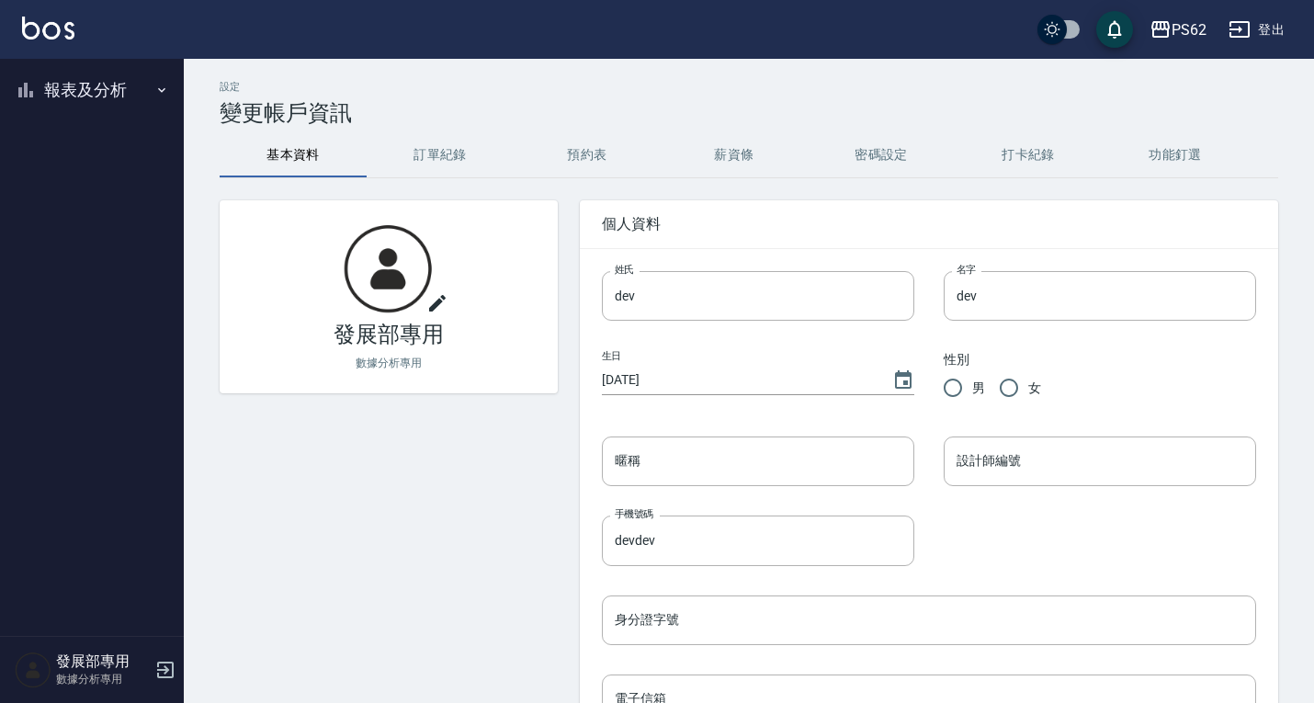
click at [97, 97] on button "報表及分析" at bounding box center [91, 90] width 169 height 48
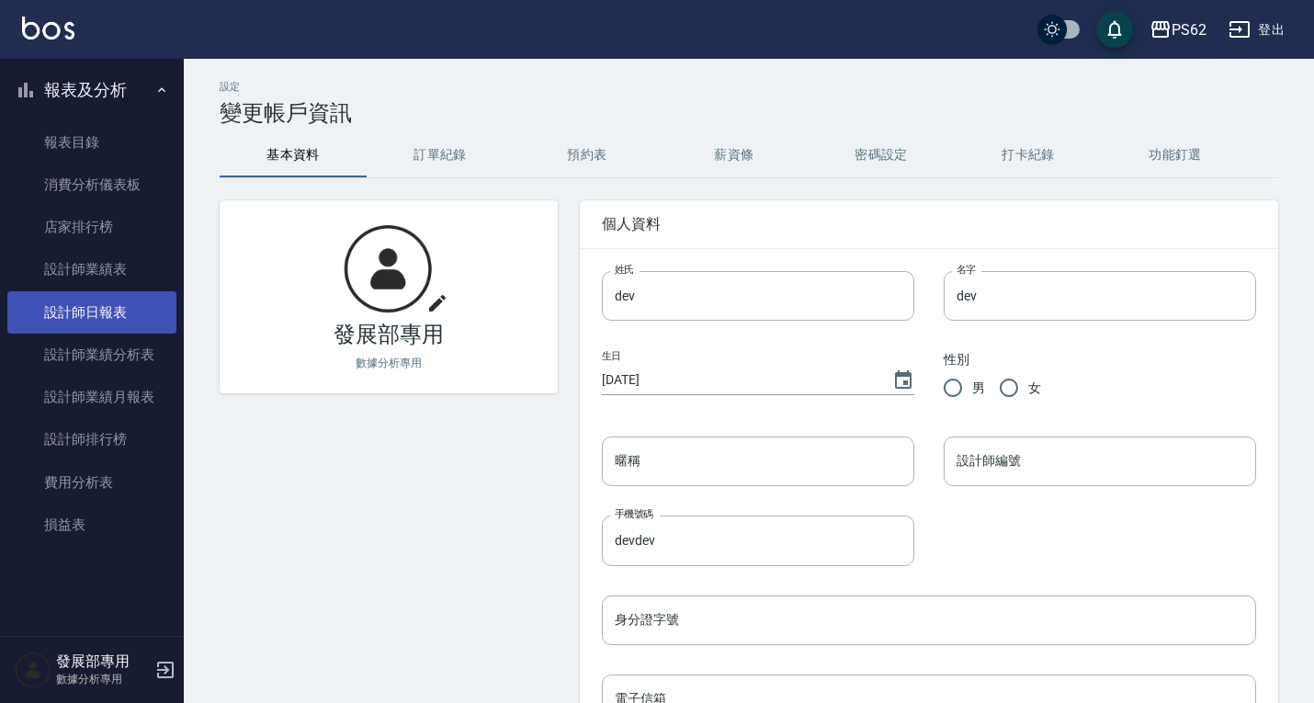
click at [98, 311] on link "設計師日報表" at bounding box center [91, 312] width 169 height 42
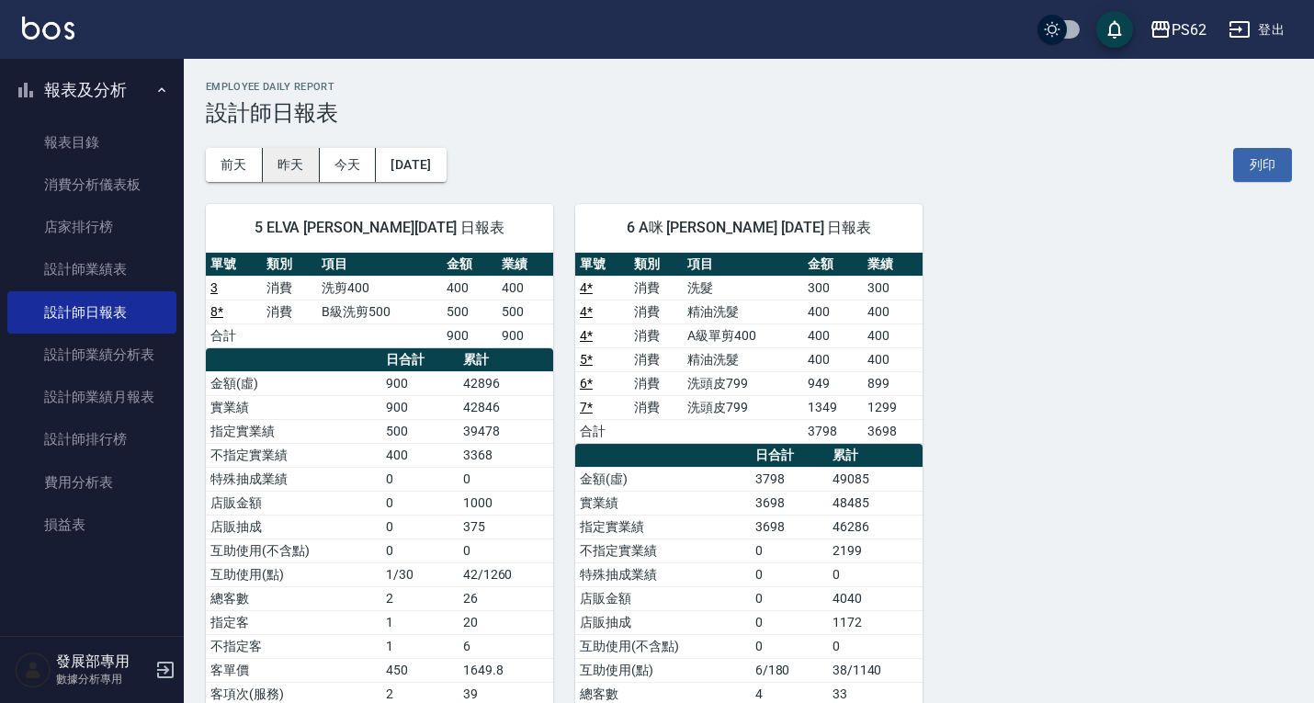
click at [289, 174] on button "昨天" at bounding box center [291, 165] width 57 height 34
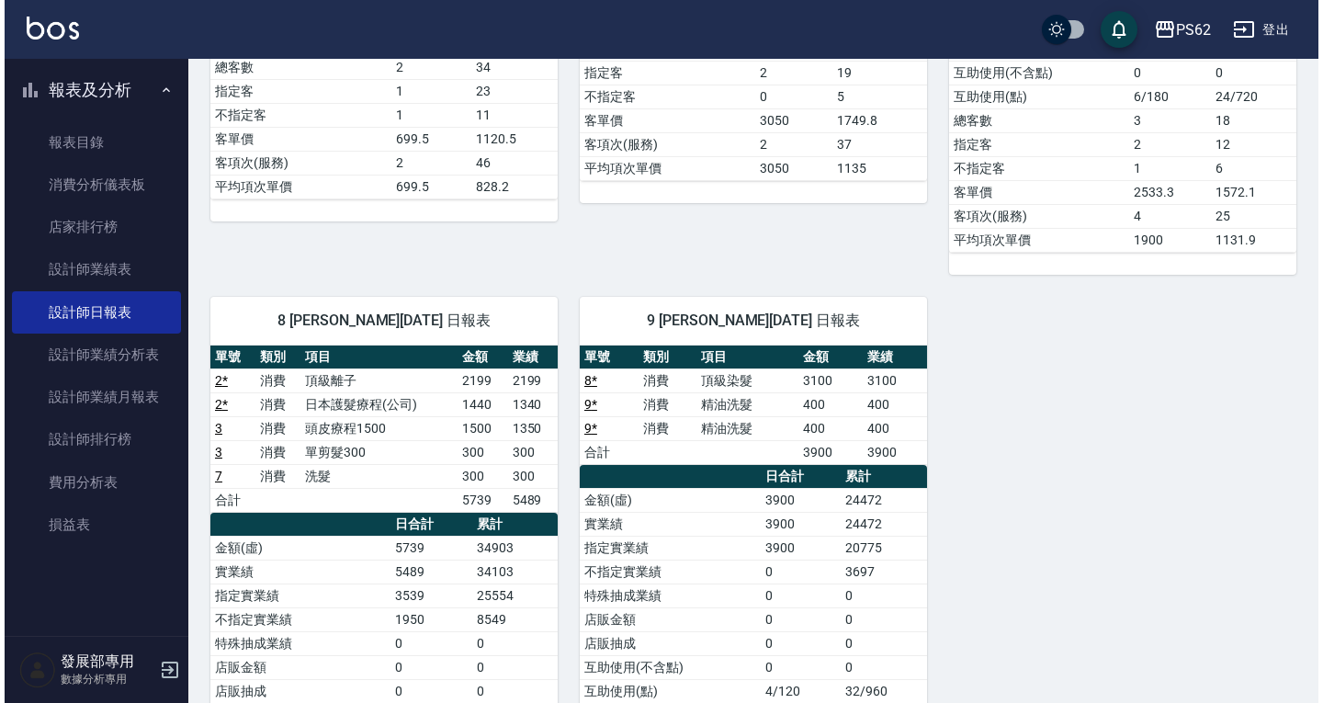
scroll to position [551, 0]
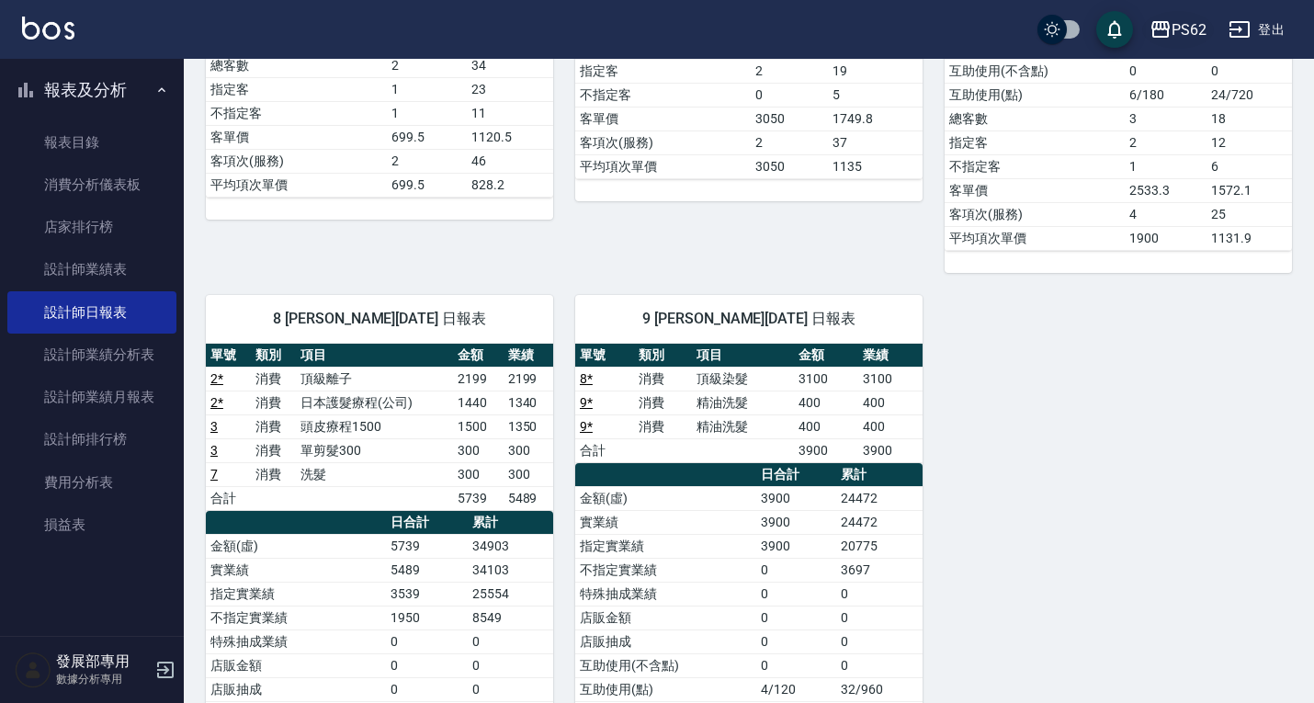
click at [1207, 19] on button "PS62" at bounding box center [1178, 30] width 72 height 38
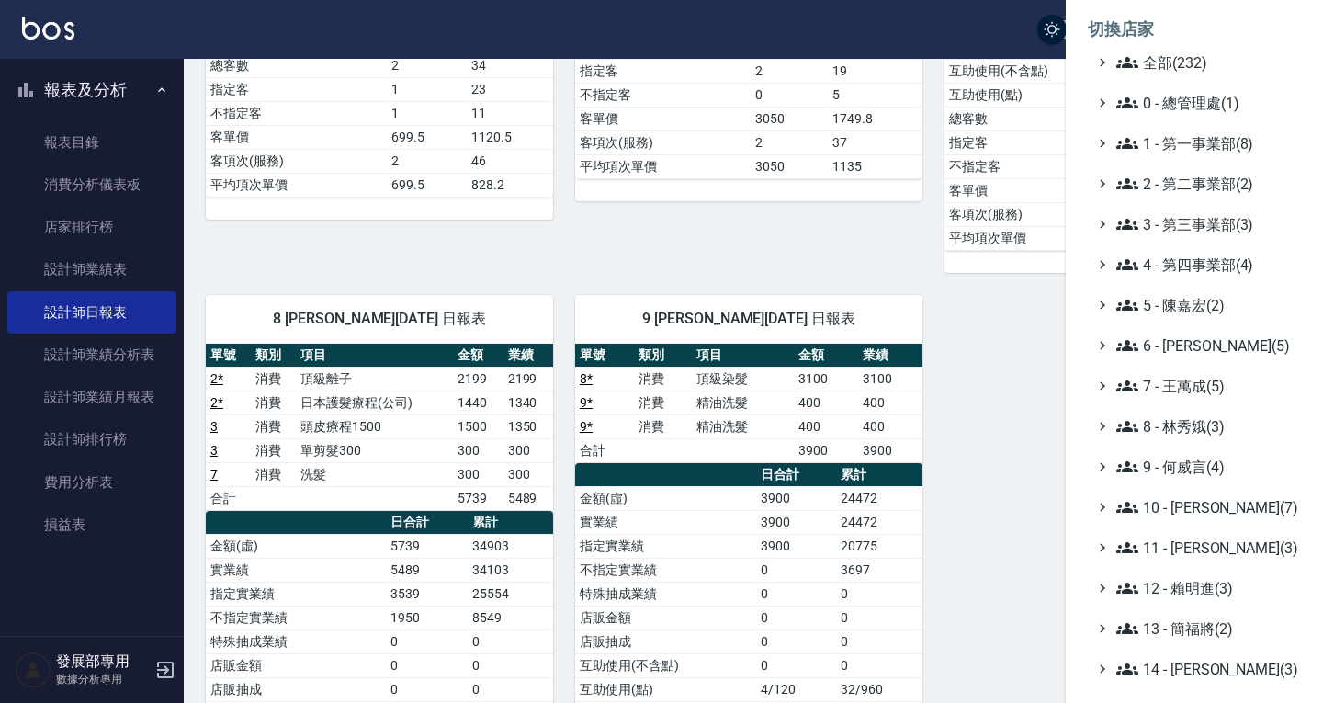
click at [1203, 155] on ul "全部(232) 0 - 總管理處(1) 1 - 第一事業部(8) 2 - 第二事業部(2) 3 - 第三事業部(3) 4 - 第四事業部(4) 5 - 陳嘉宏…" at bounding box center [1194, 506] width 213 height 911
click at [1204, 145] on span "1 - 第一事業部(8)" at bounding box center [1204, 143] width 177 height 22
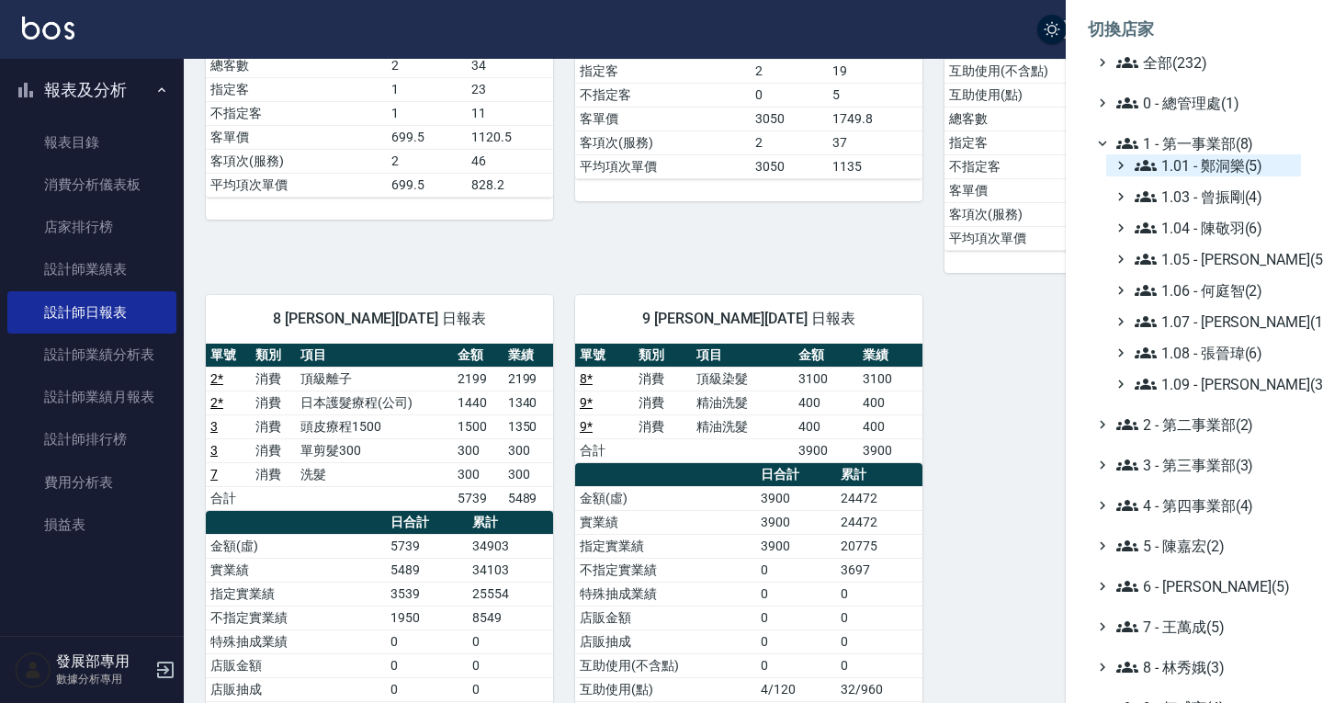
click at [1211, 164] on span "1.01 - 鄭洞樂(5)" at bounding box center [1214, 165] width 159 height 22
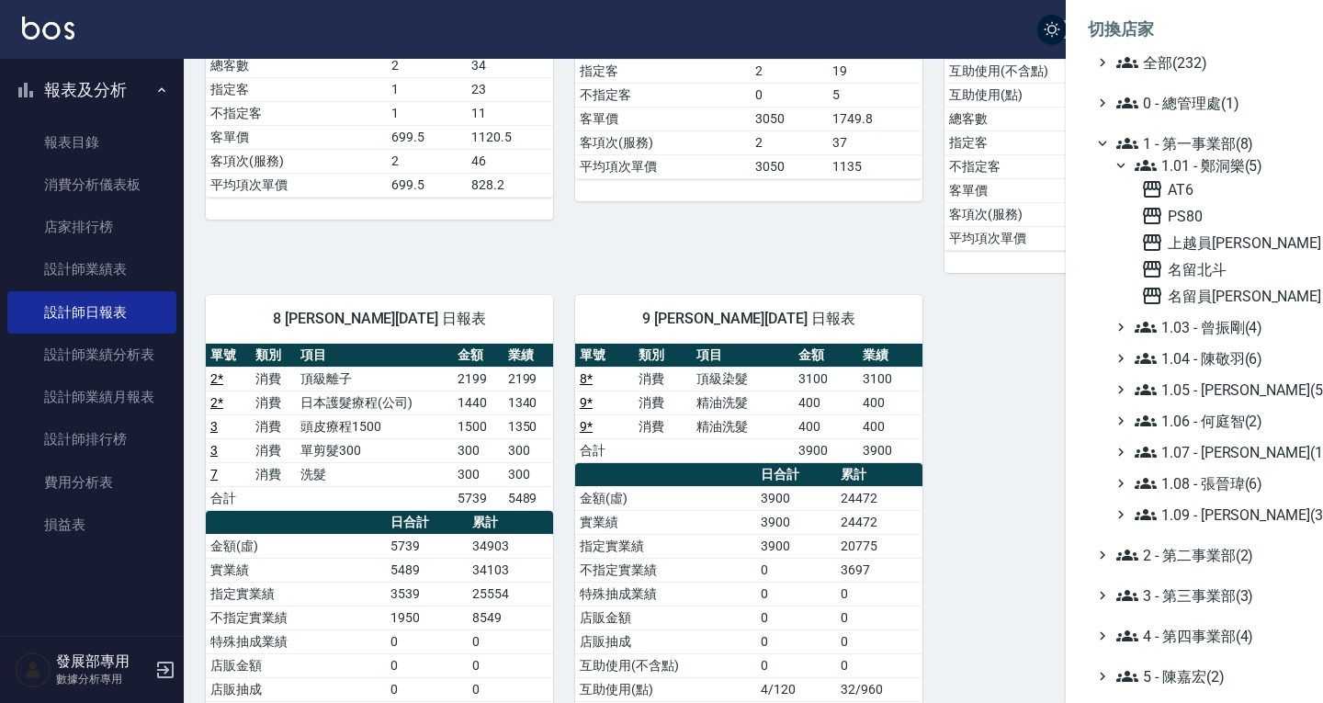
click at [1211, 164] on span "1.01 - 鄭洞樂(5)" at bounding box center [1214, 165] width 159 height 22
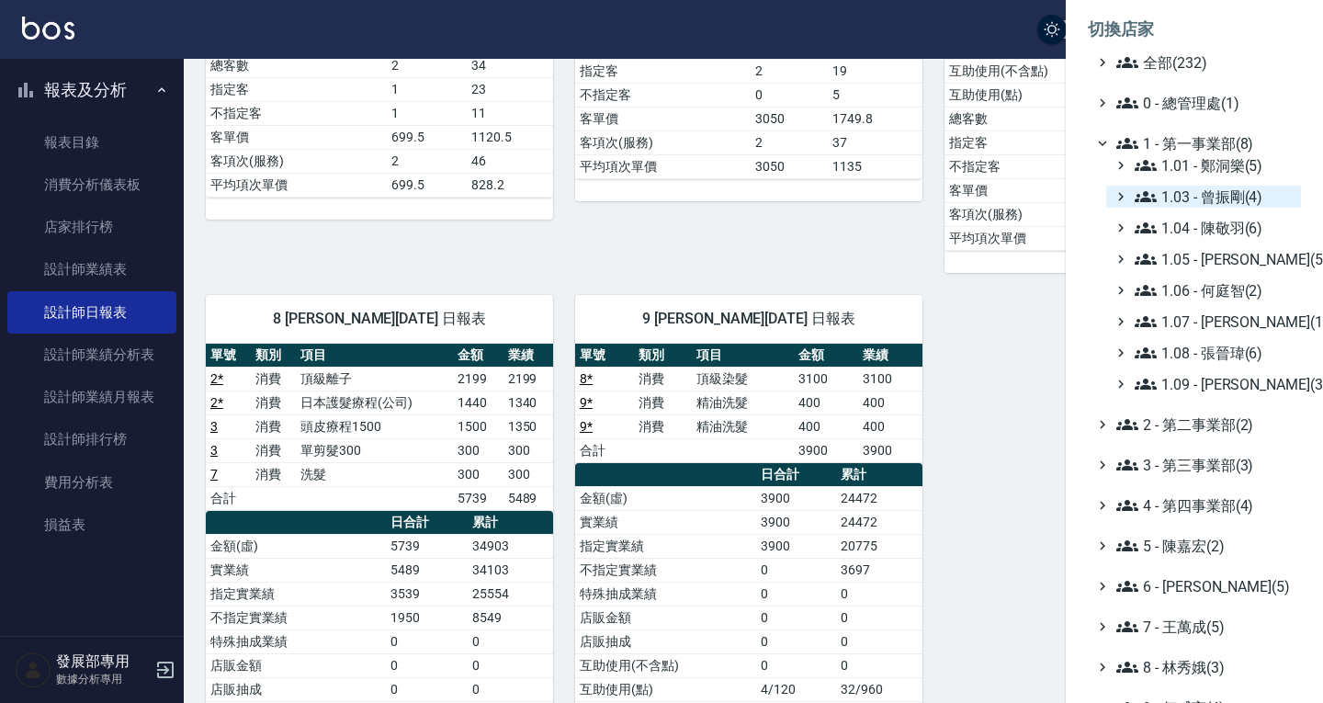
click at [1205, 199] on span "1.03 - 曾振剛(4)" at bounding box center [1214, 197] width 159 height 22
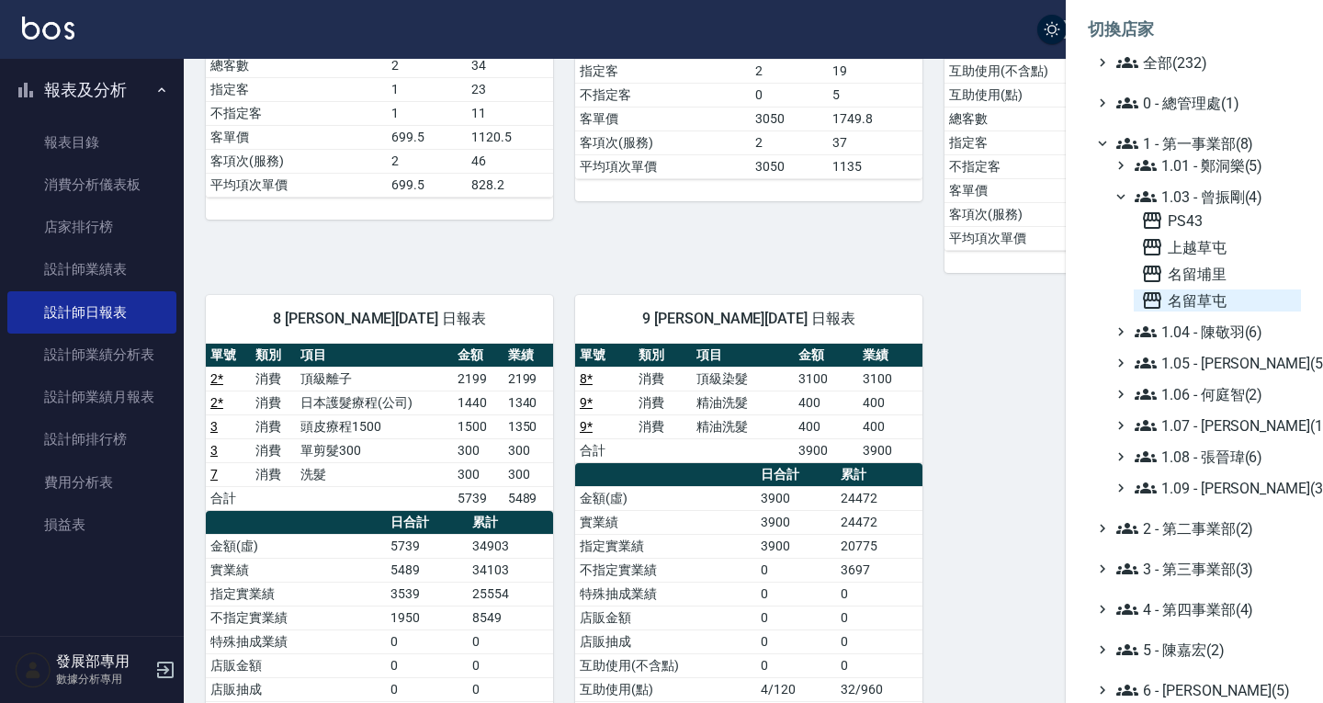
click at [1221, 292] on span "名留草屯" at bounding box center [1217, 300] width 153 height 22
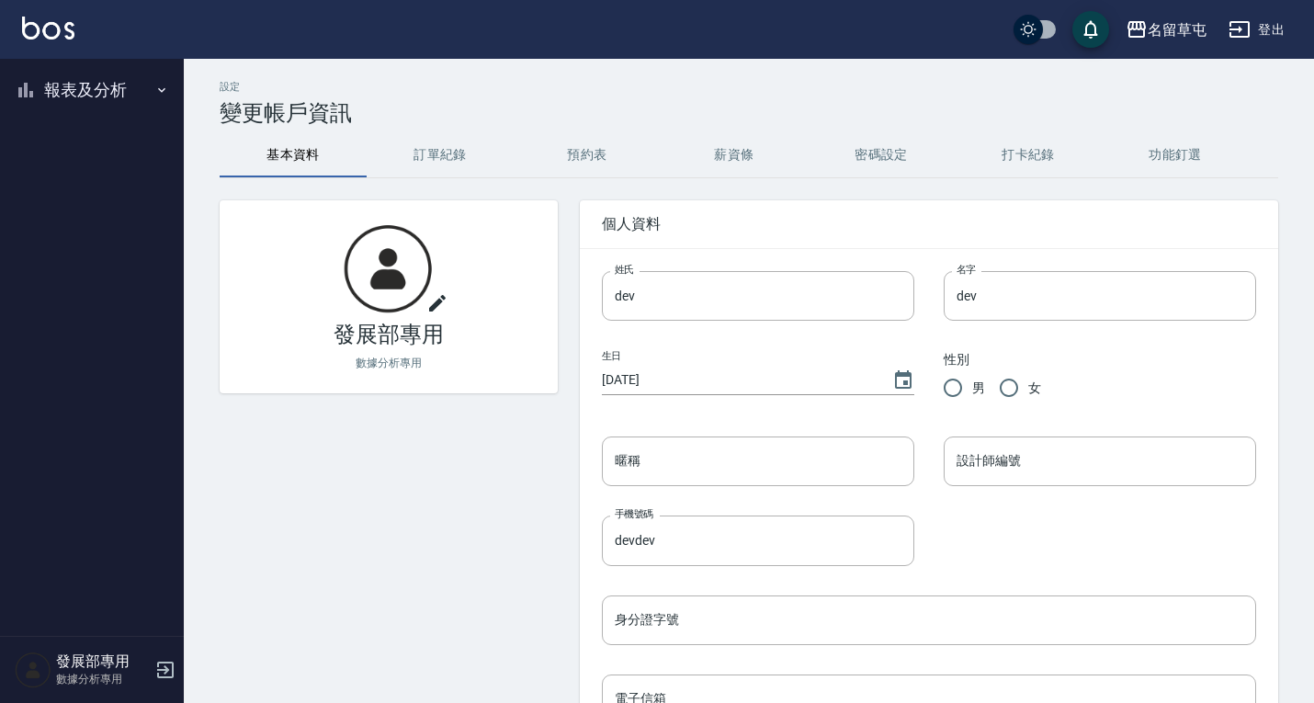
click at [96, 90] on button "報表及分析" at bounding box center [91, 90] width 169 height 48
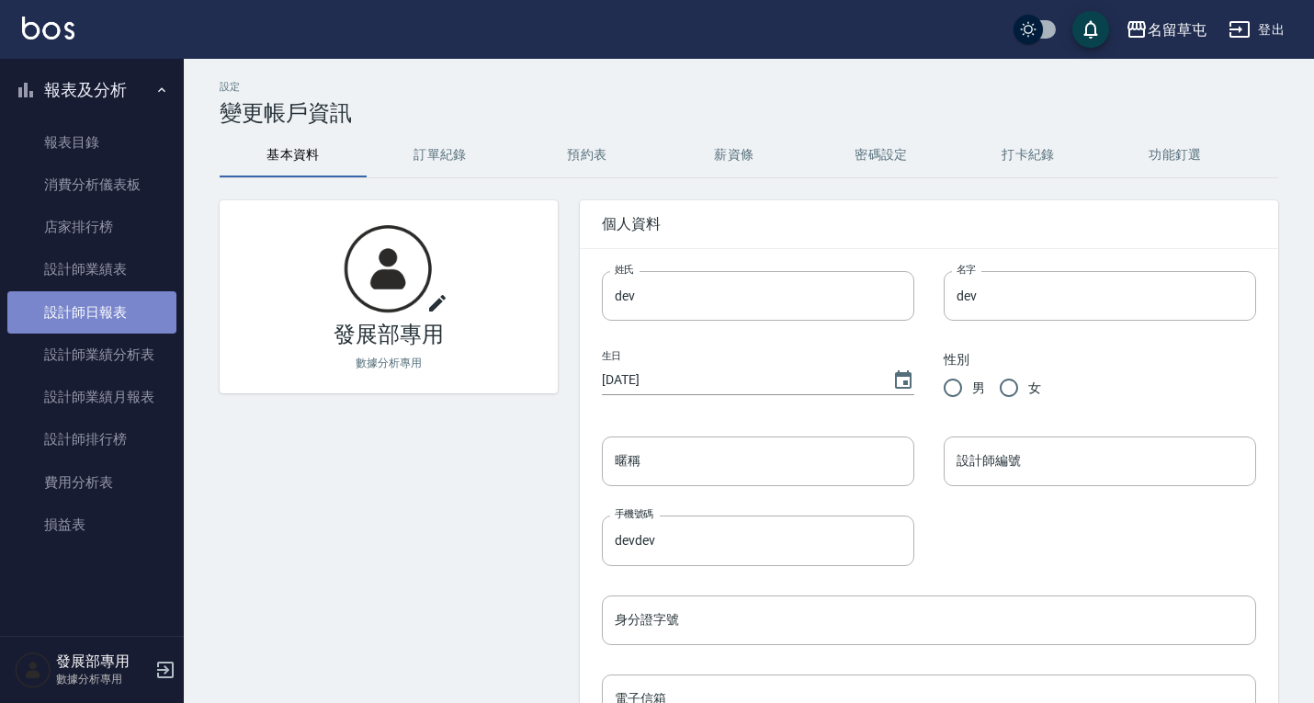
click at [105, 323] on link "設計師日報表" at bounding box center [91, 312] width 169 height 42
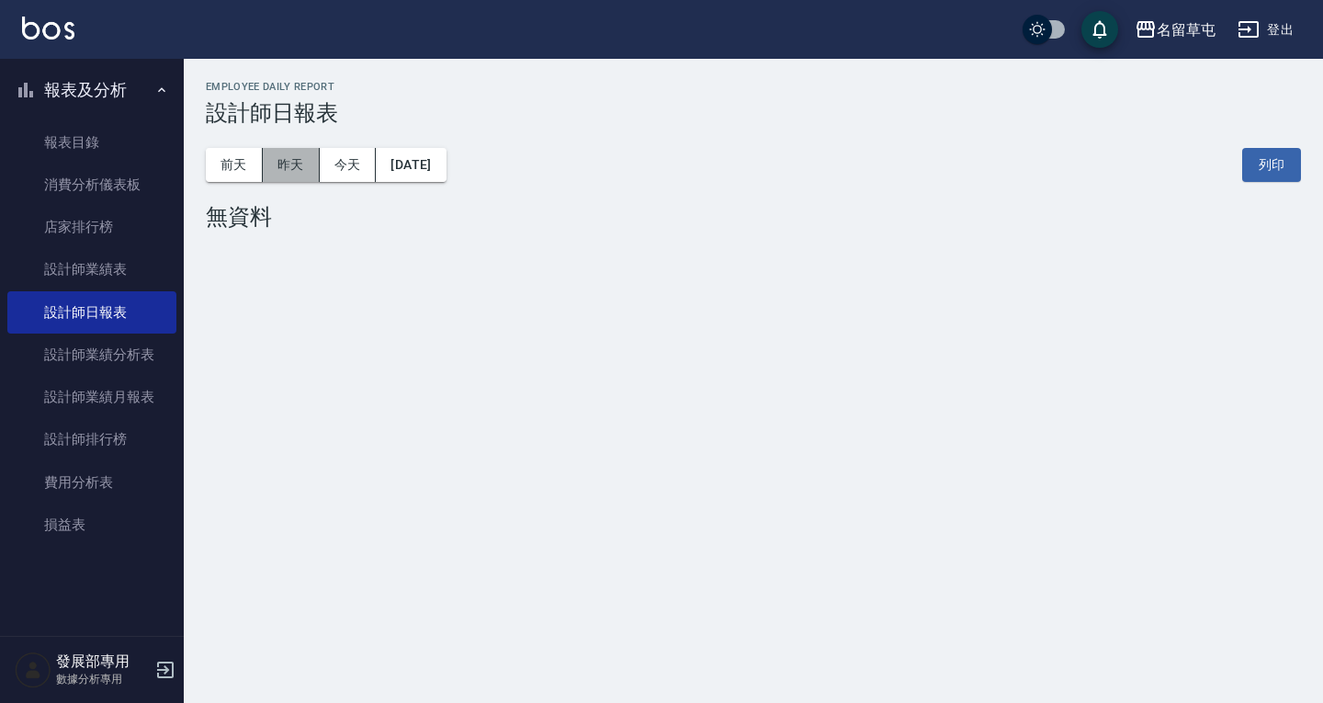
click at [310, 158] on button "昨天" at bounding box center [291, 165] width 57 height 34
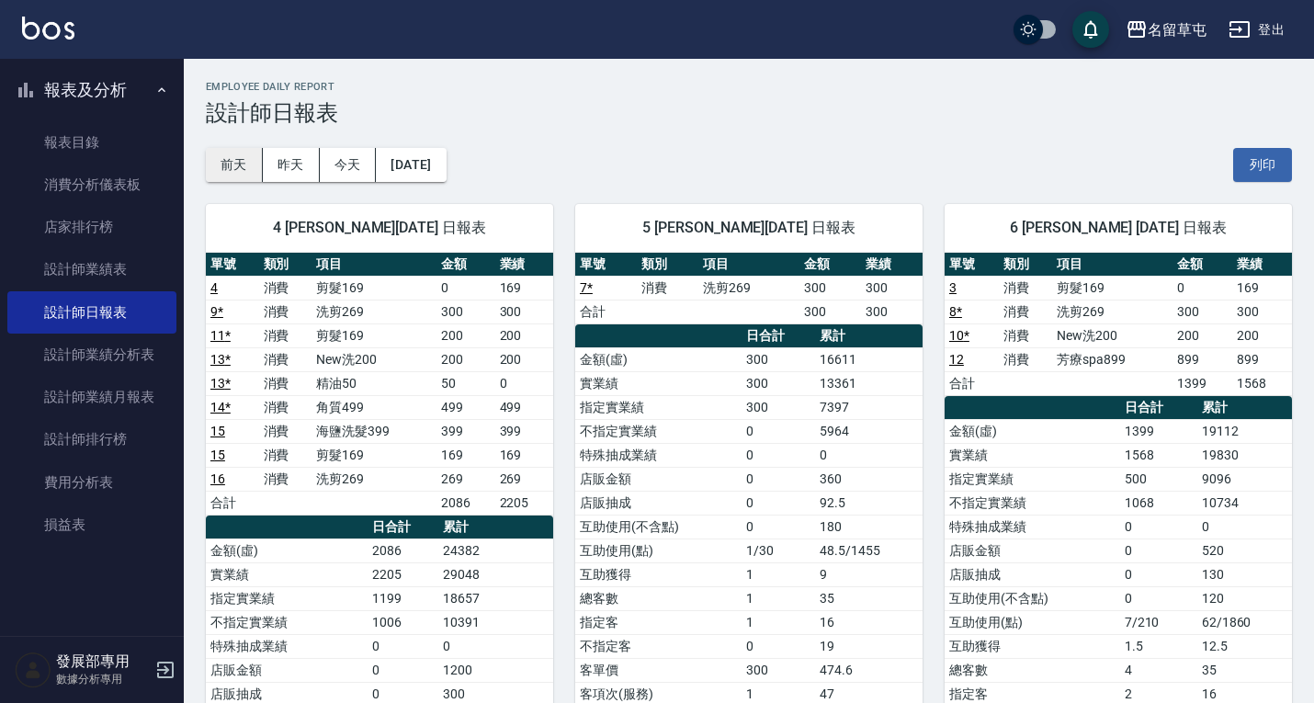
click at [238, 156] on button "前天" at bounding box center [234, 165] width 57 height 34
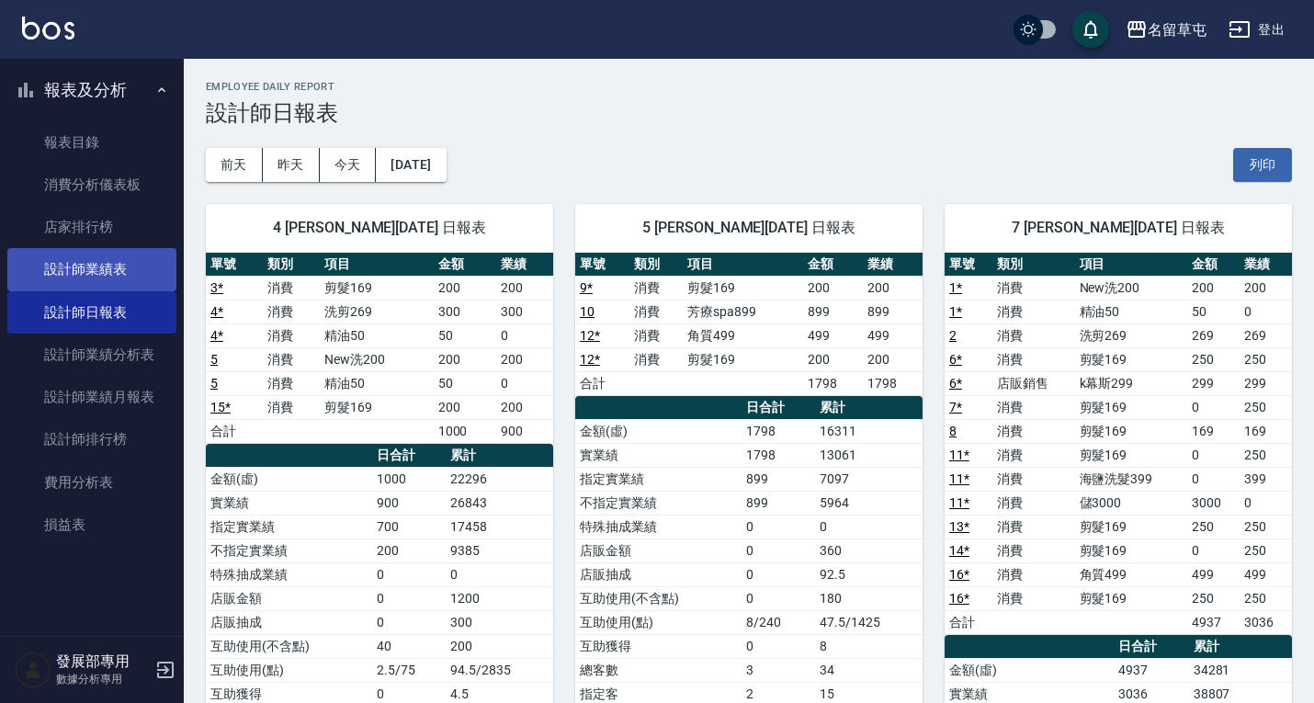
click at [118, 259] on link "設計師業績表" at bounding box center [91, 269] width 169 height 42
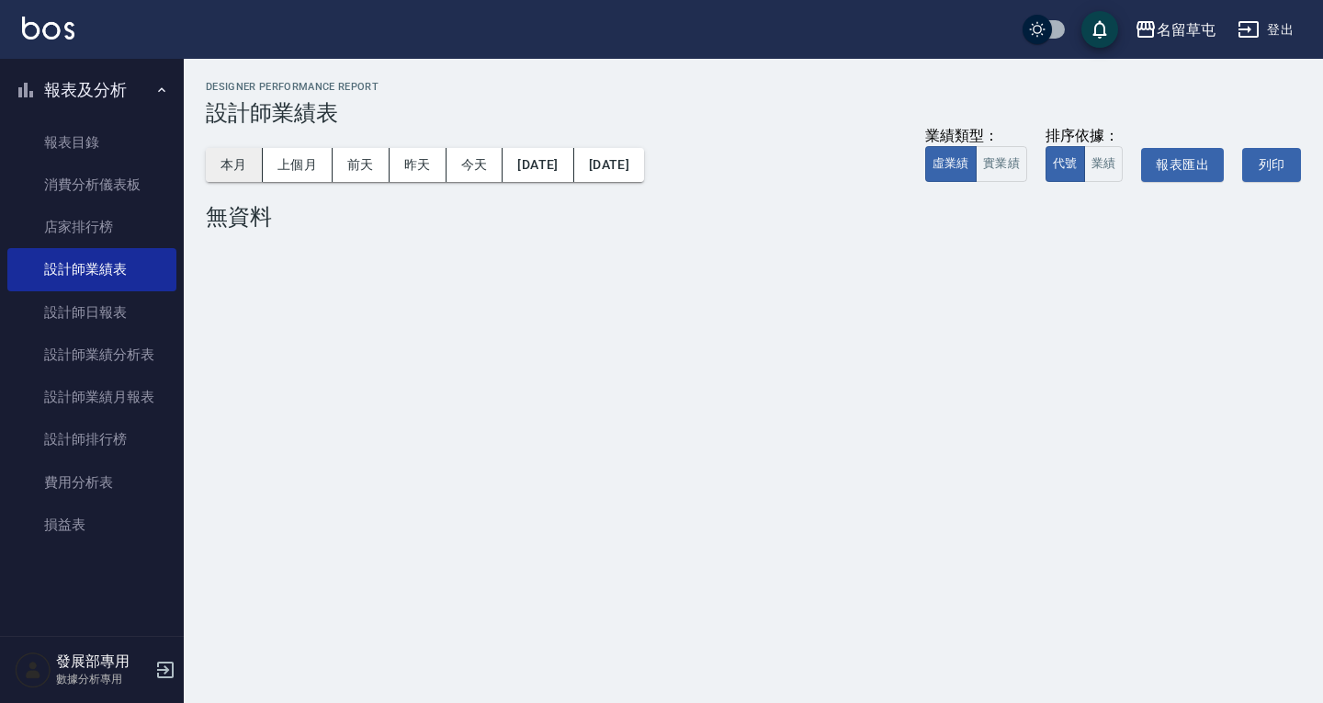
click at [239, 166] on button "本月" at bounding box center [234, 165] width 57 height 34
